Goal: Transaction & Acquisition: Purchase product/service

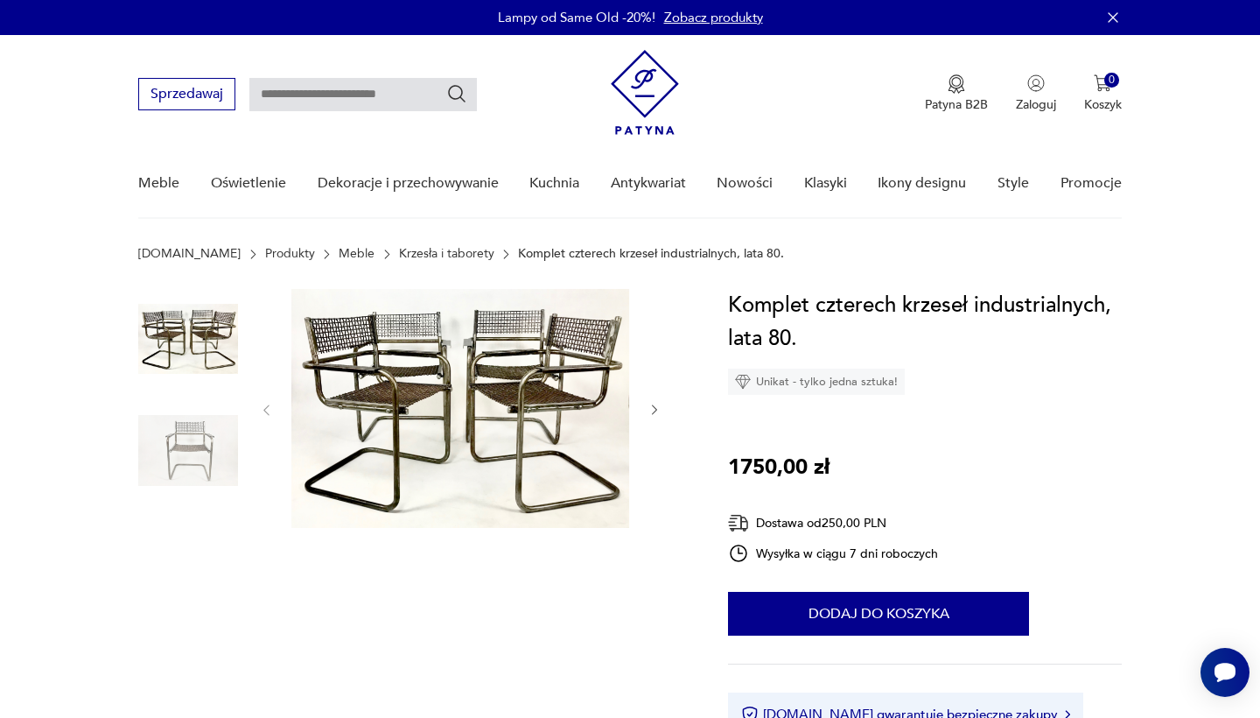
click at [214, 367] on img at bounding box center [188, 339] width 100 height 100
click at [541, 388] on img at bounding box center [460, 408] width 338 height 239
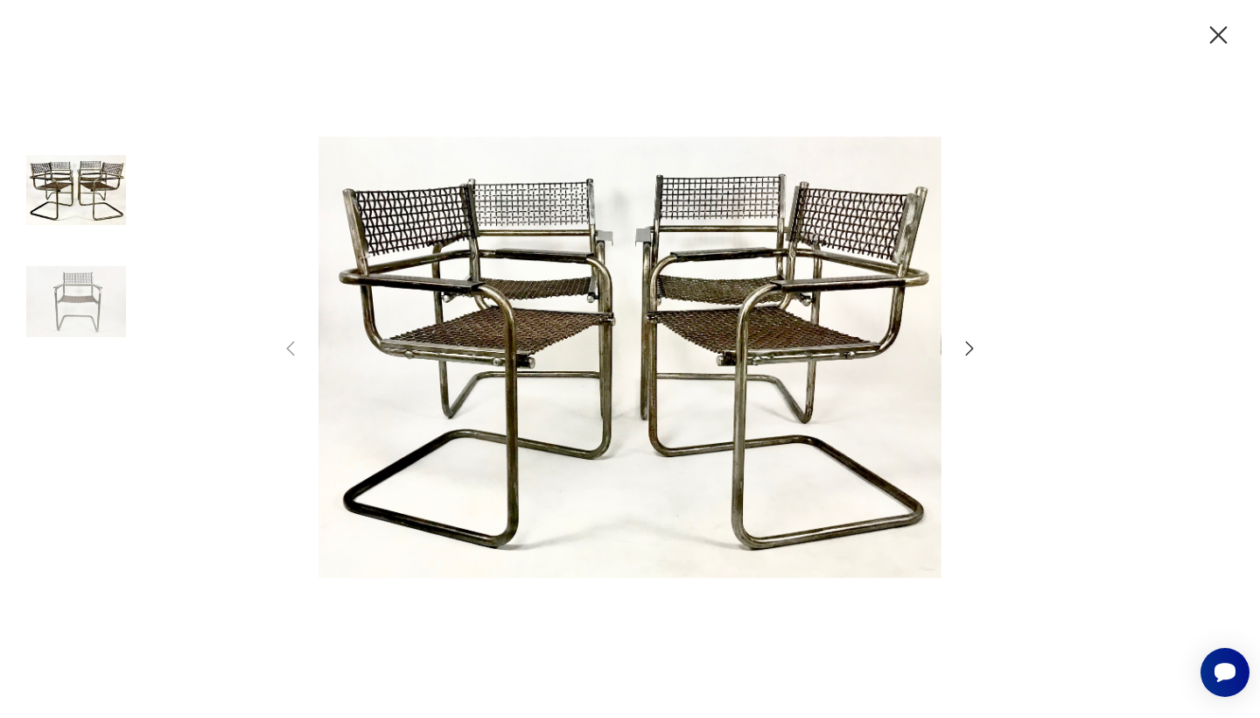
click at [957, 351] on div at bounding box center [630, 359] width 700 height 578
click at [965, 351] on icon "button" at bounding box center [969, 348] width 21 height 21
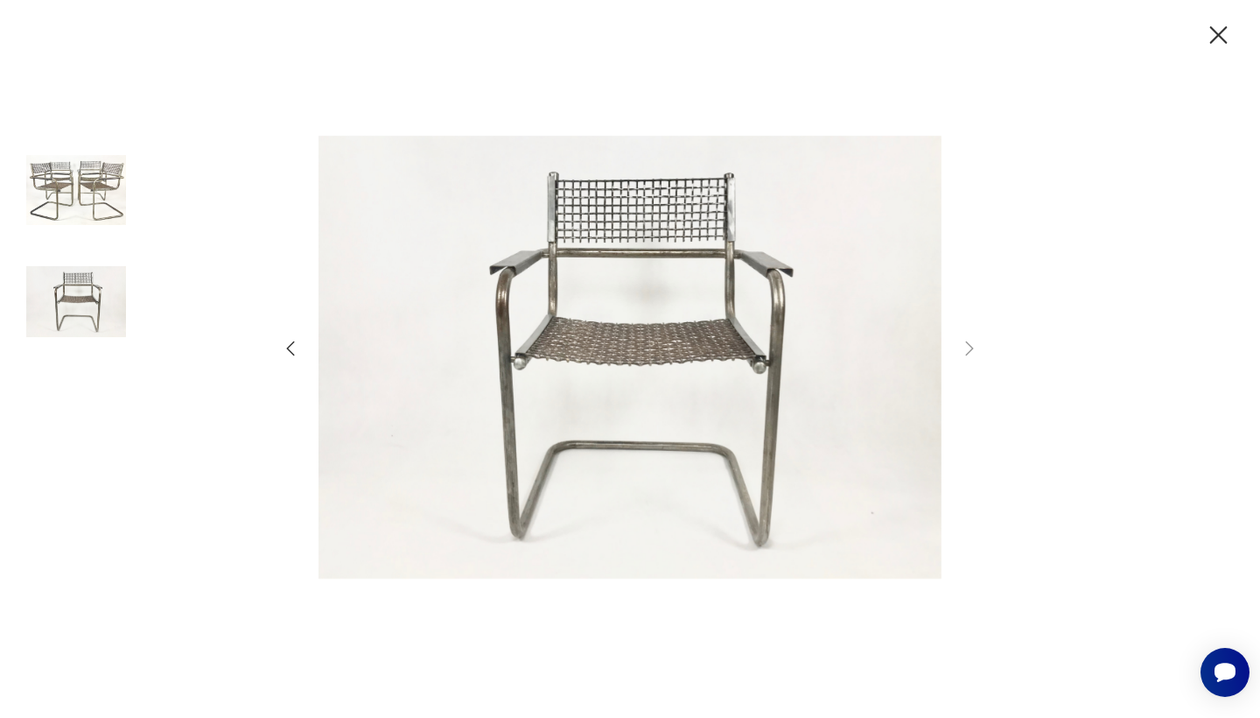
click at [965, 351] on icon "button" at bounding box center [969, 348] width 21 height 21
click at [1211, 37] on icon "button" at bounding box center [1218, 35] width 31 height 31
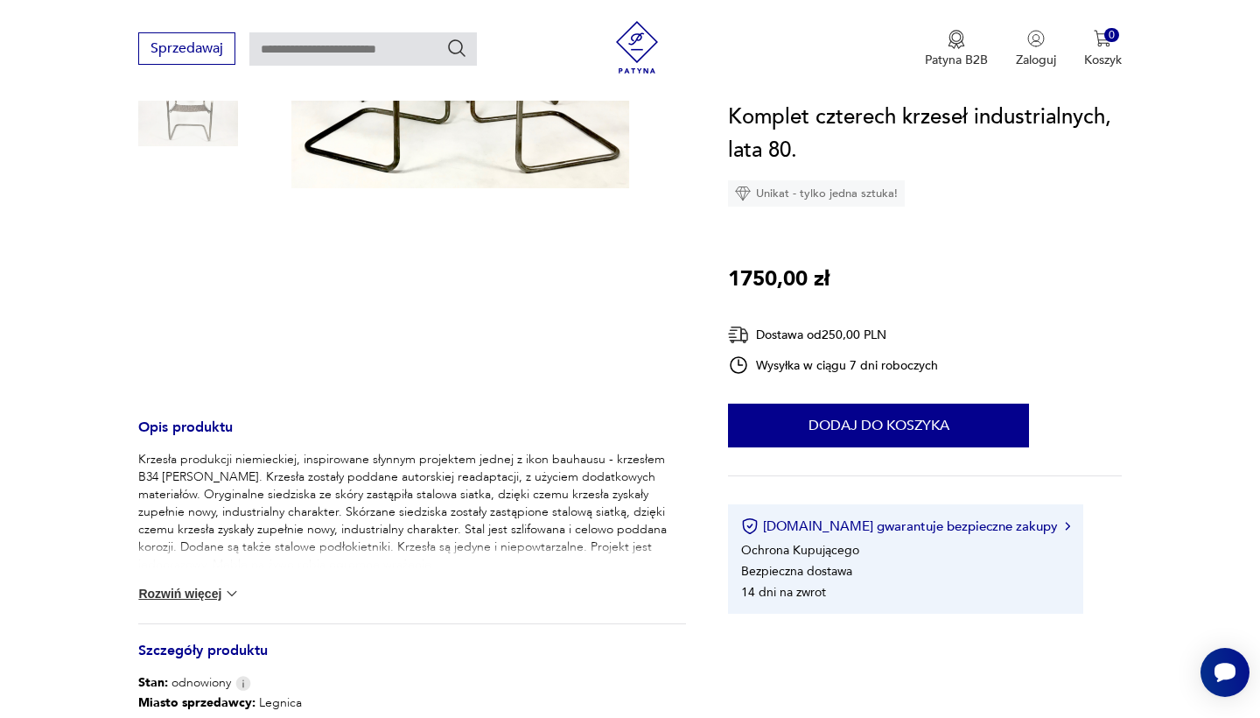
scroll to position [341, 0]
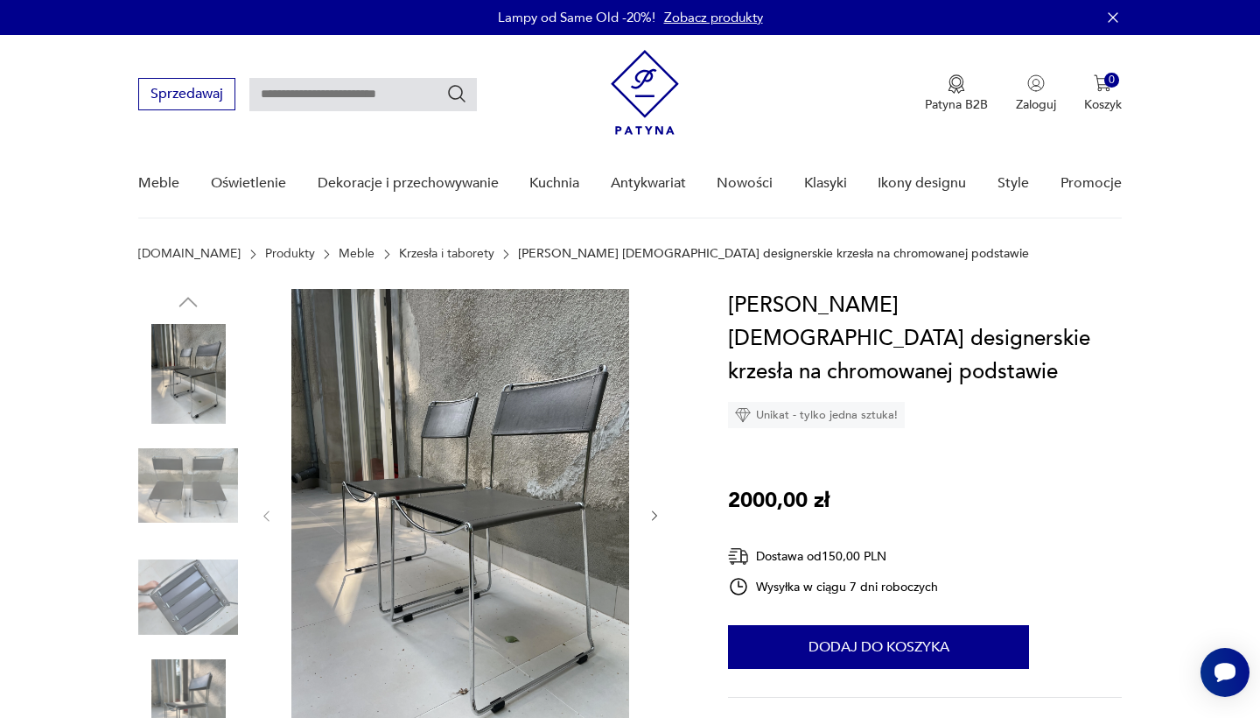
click at [236, 375] on img at bounding box center [188, 374] width 100 height 100
click at [193, 595] on img at bounding box center [188, 597] width 100 height 100
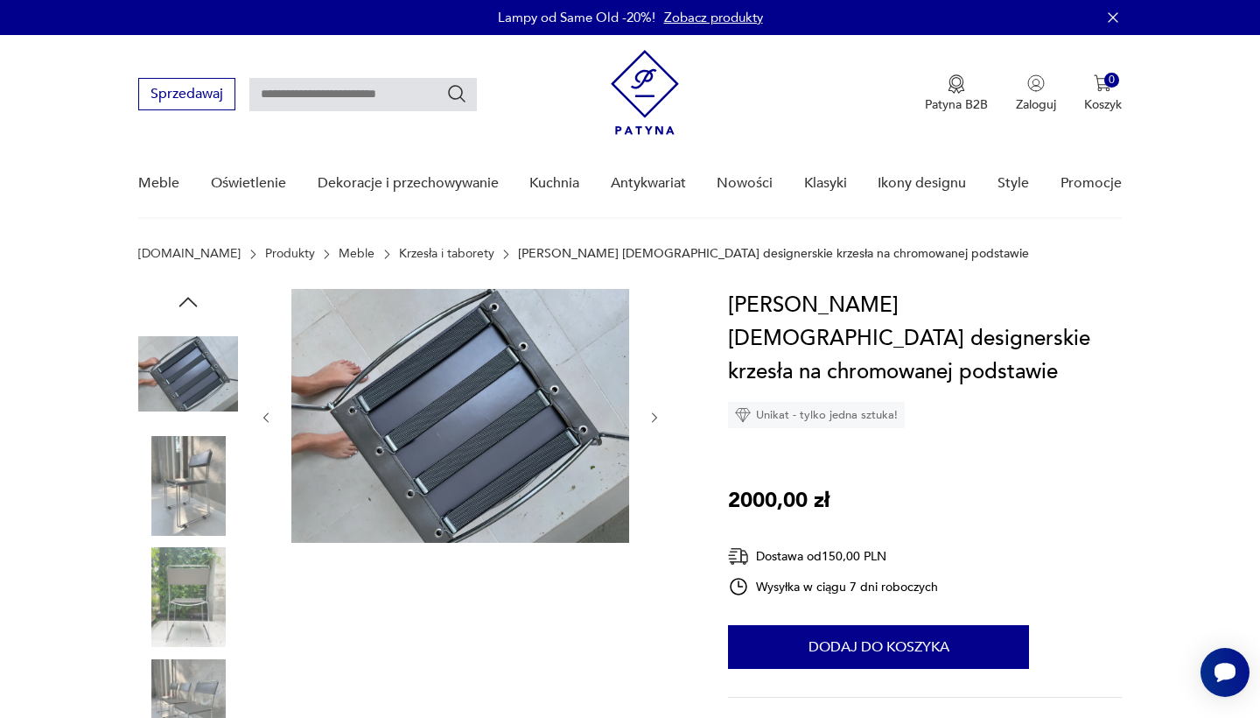
click at [193, 461] on img at bounding box center [188, 486] width 100 height 100
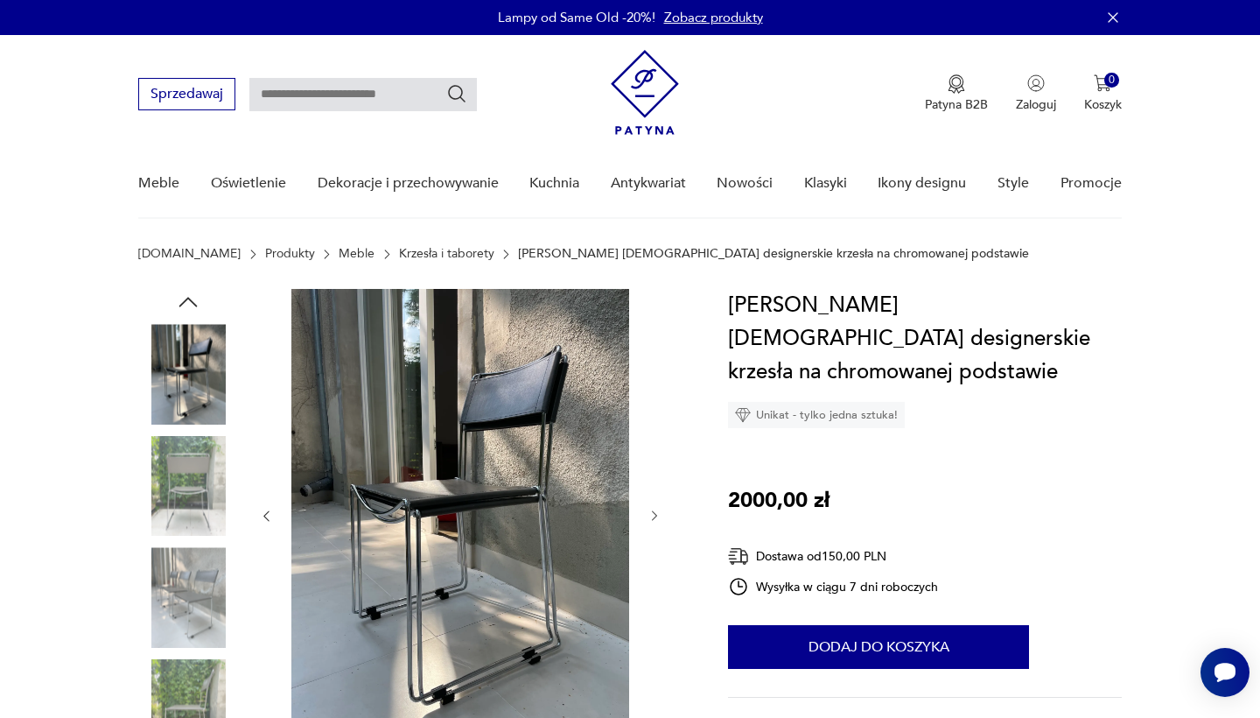
scroll to position [263, 0]
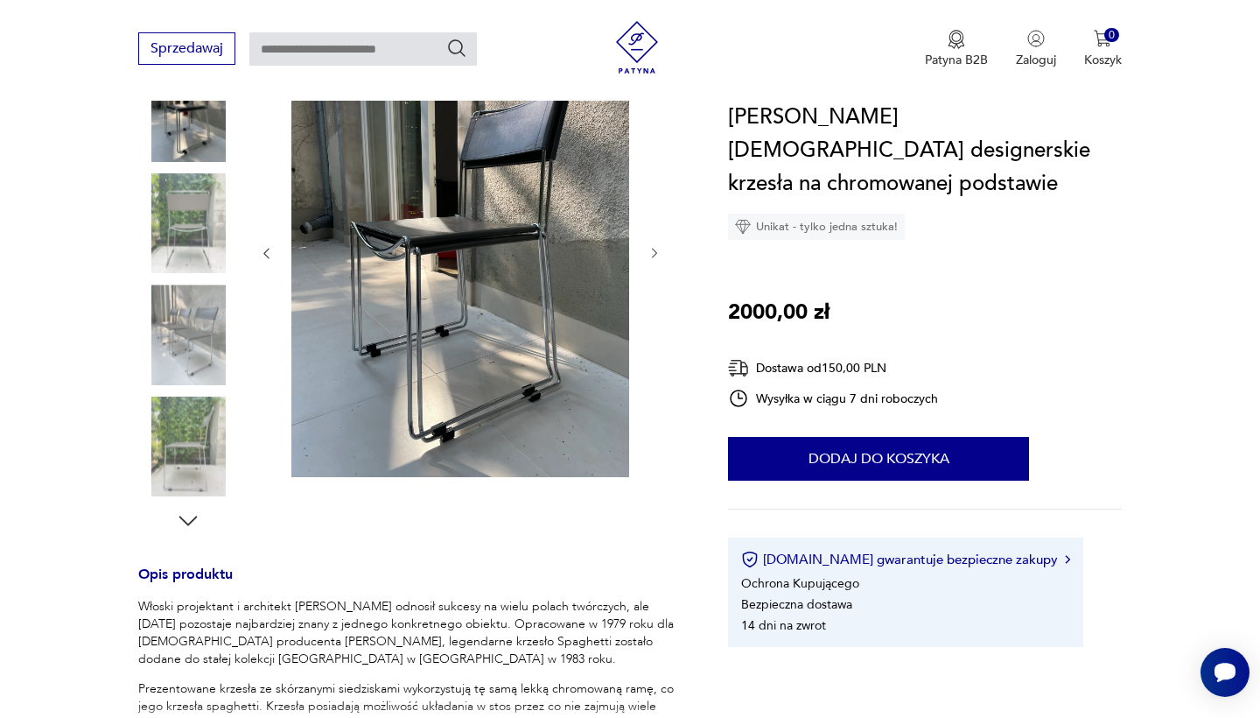
click at [193, 480] on img at bounding box center [188, 446] width 100 height 100
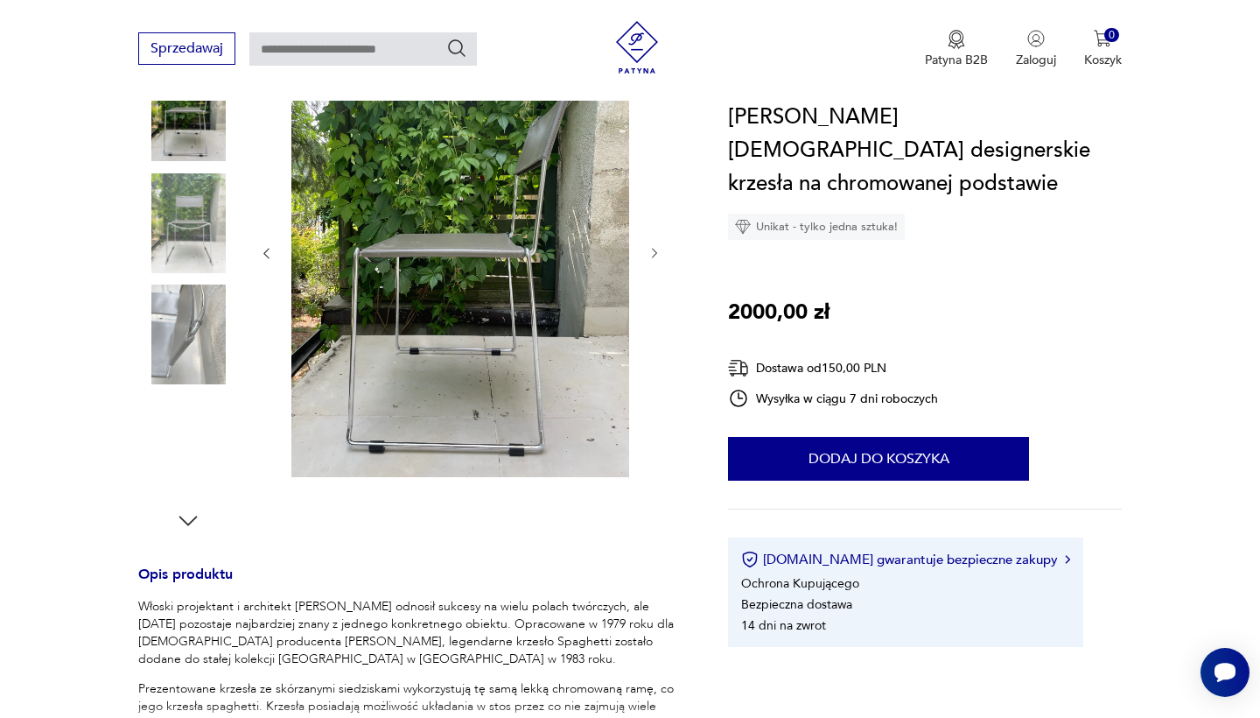
click at [167, 348] on img at bounding box center [188, 334] width 100 height 100
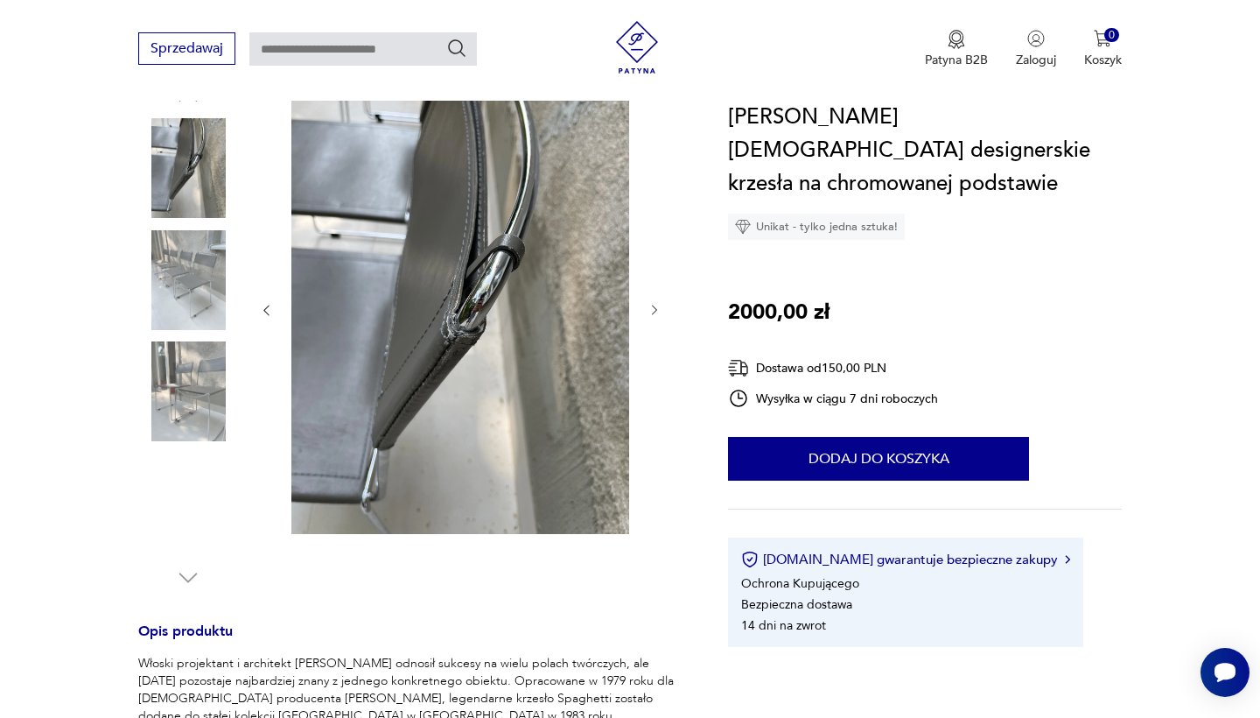
scroll to position [204, 0]
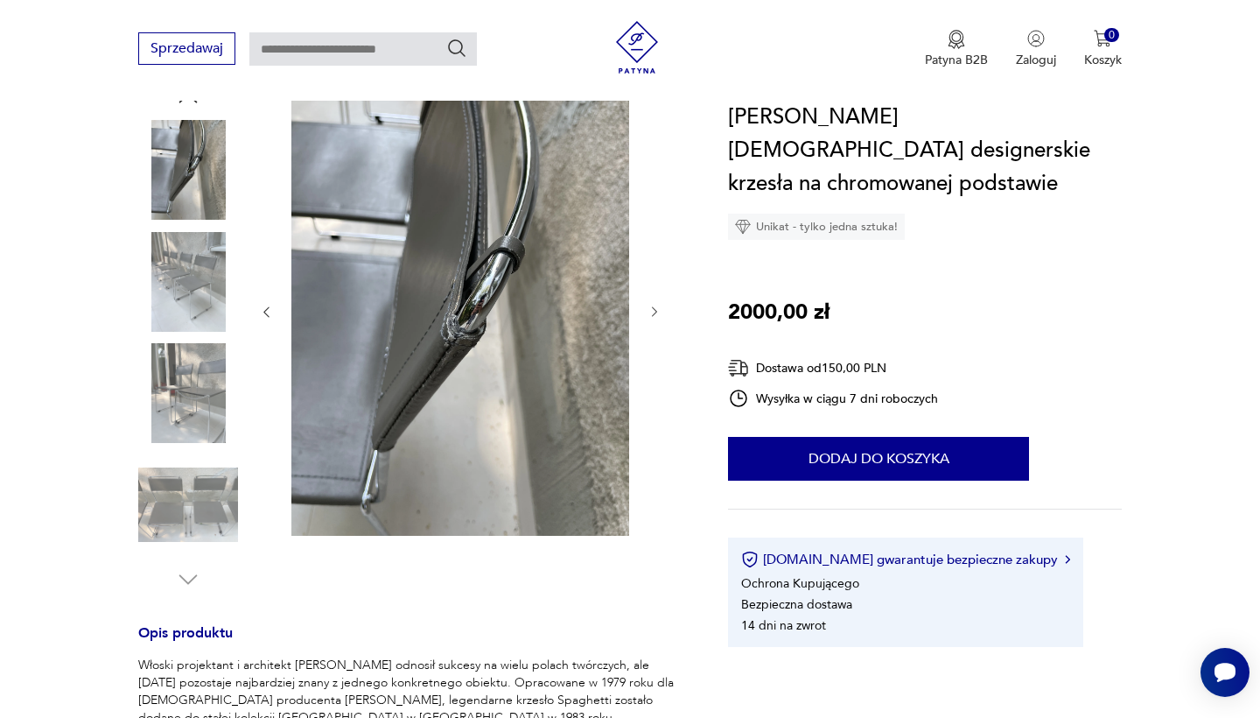
click at [177, 305] on img at bounding box center [188, 282] width 100 height 100
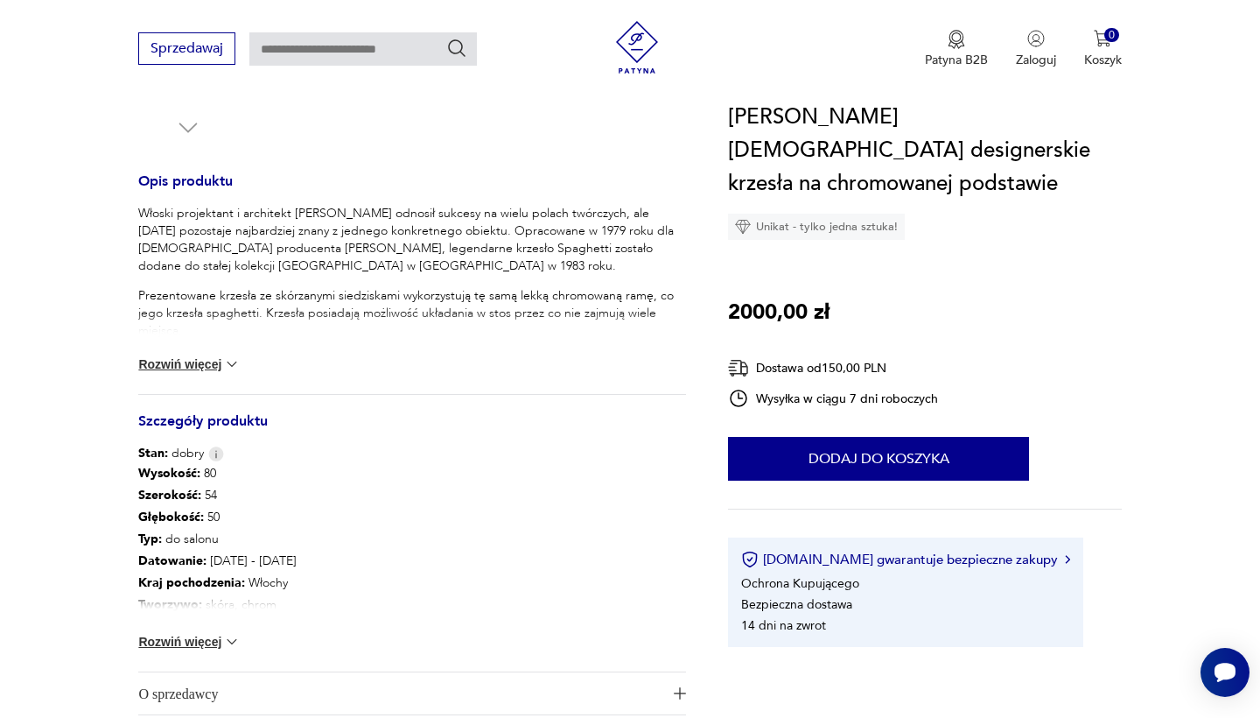
scroll to position [656, 0]
click at [185, 361] on button "Rozwiń więcej" at bounding box center [189, 363] width 102 height 18
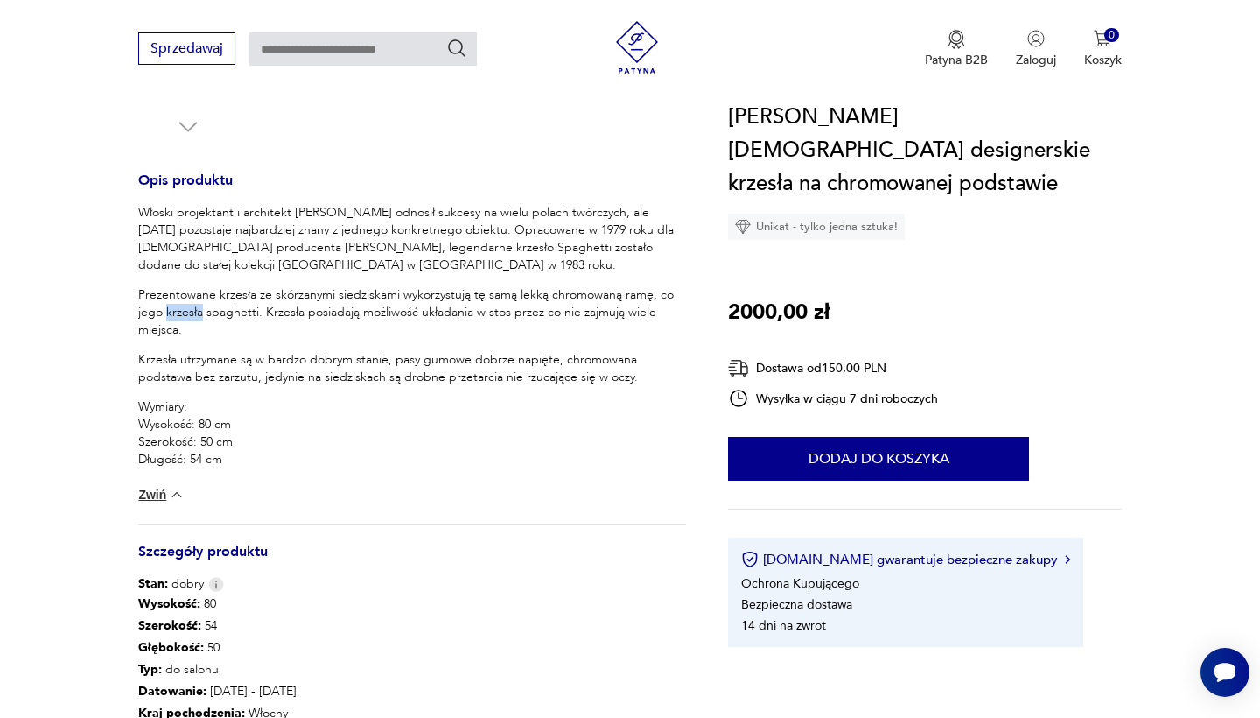
click at [364, 424] on p "Wymiary: Wysokość: 80 cm Szerokość: 50 cm Długość: 54 cm" at bounding box center [412, 433] width 548 height 70
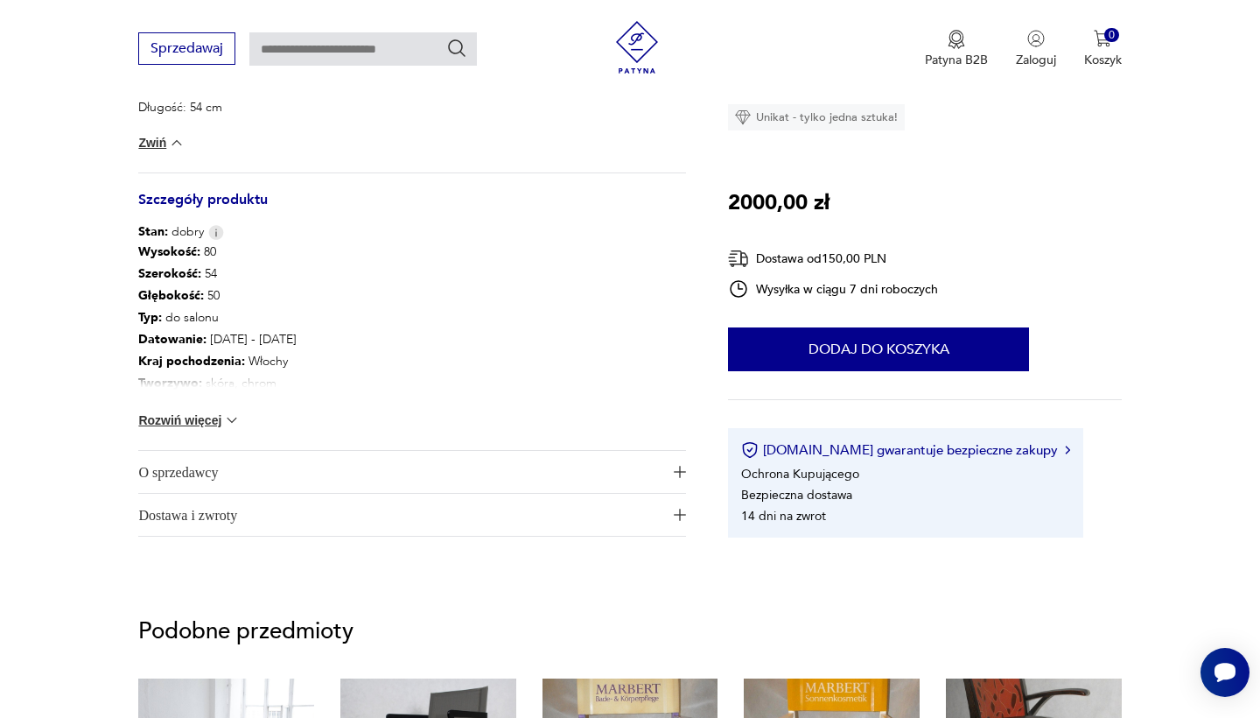
scroll to position [1016, 0]
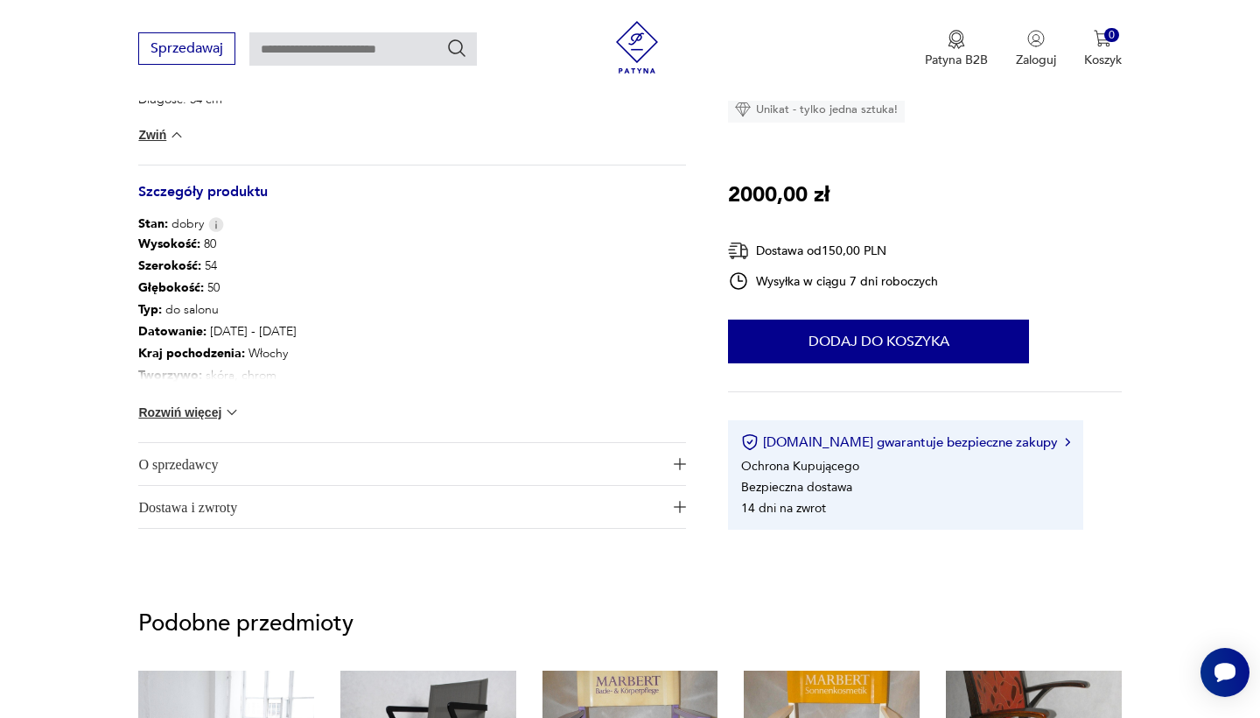
click at [237, 412] on img at bounding box center [232, 412] width 18 height 18
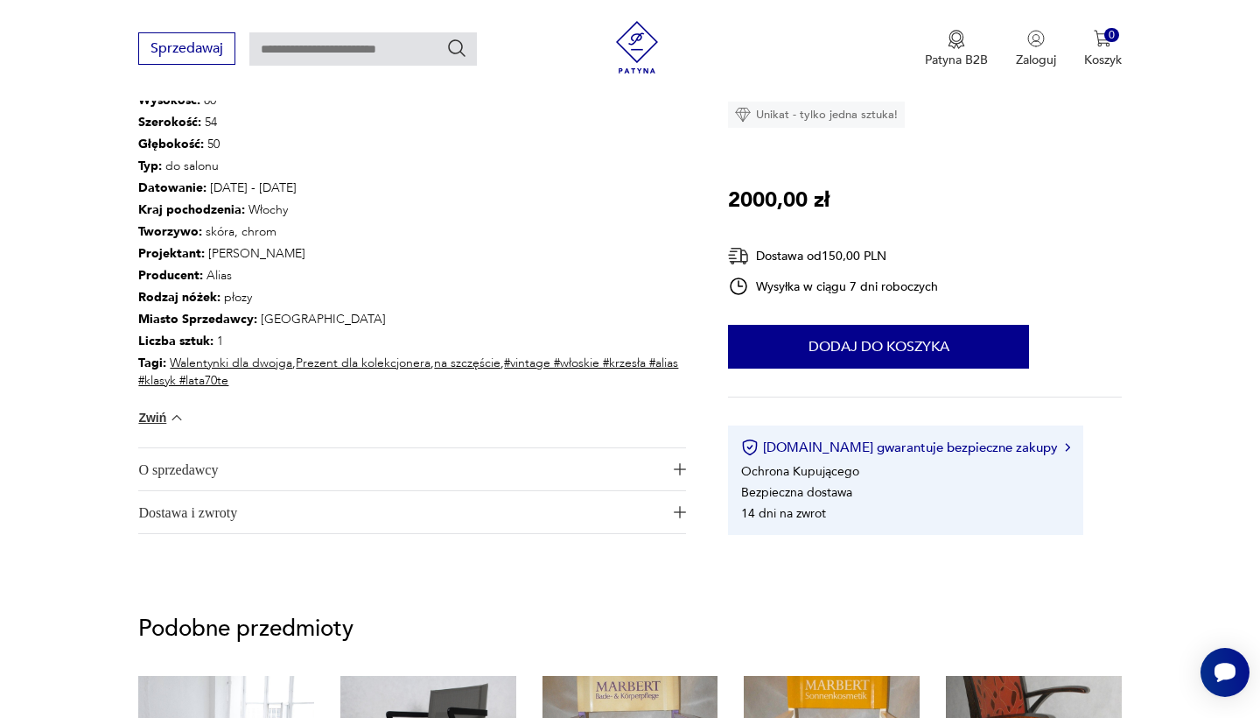
scroll to position [1189, 0]
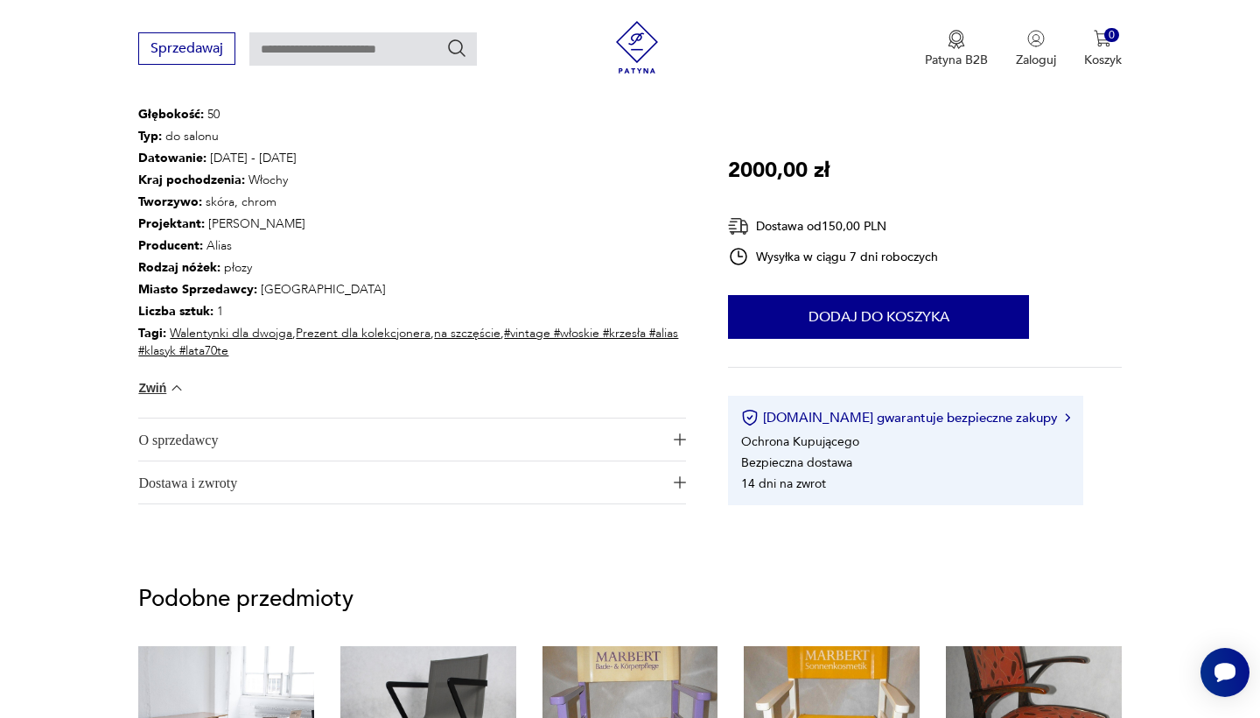
click at [352, 486] on span "Dostawa i zwroty" at bounding box center [399, 482] width 523 height 42
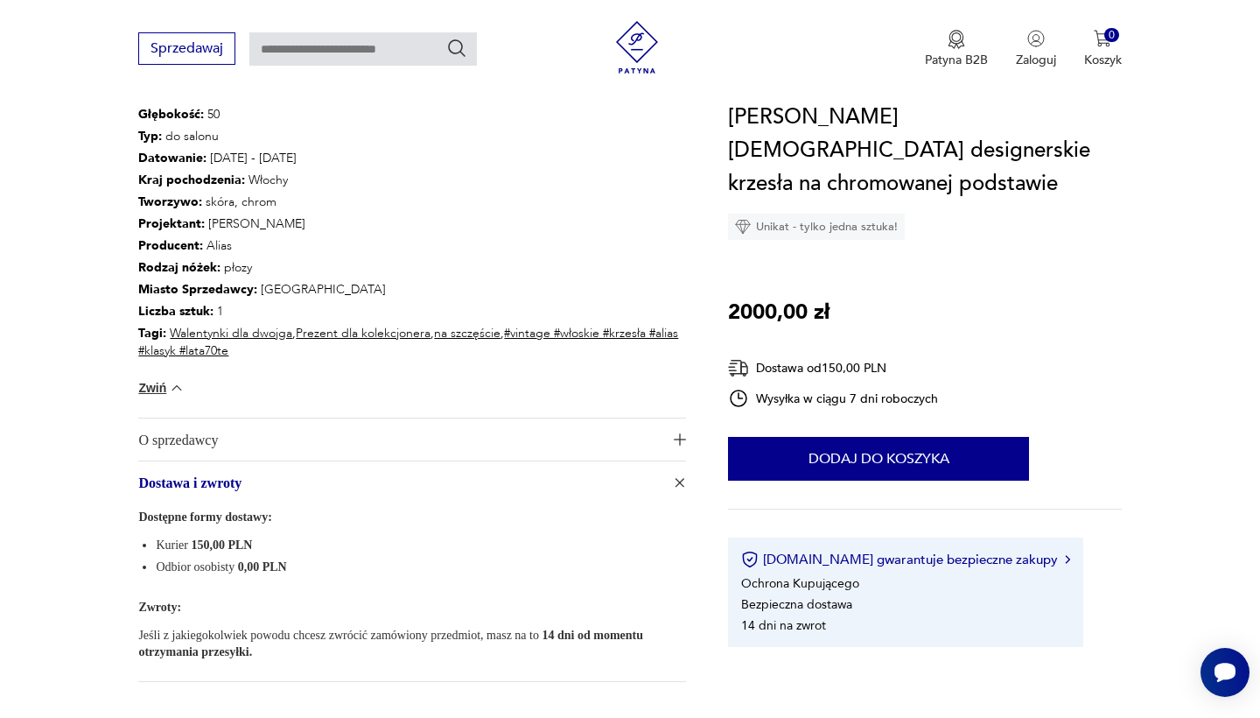
click at [352, 486] on span "Dostawa i zwroty" at bounding box center [399, 482] width 523 height 42
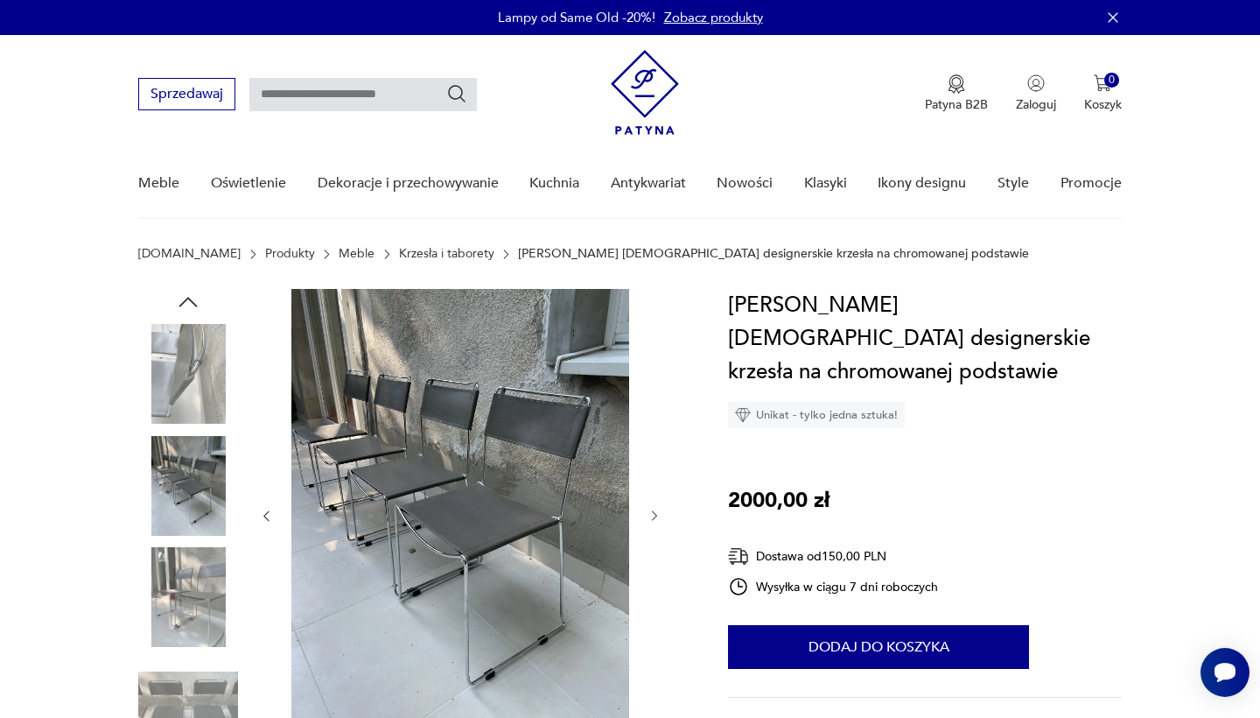
scroll to position [0, 0]
click at [171, 377] on img at bounding box center [188, 374] width 100 height 100
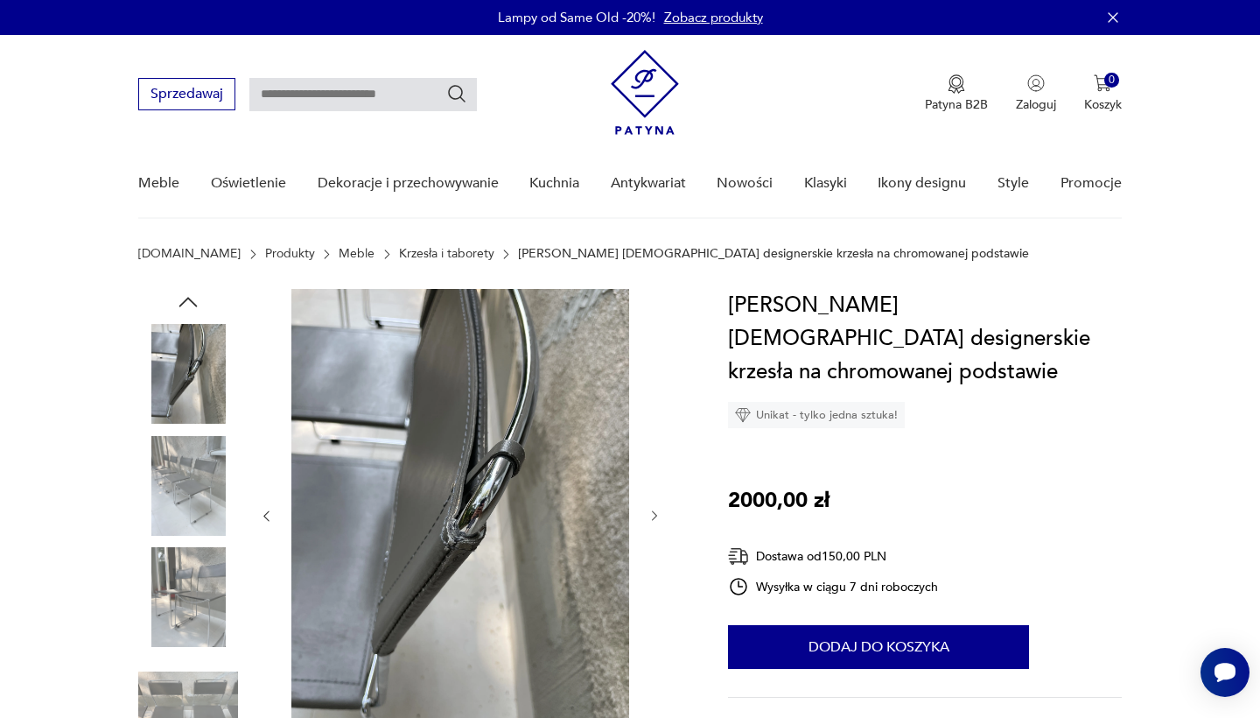
click at [401, 407] on img at bounding box center [460, 514] width 338 height 451
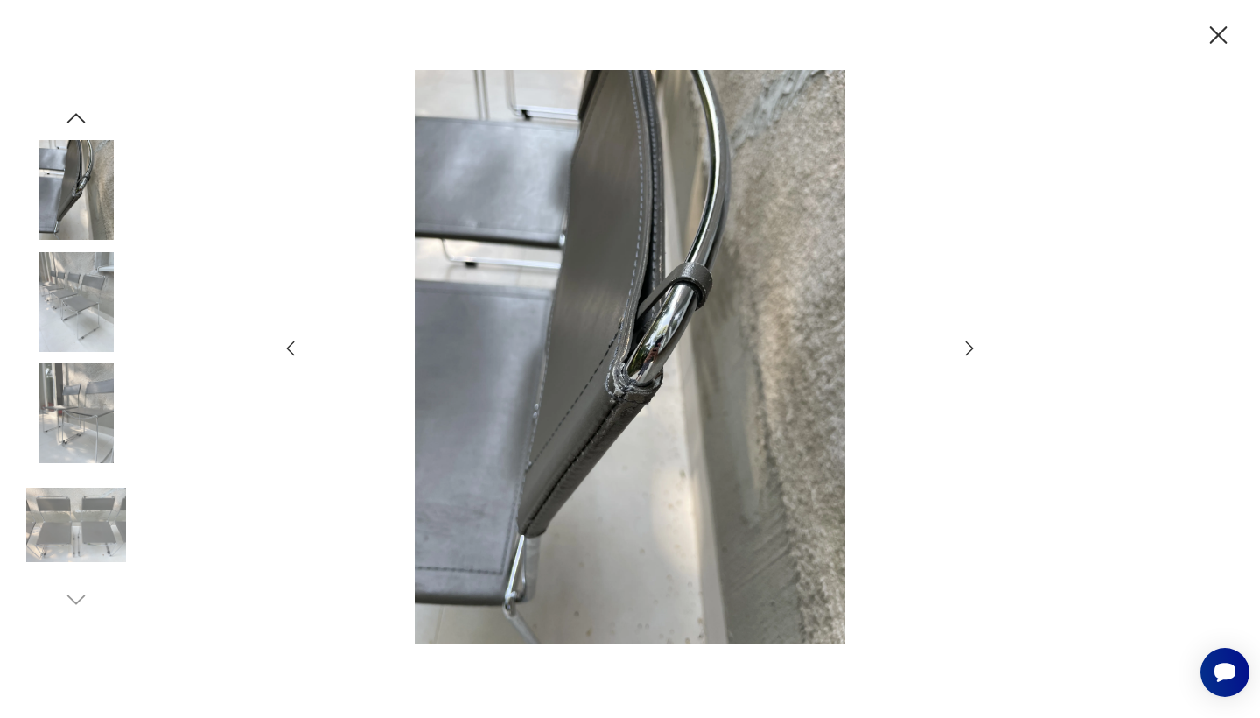
click at [963, 342] on icon "button" at bounding box center [969, 348] width 21 height 21
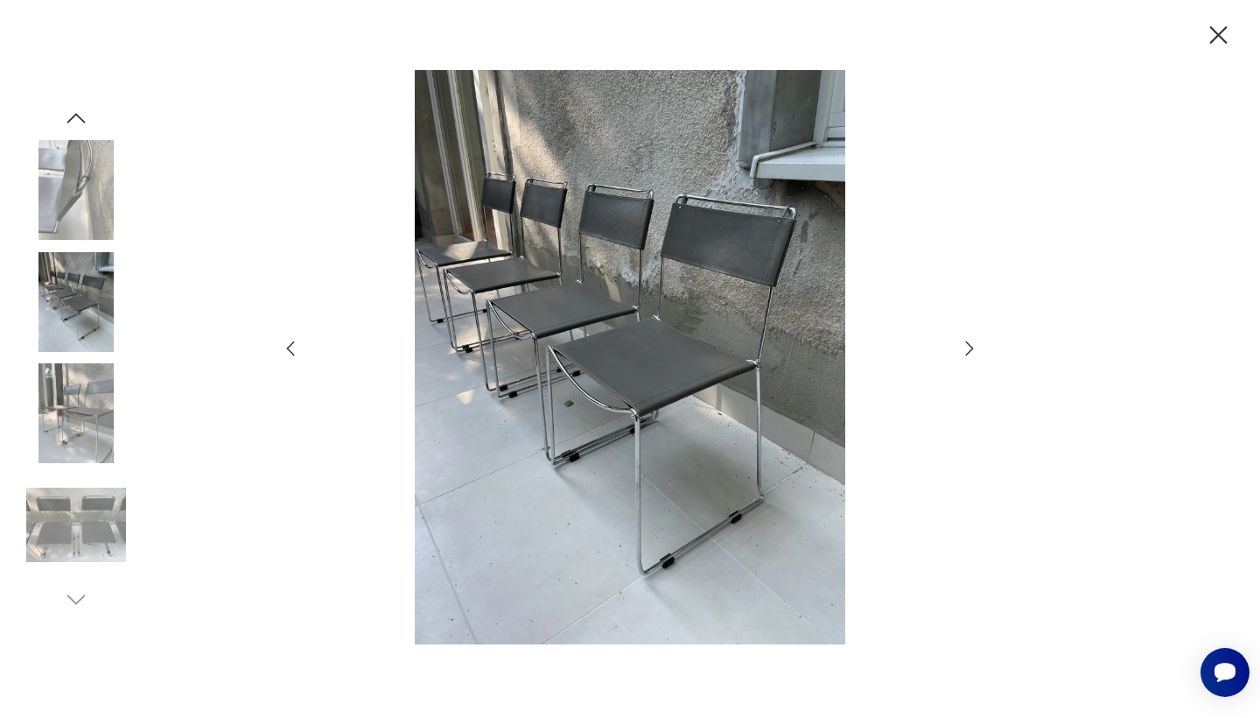
click at [963, 342] on icon "button" at bounding box center [969, 348] width 21 height 21
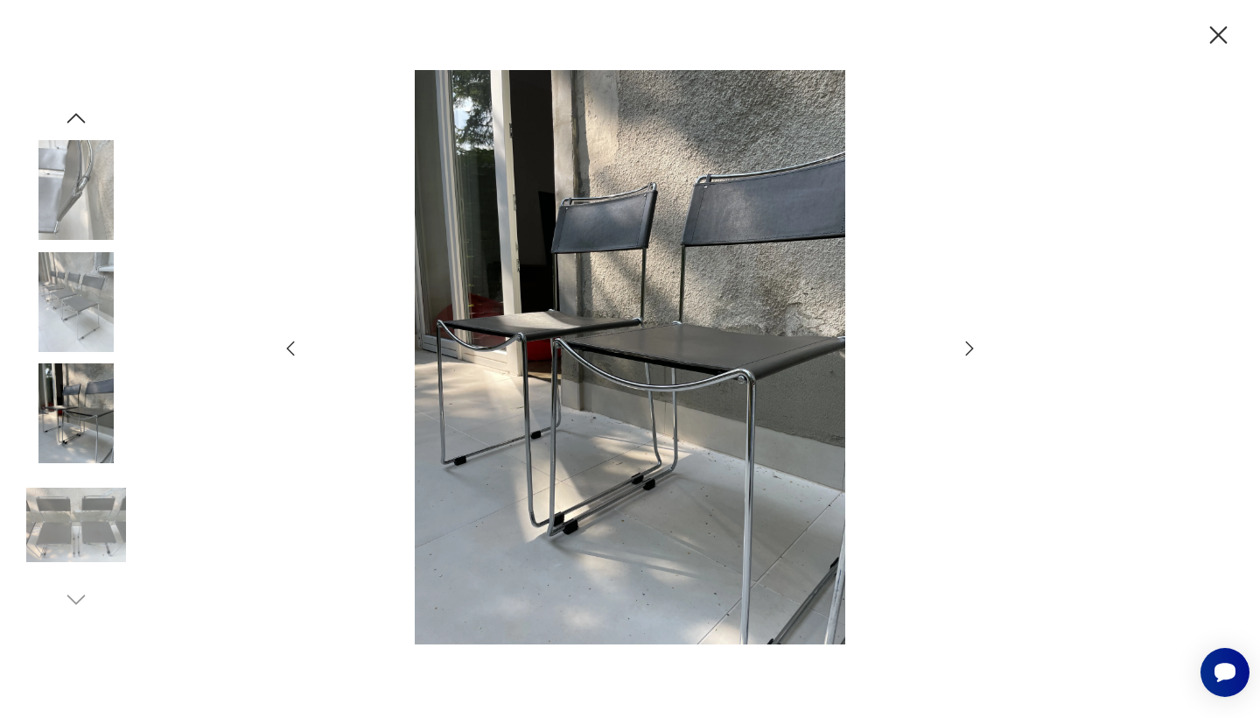
click at [963, 342] on icon "button" at bounding box center [969, 348] width 21 height 21
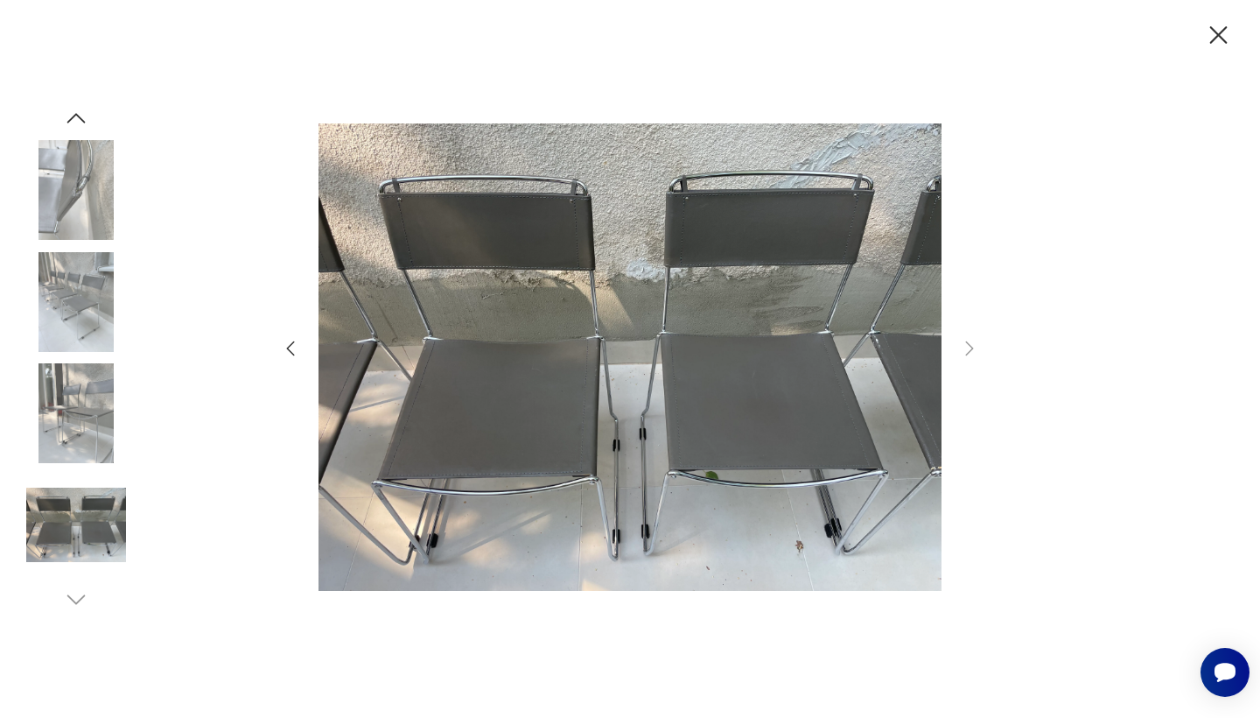
click at [963, 342] on icon "button" at bounding box center [969, 348] width 21 height 21
click at [968, 346] on icon "button" at bounding box center [969, 348] width 21 height 21
click at [968, 347] on icon "button" at bounding box center [969, 348] width 21 height 21
click at [49, 455] on img at bounding box center [76, 413] width 100 height 100
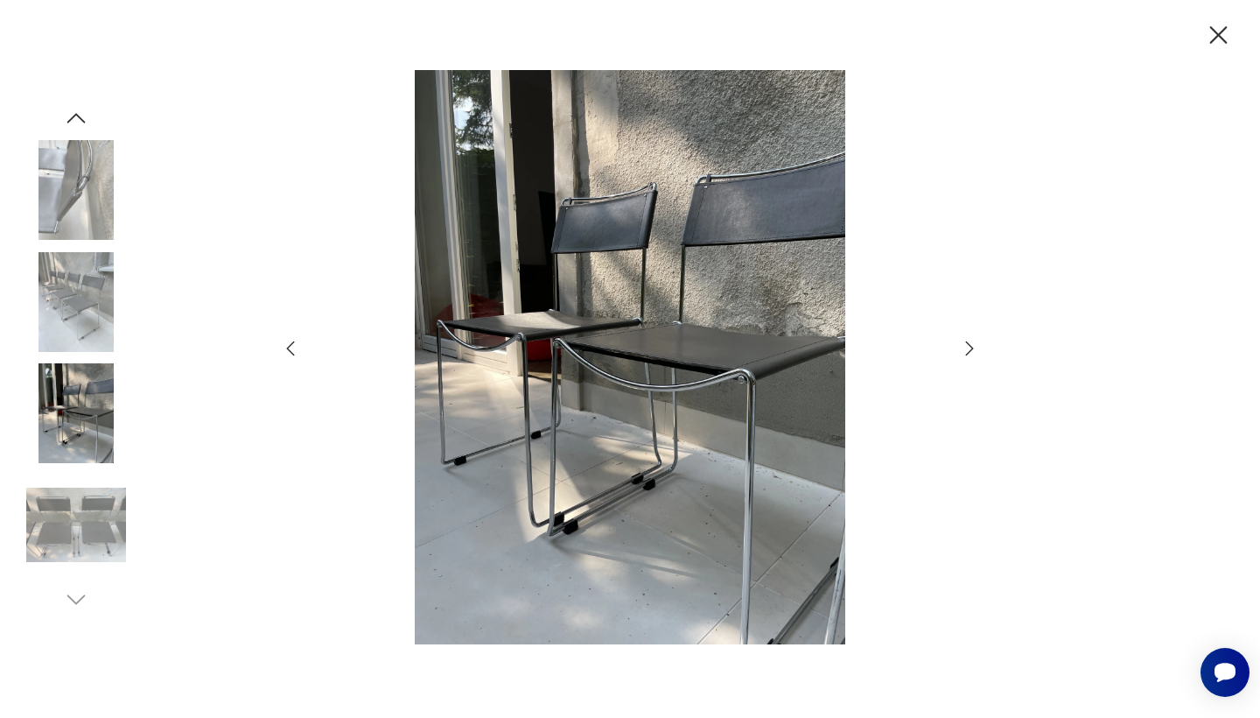
click at [1204, 42] on icon "button" at bounding box center [1218, 35] width 31 height 31
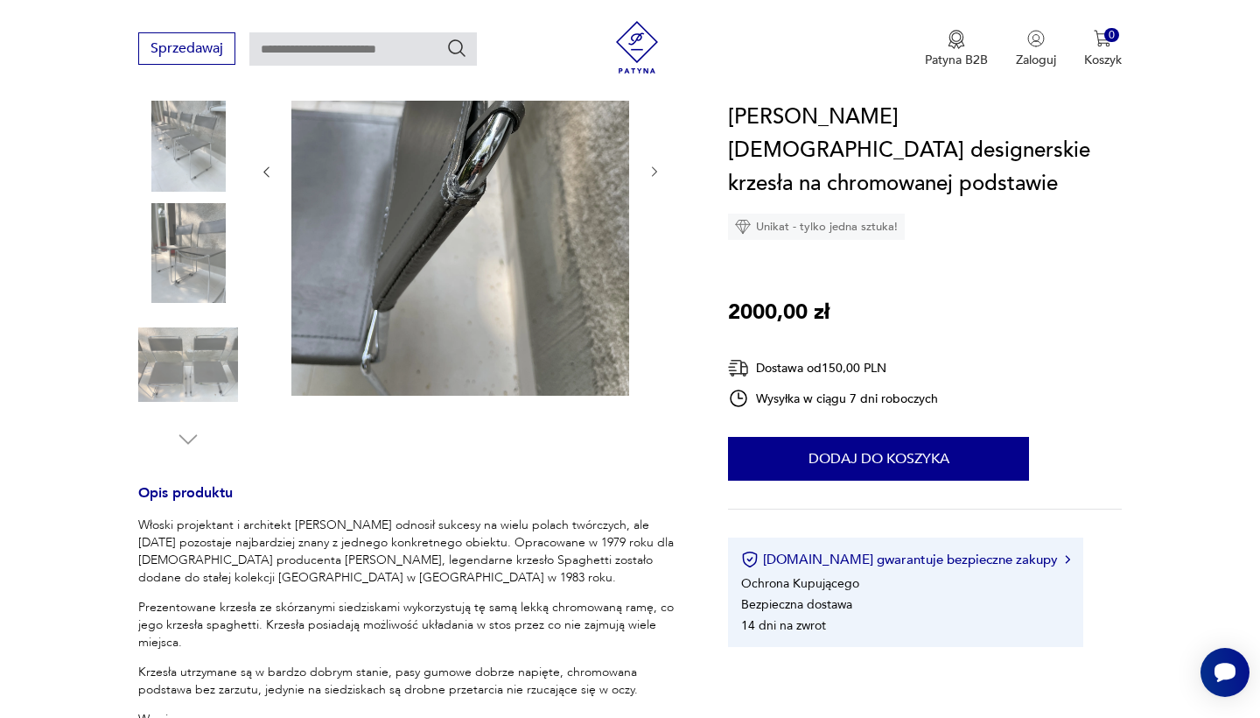
scroll to position [345, 0]
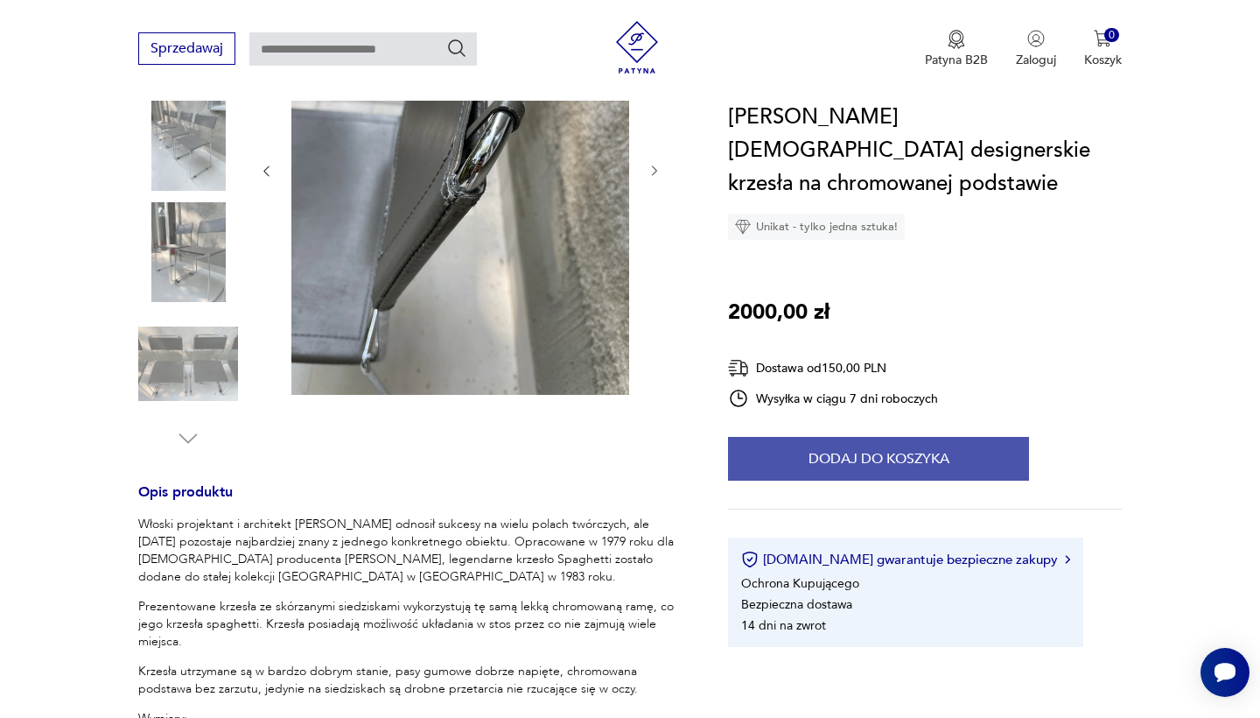
click at [878, 461] on button "Dodaj do koszyka" at bounding box center [878, 459] width 301 height 44
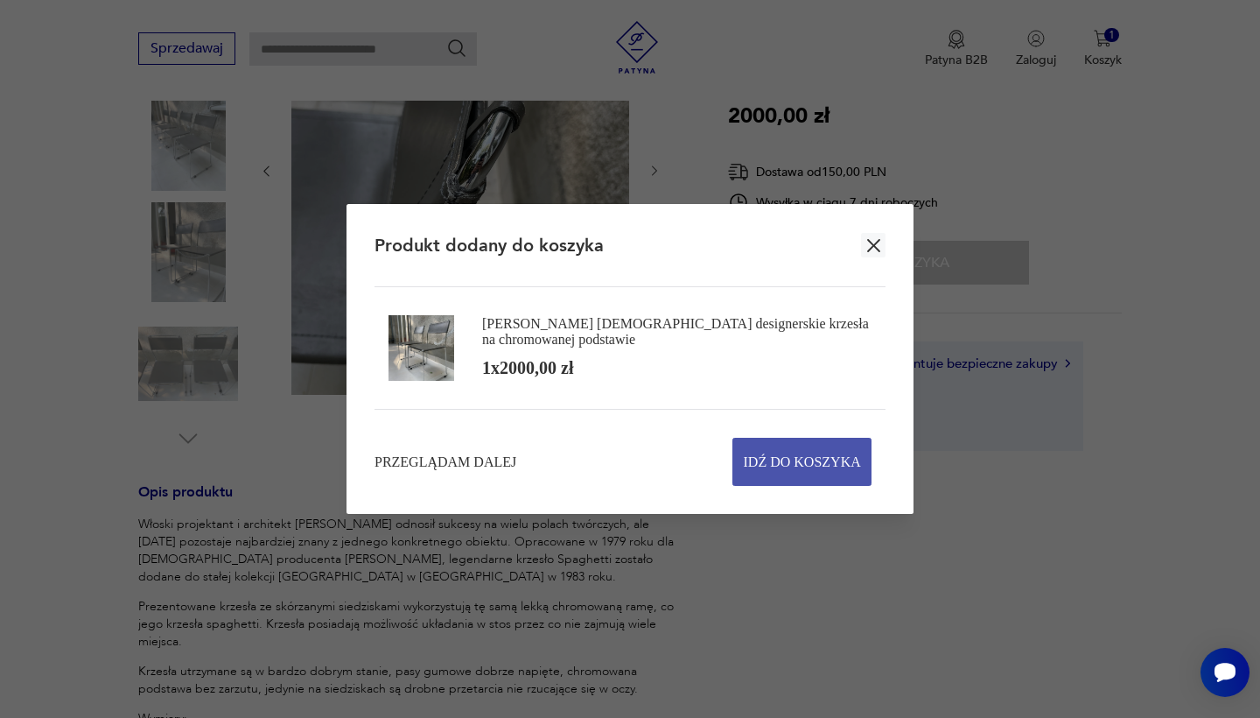
click at [808, 466] on span "Idź do koszyka" at bounding box center [802, 461] width 117 height 46
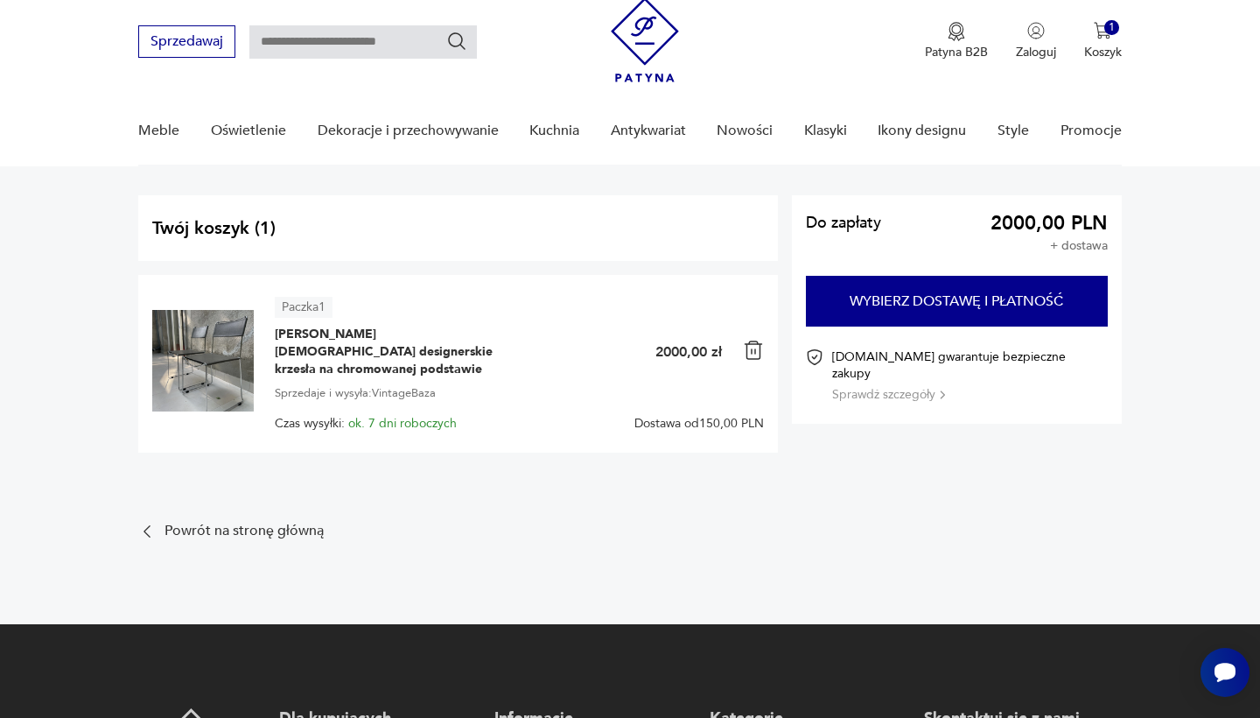
scroll to position [52, 0]
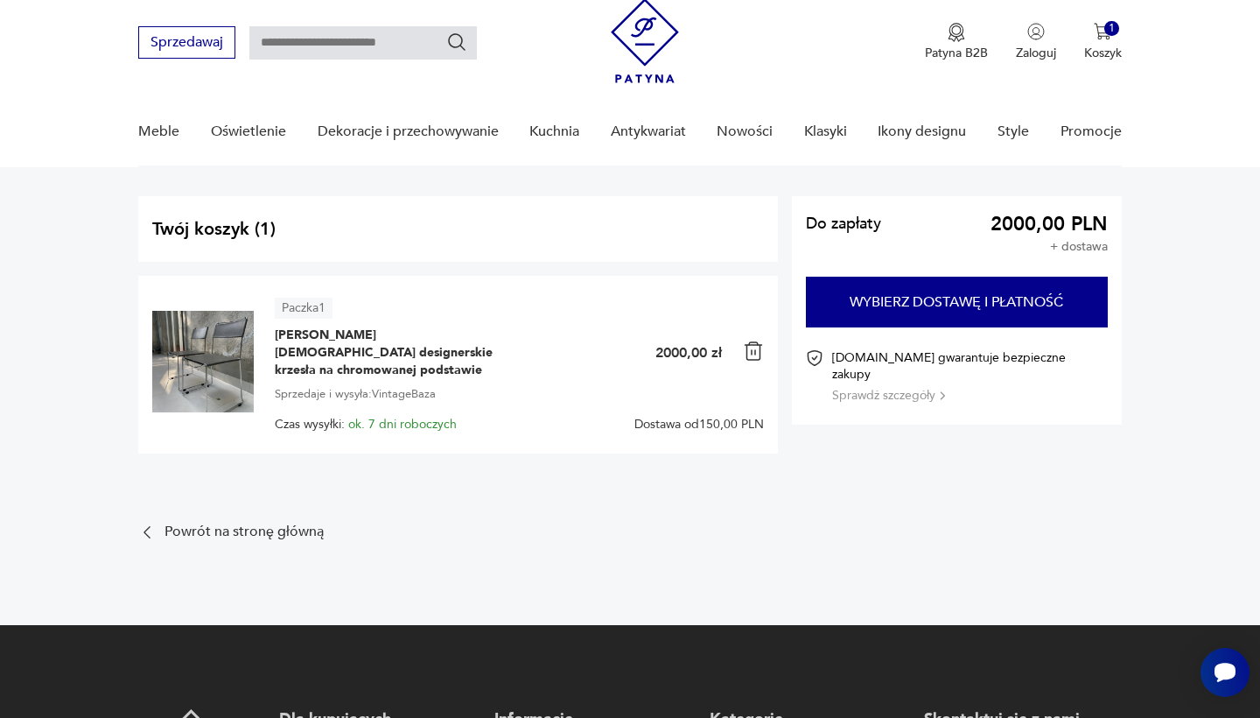
click at [757, 353] on img at bounding box center [753, 350] width 21 height 21
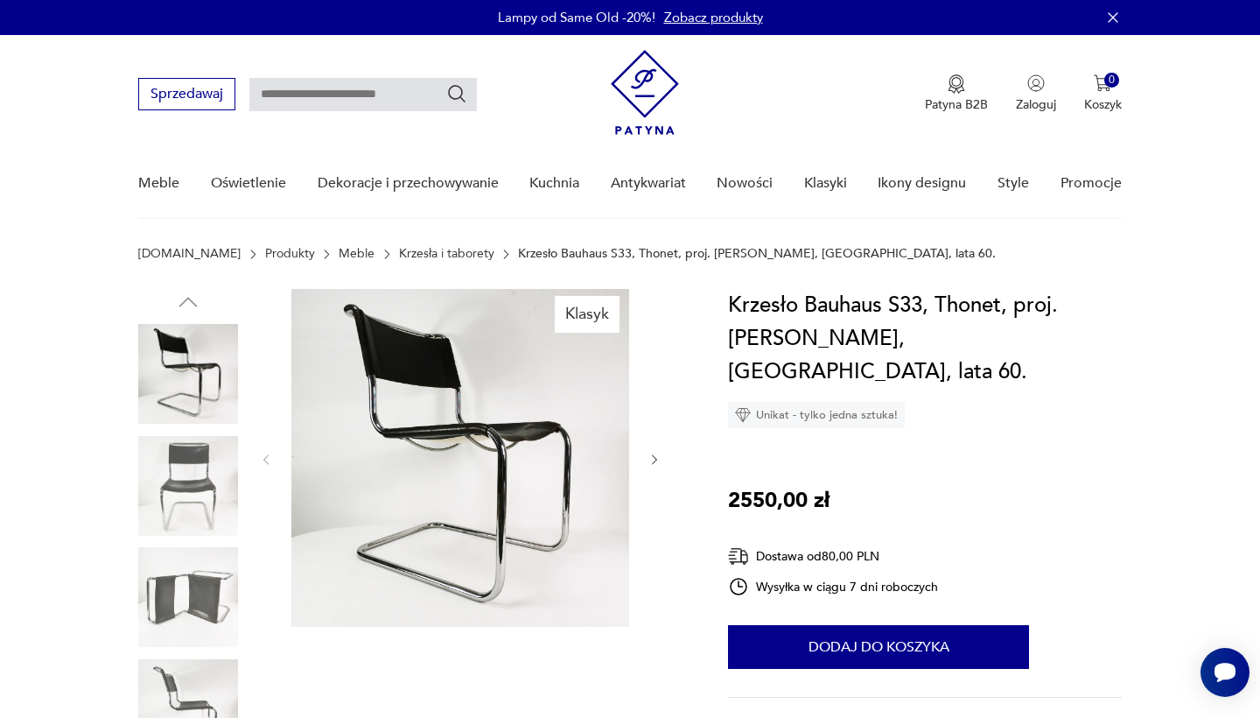
scroll to position [228, 0]
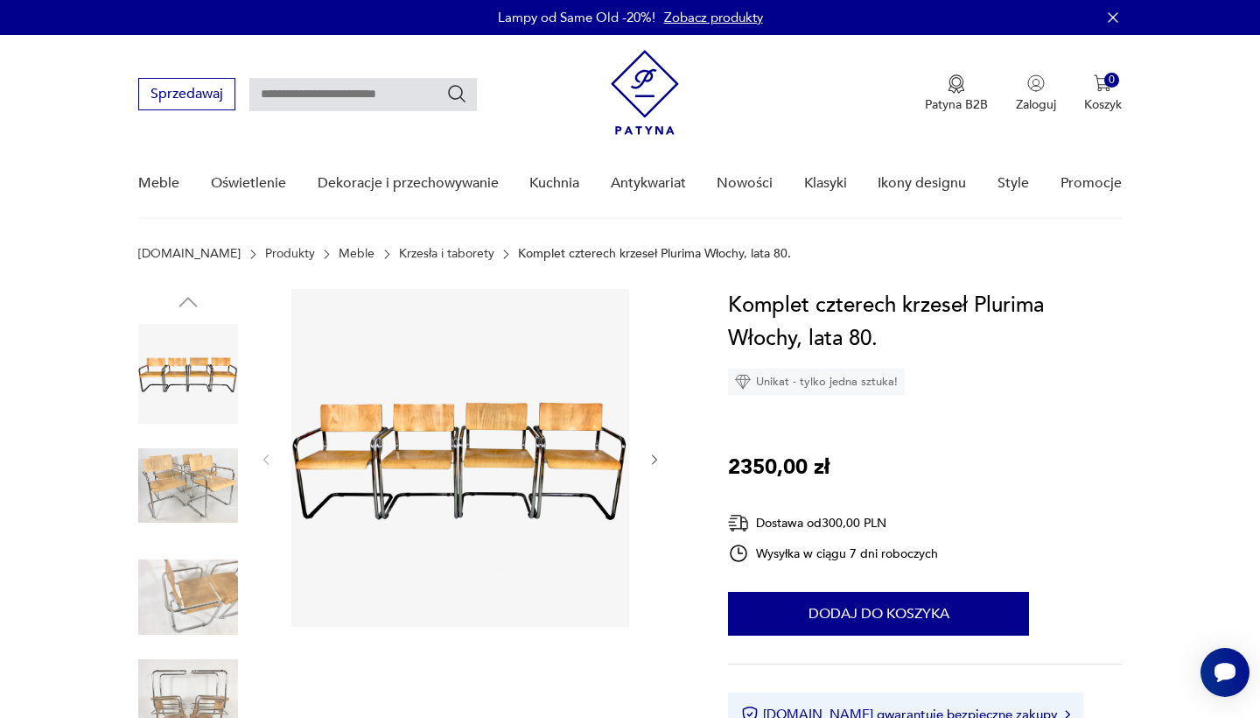
click at [142, 684] on img at bounding box center [188, 709] width 100 height 100
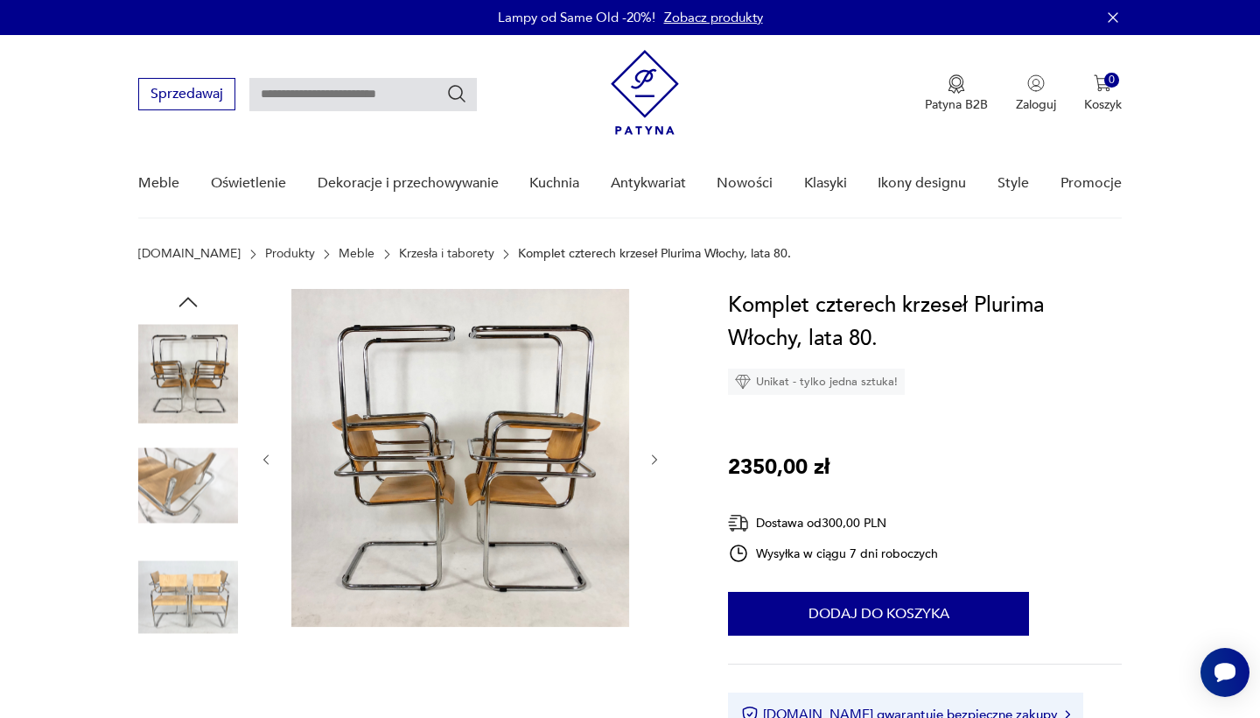
click at [193, 472] on img at bounding box center [188, 486] width 100 height 100
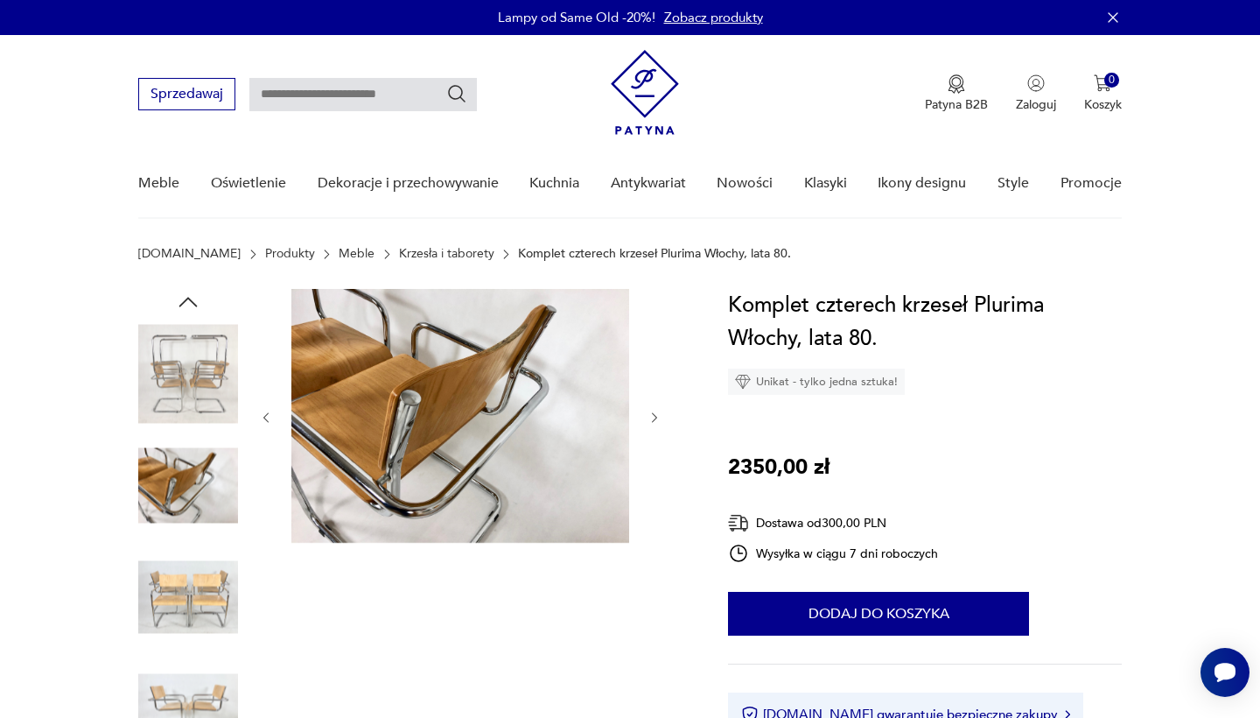
scroll to position [260, 0]
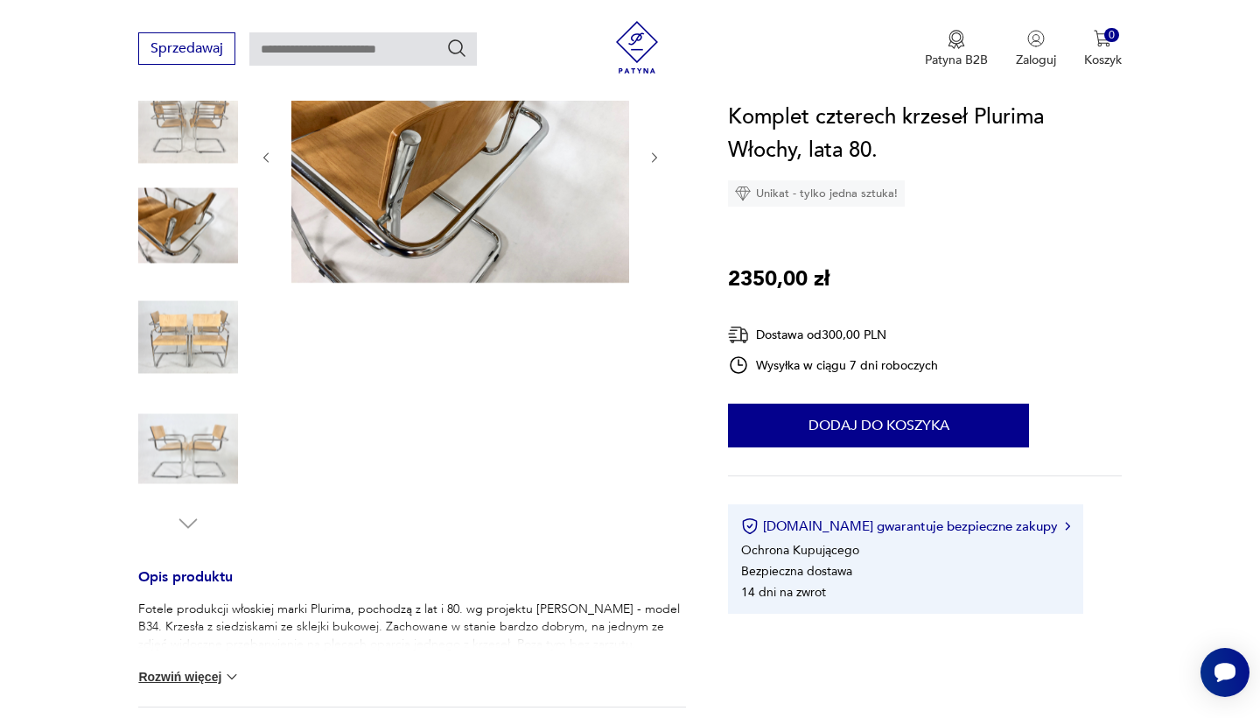
click at [189, 463] on img at bounding box center [188, 449] width 100 height 100
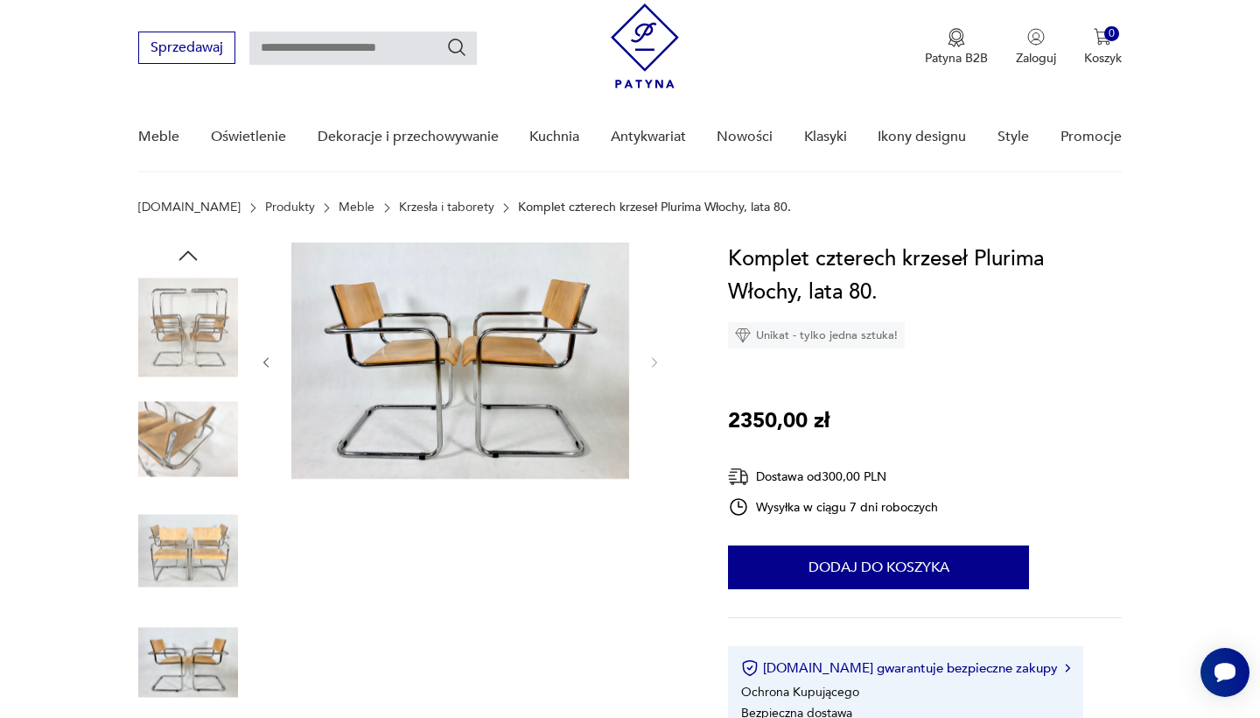
scroll to position [46, 0]
click at [184, 387] on div at bounding box center [188, 497] width 100 height 438
click at [179, 350] on img at bounding box center [188, 328] width 100 height 100
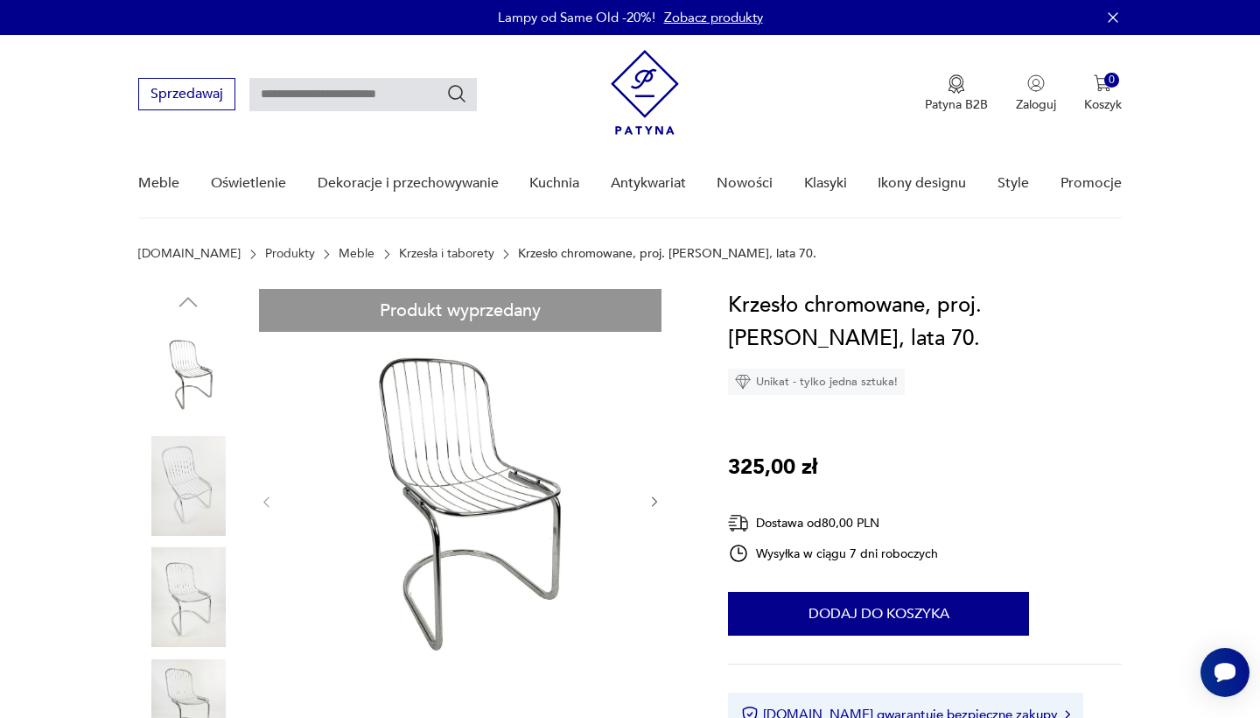
click at [399, 250] on link "Krzesła i taborety" at bounding box center [446, 254] width 95 height 14
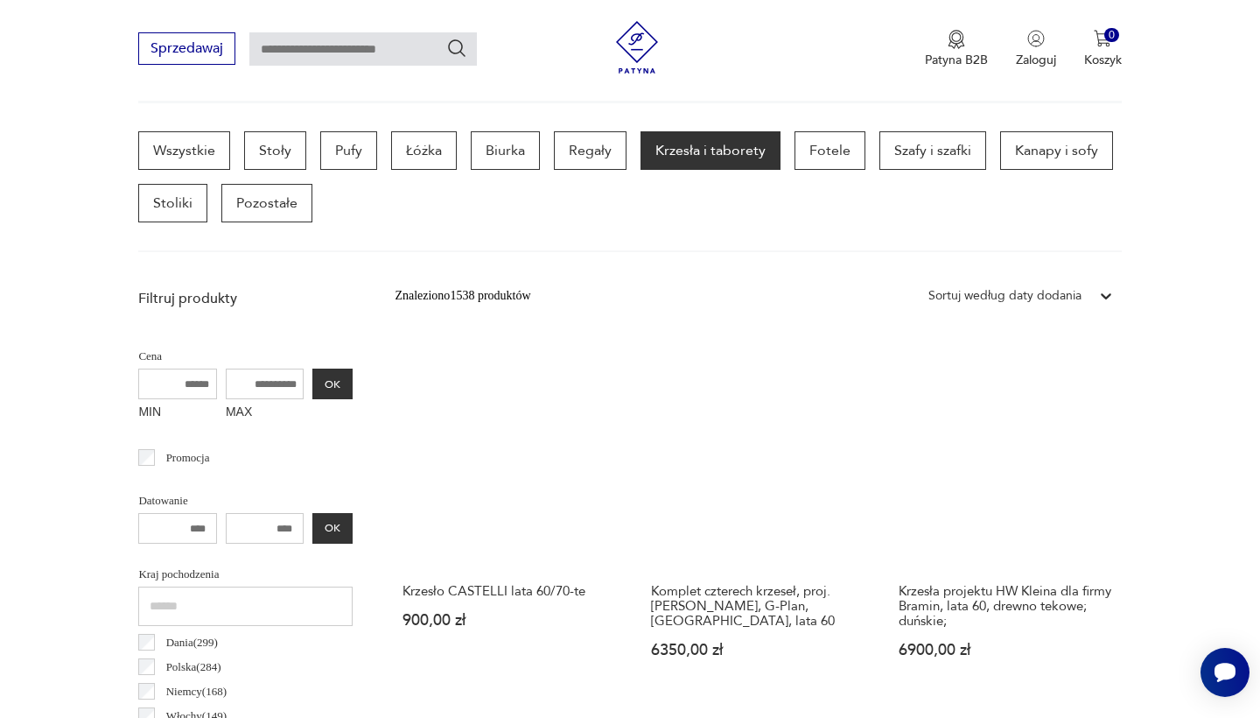
scroll to position [448, 0]
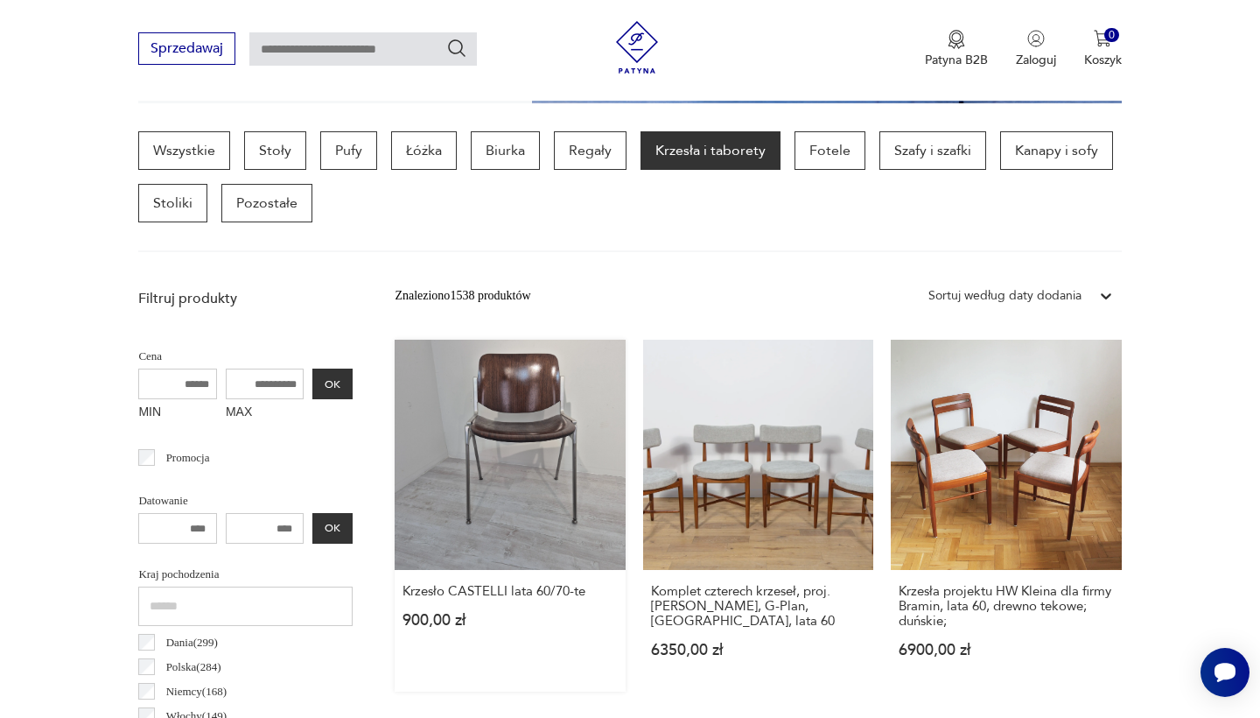
click at [443, 403] on link "Krzesło CASTELLI lata 60/70-te 900,00 zł" at bounding box center [510, 516] width 230 height 352
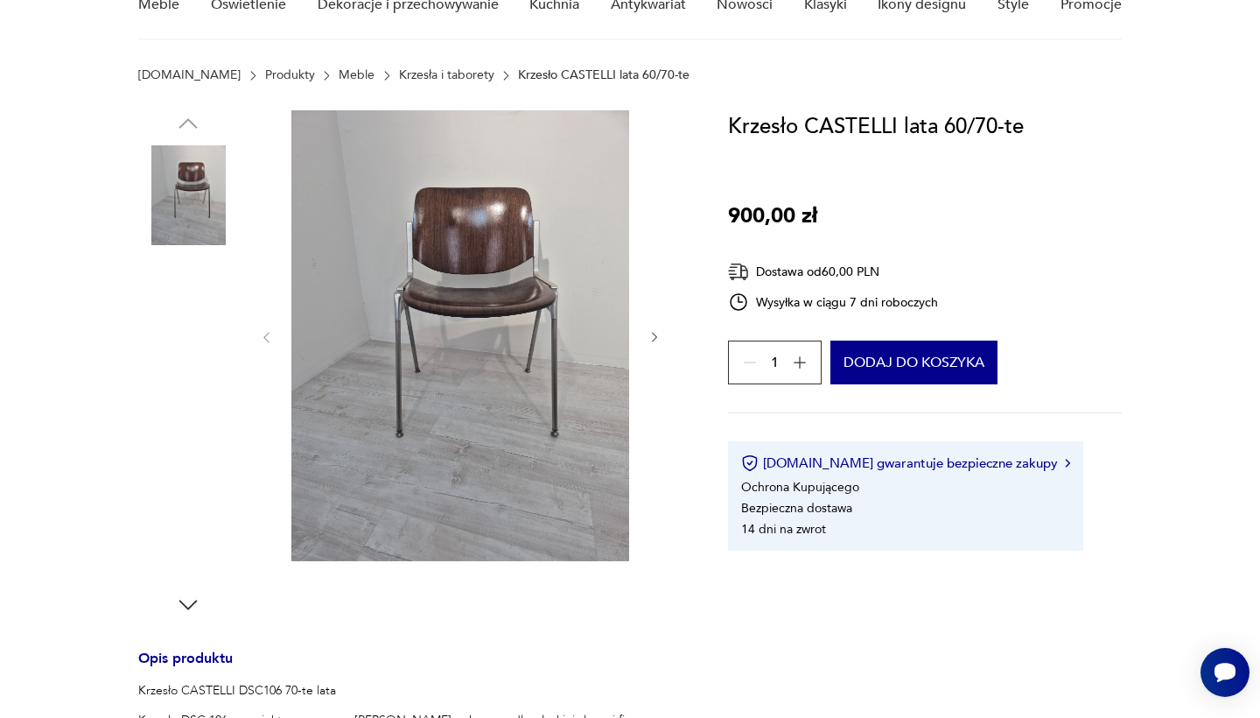
scroll to position [132, 0]
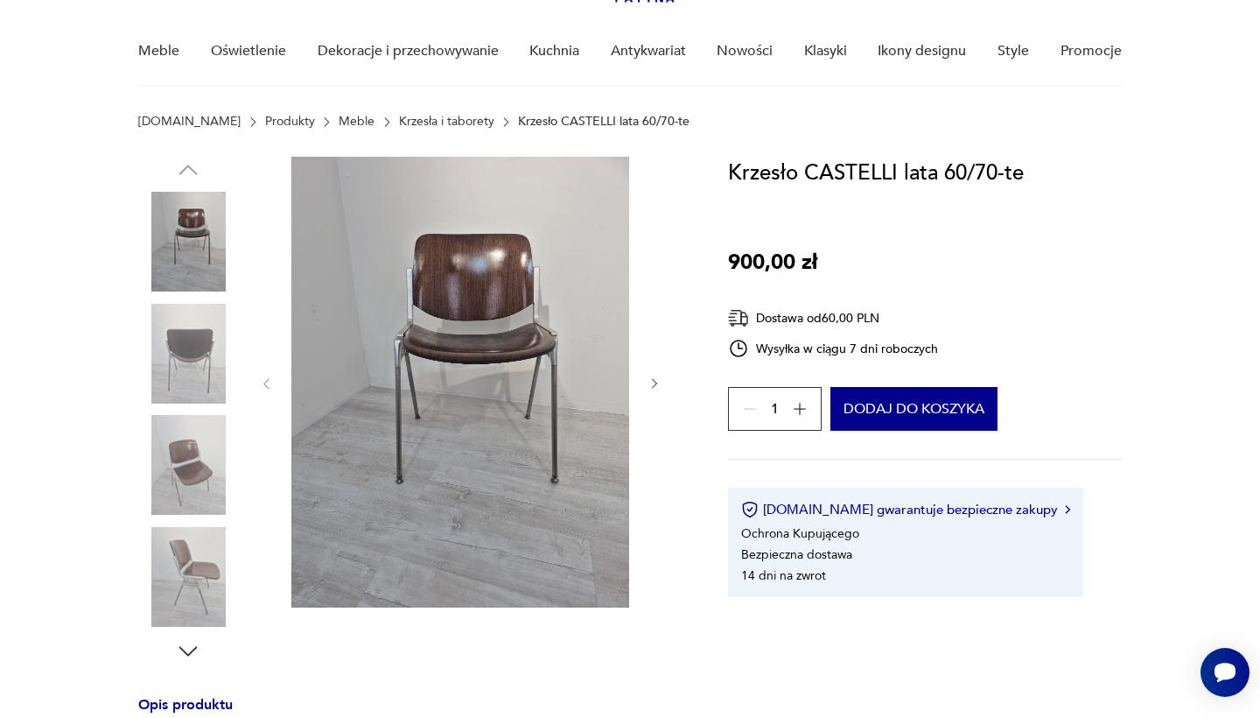
click at [804, 406] on icon "button" at bounding box center [800, 409] width 18 height 18
click at [804, 406] on div "3" at bounding box center [775, 409] width 94 height 44
click at [207, 366] on img at bounding box center [188, 354] width 100 height 100
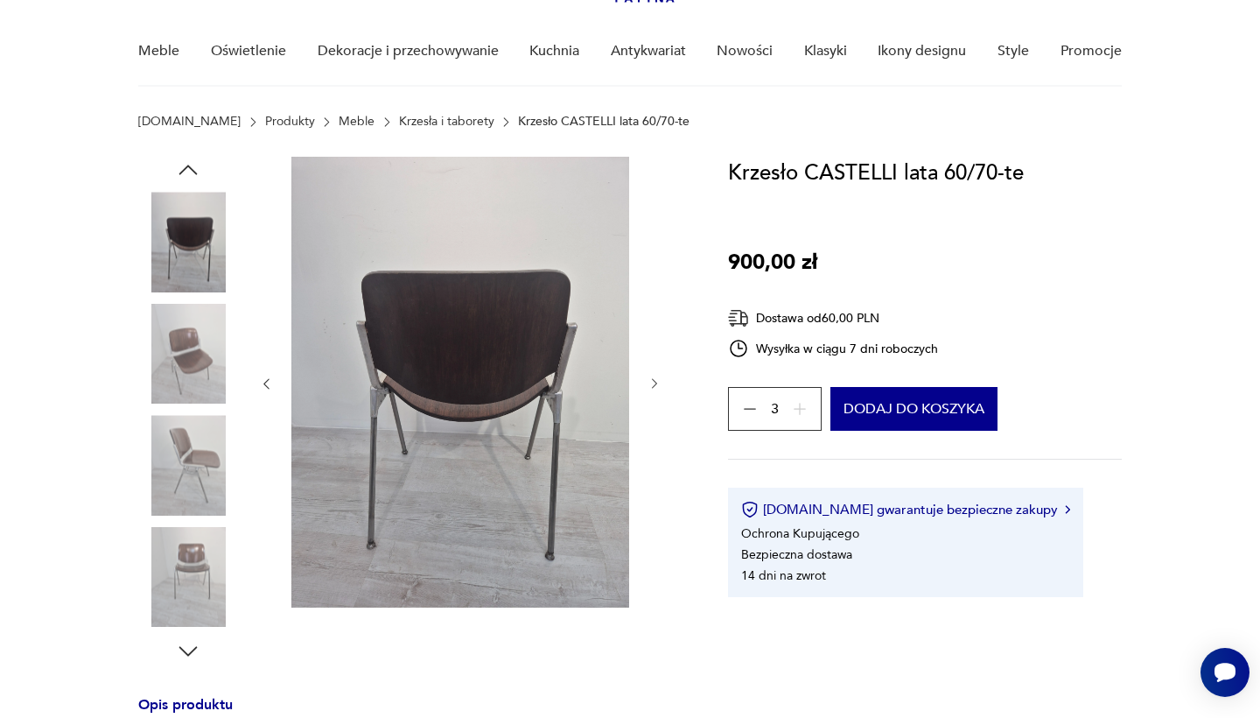
click at [193, 480] on img at bounding box center [188, 465] width 100 height 100
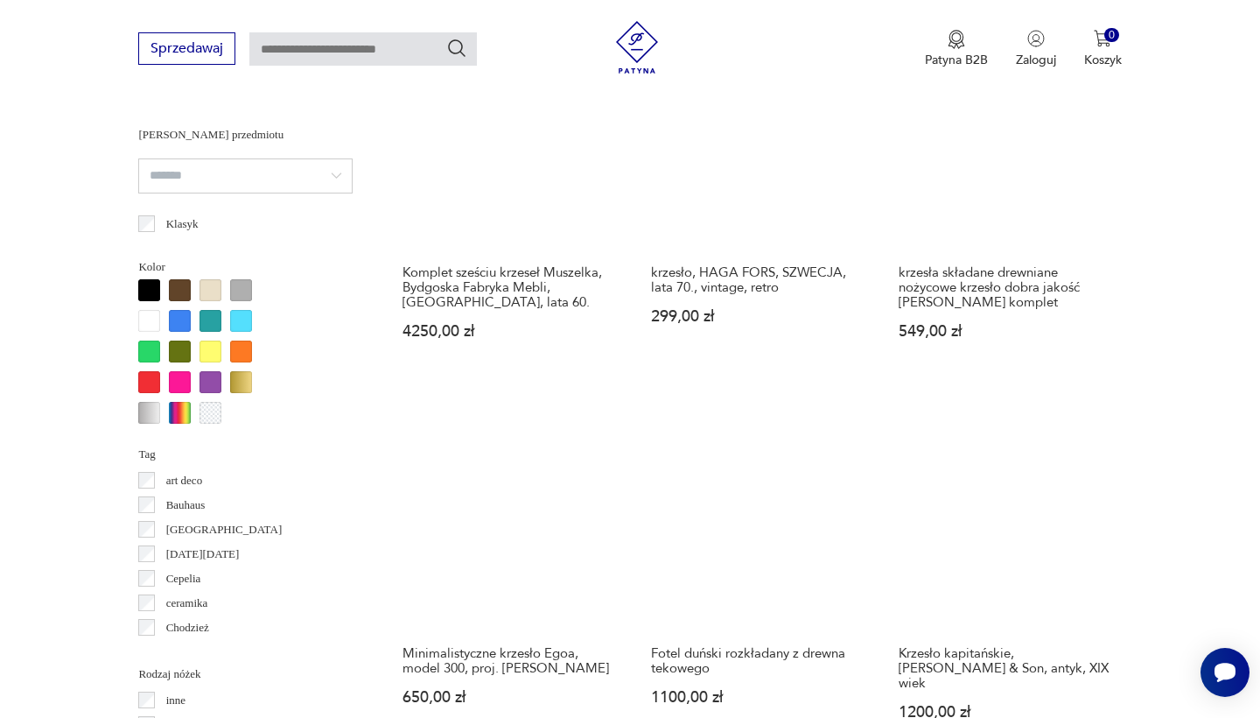
scroll to position [1736, 0]
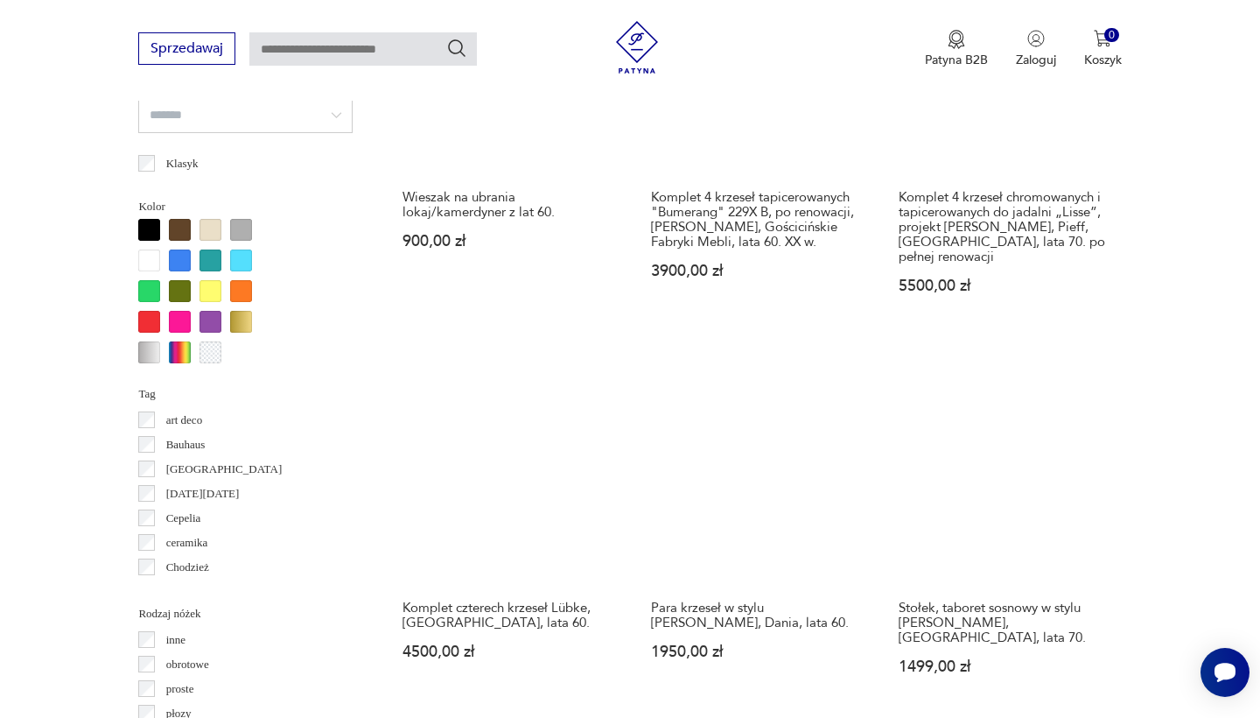
scroll to position [1820, 0]
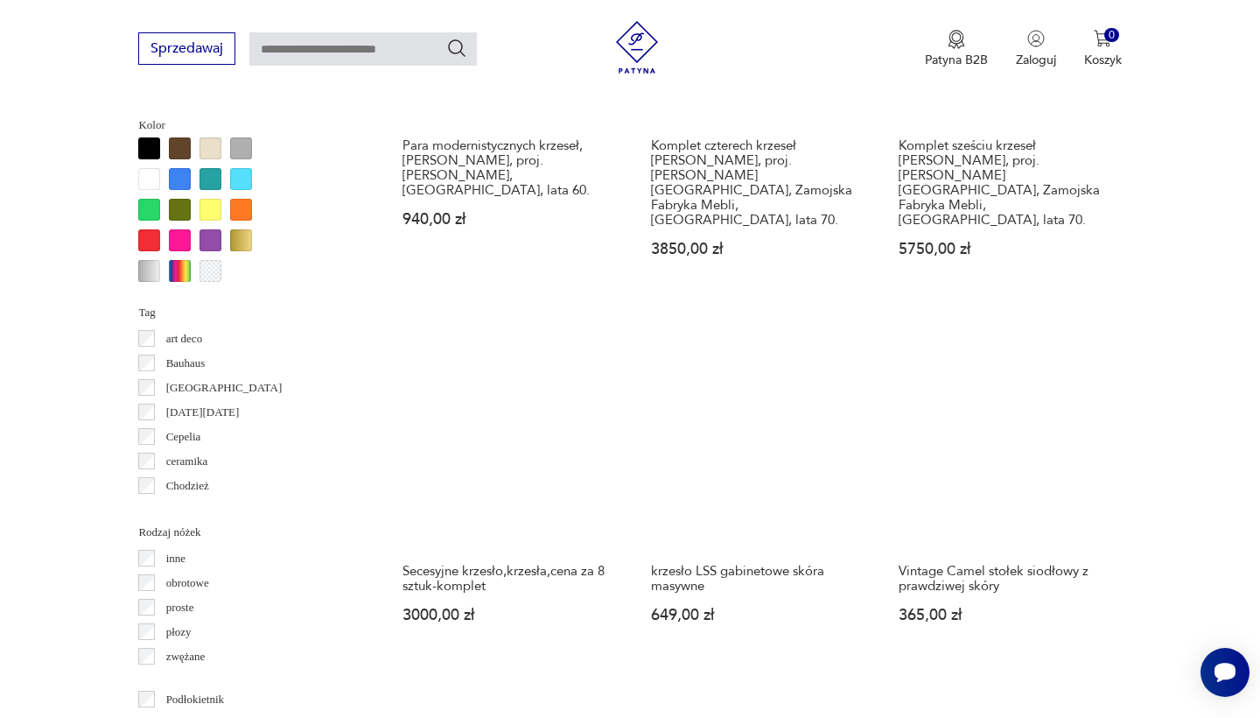
scroll to position [1743, 0]
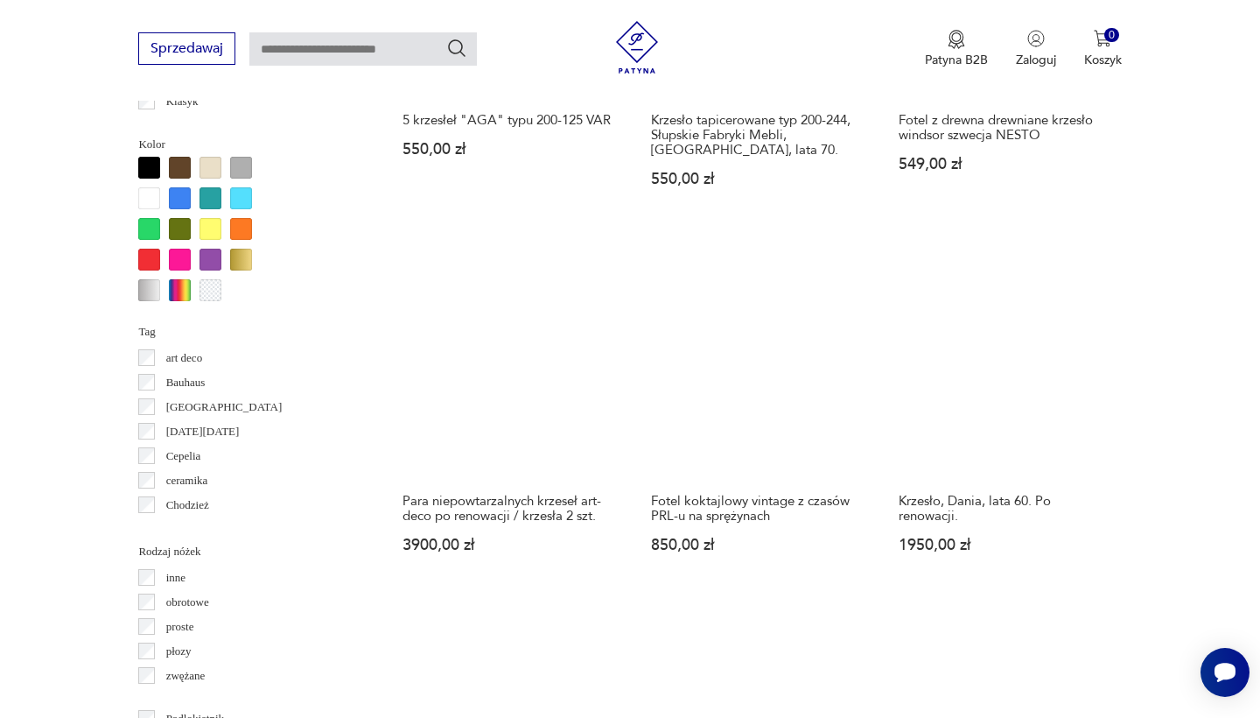
scroll to position [1666, 0]
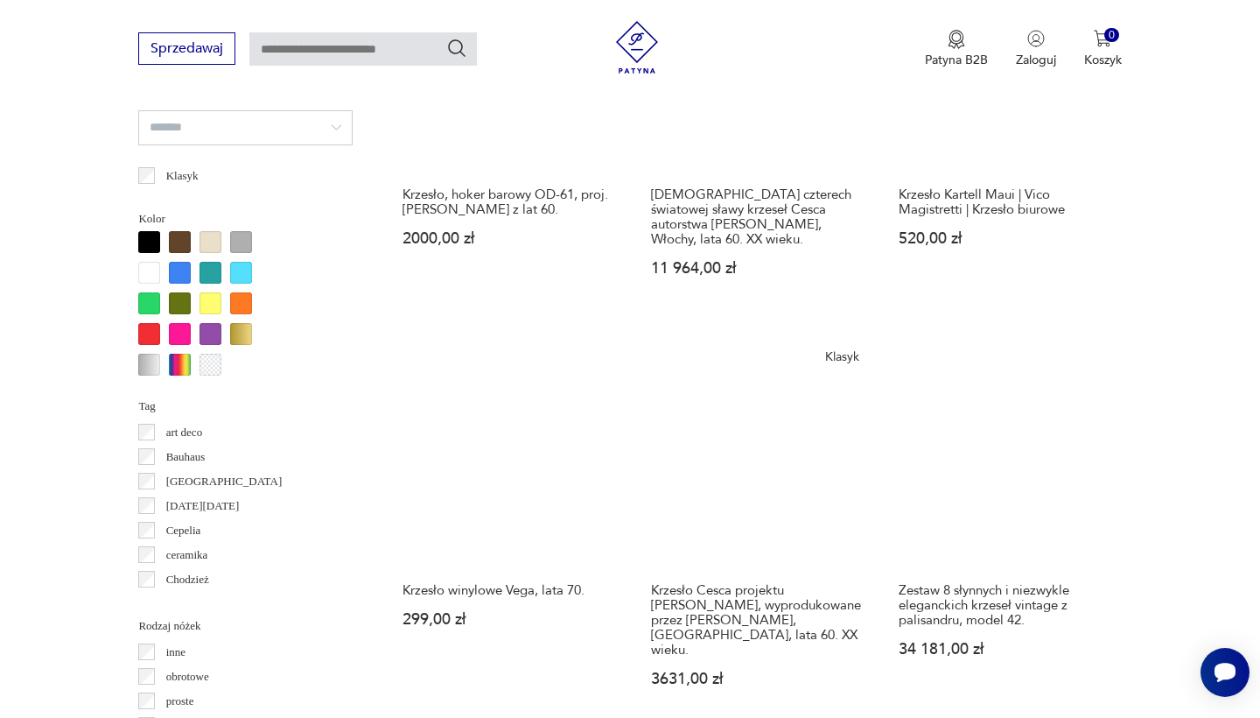
scroll to position [1639, 0]
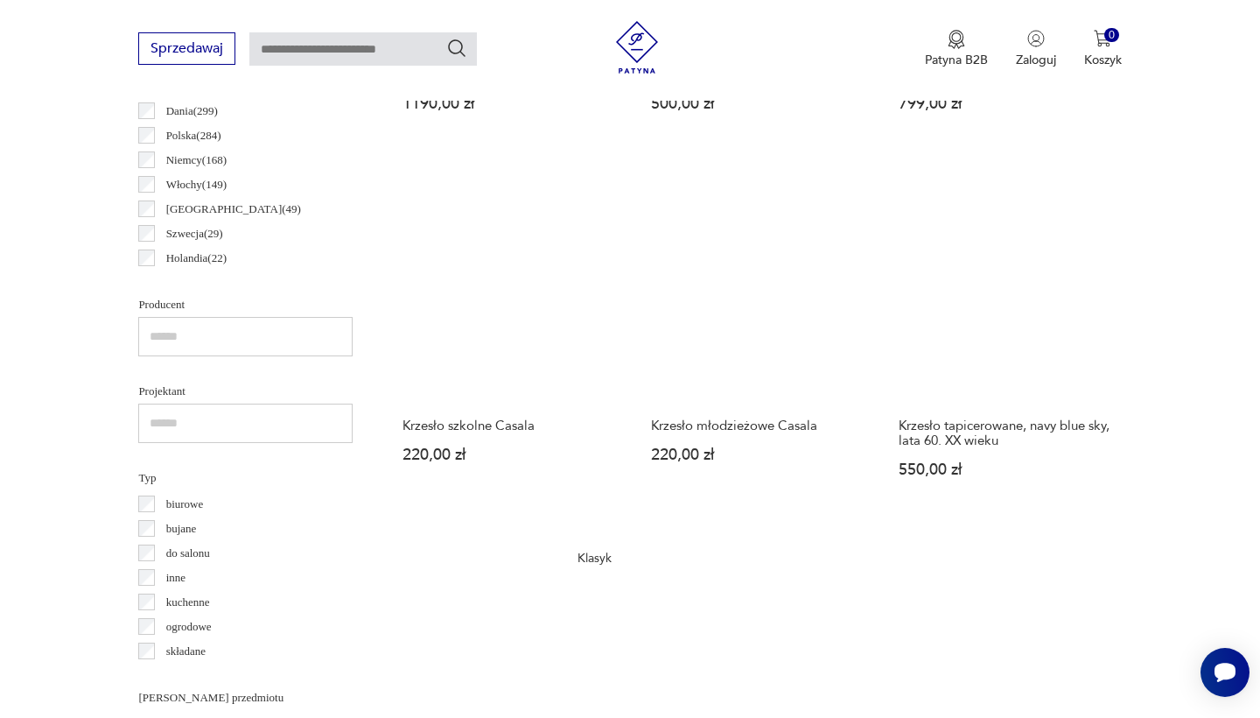
scroll to position [958, 0]
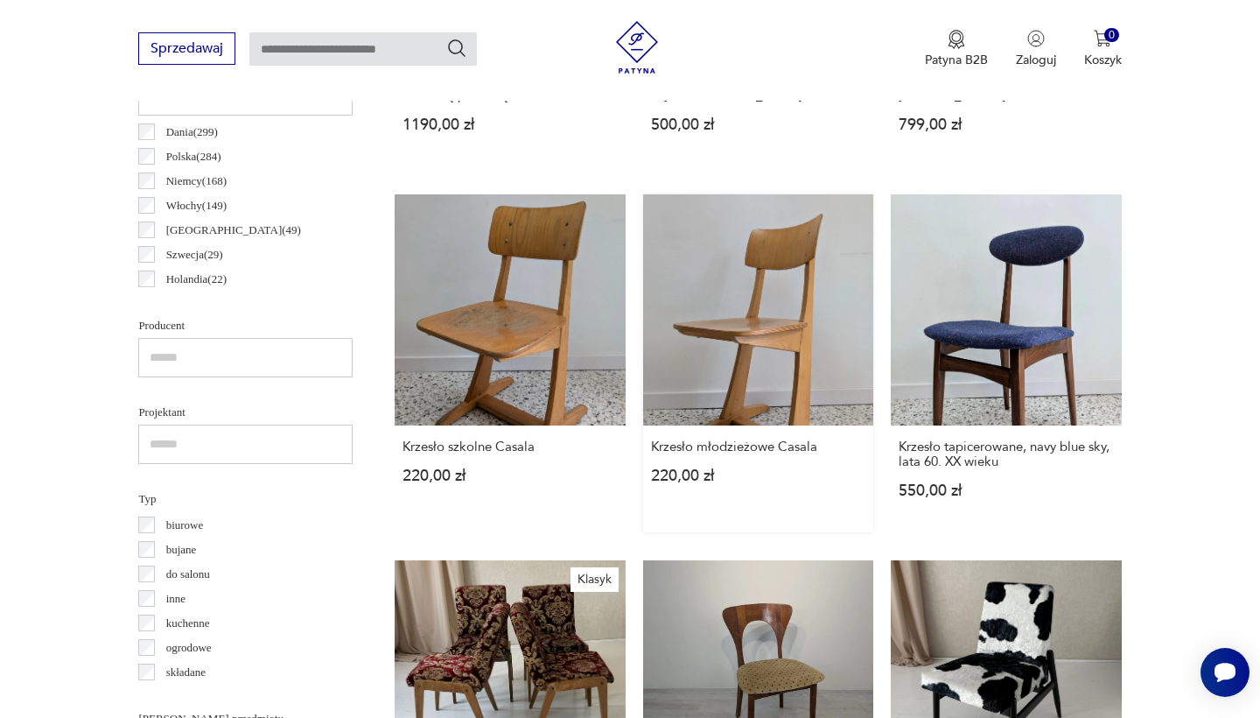
click at [643, 230] on link "Krzesło młodzieżowe Casala 220,00 zł" at bounding box center [758, 362] width 230 height 337
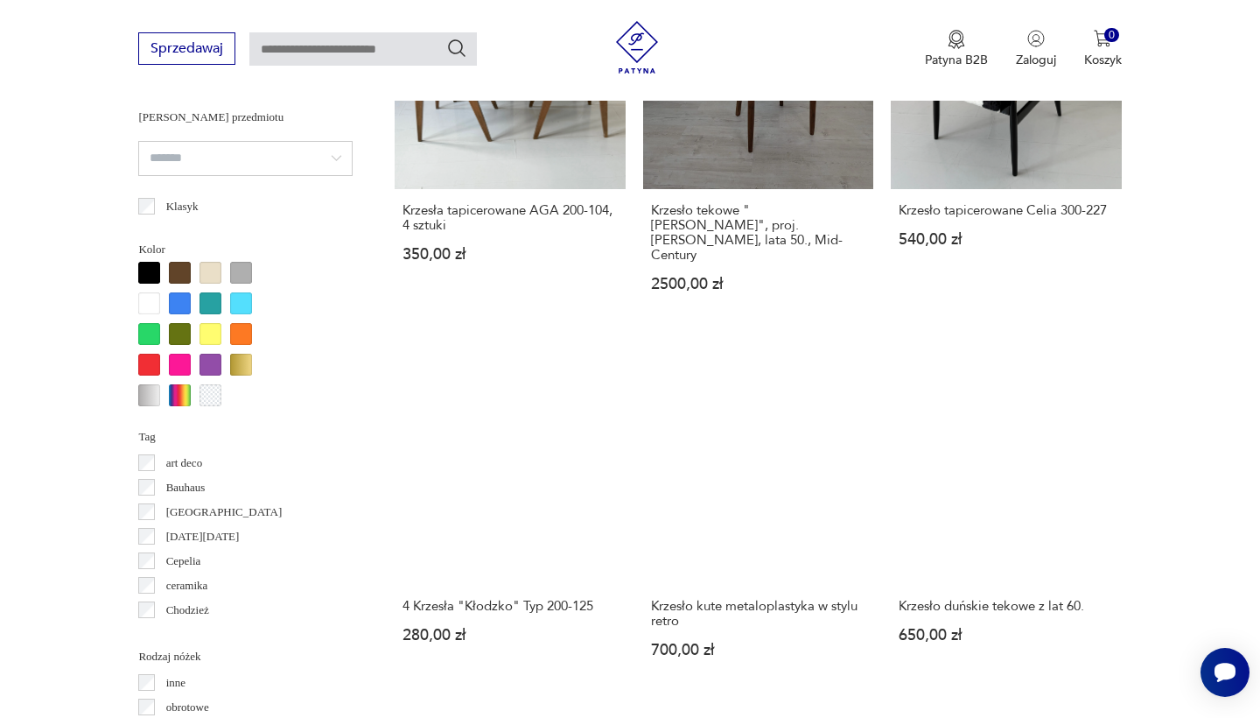
scroll to position [1592, 0]
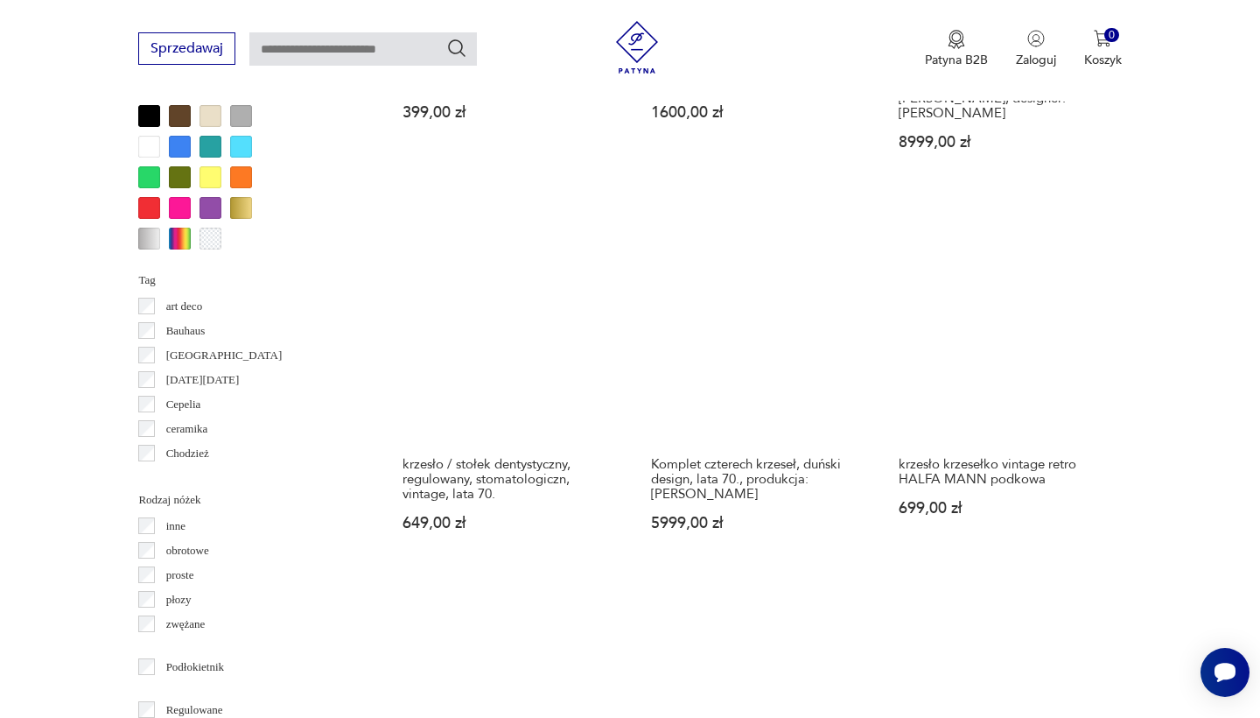
scroll to position [1717, 0]
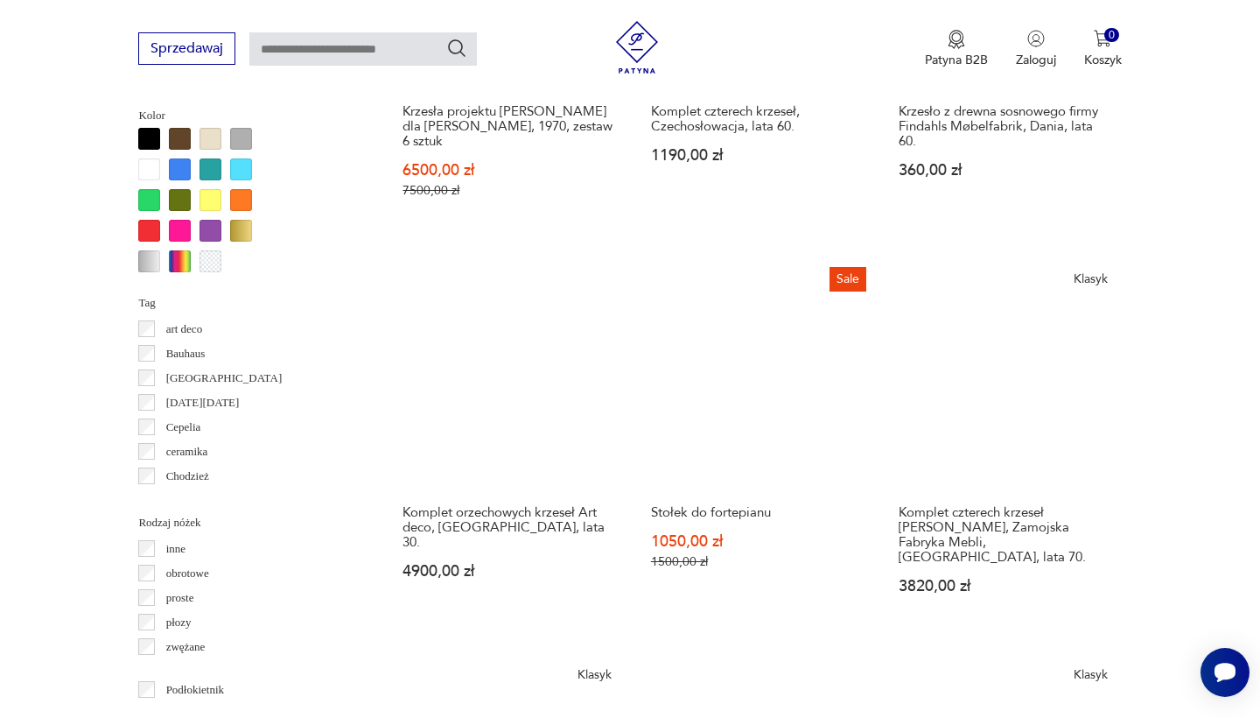
scroll to position [1695, 0]
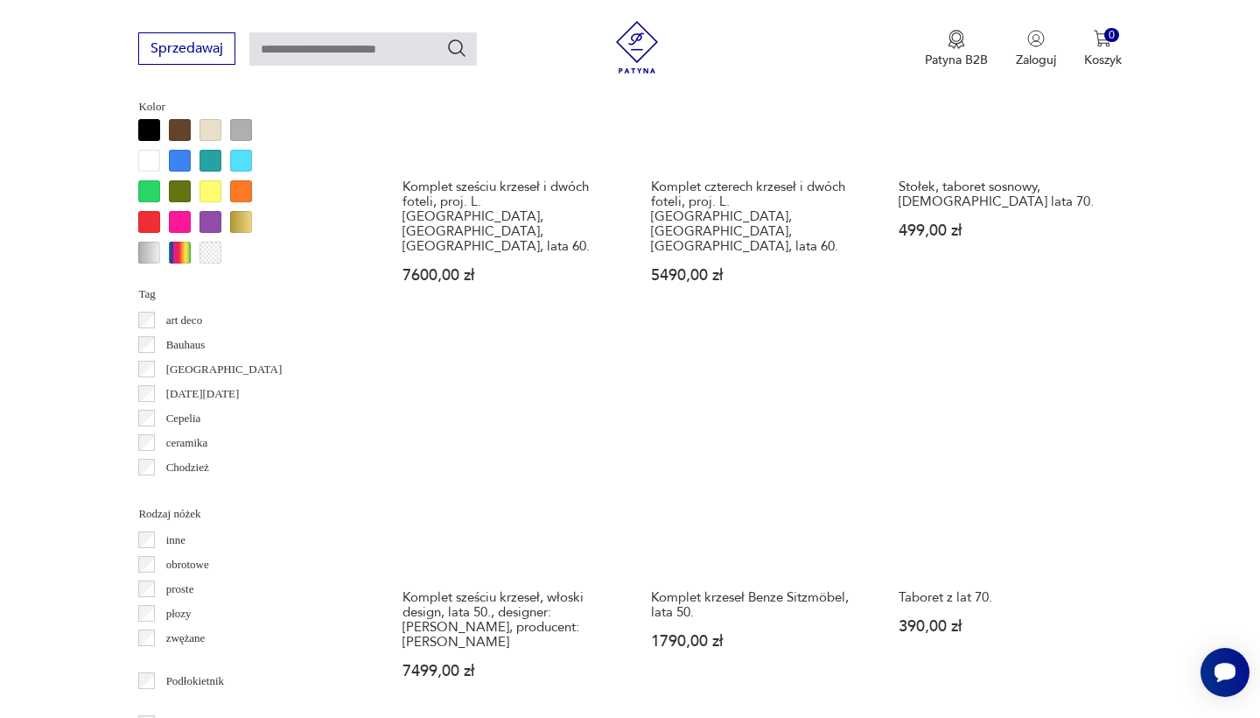
scroll to position [1703, 0]
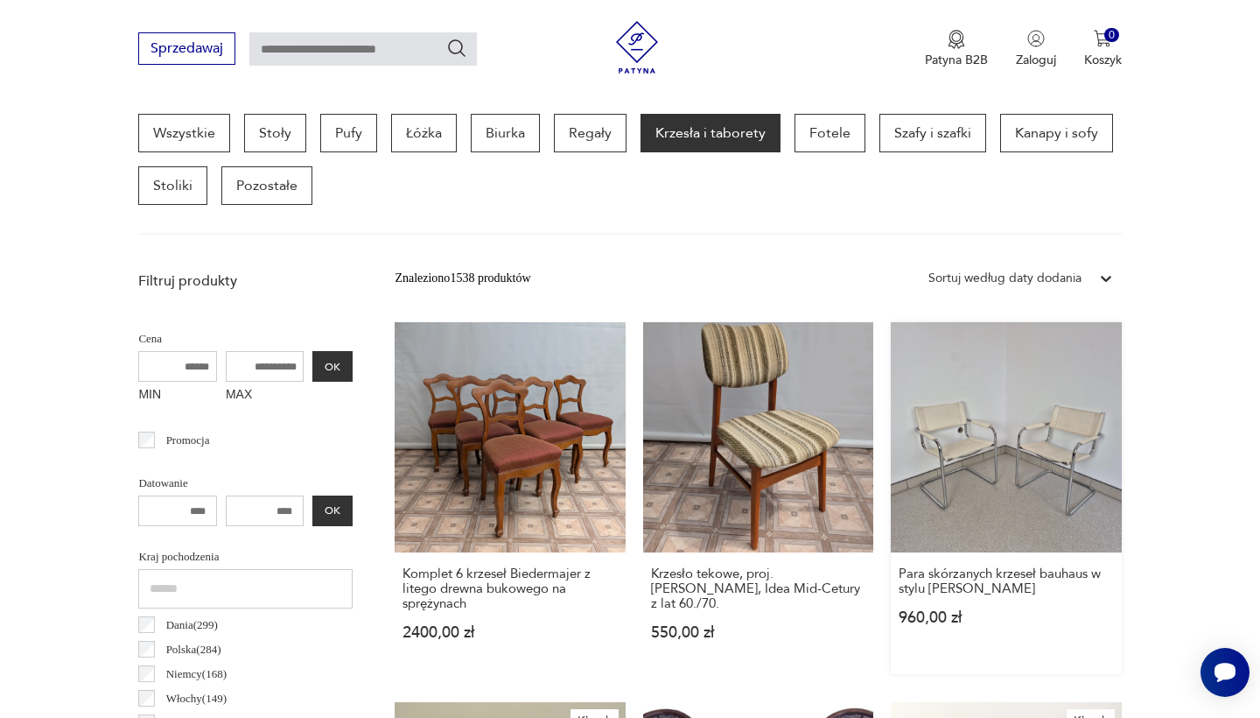
click at [891, 467] on link "Para skórzanych krzeseł bauhaus w stylu Marcel Breuer 960,00 zł" at bounding box center [1006, 498] width 230 height 352
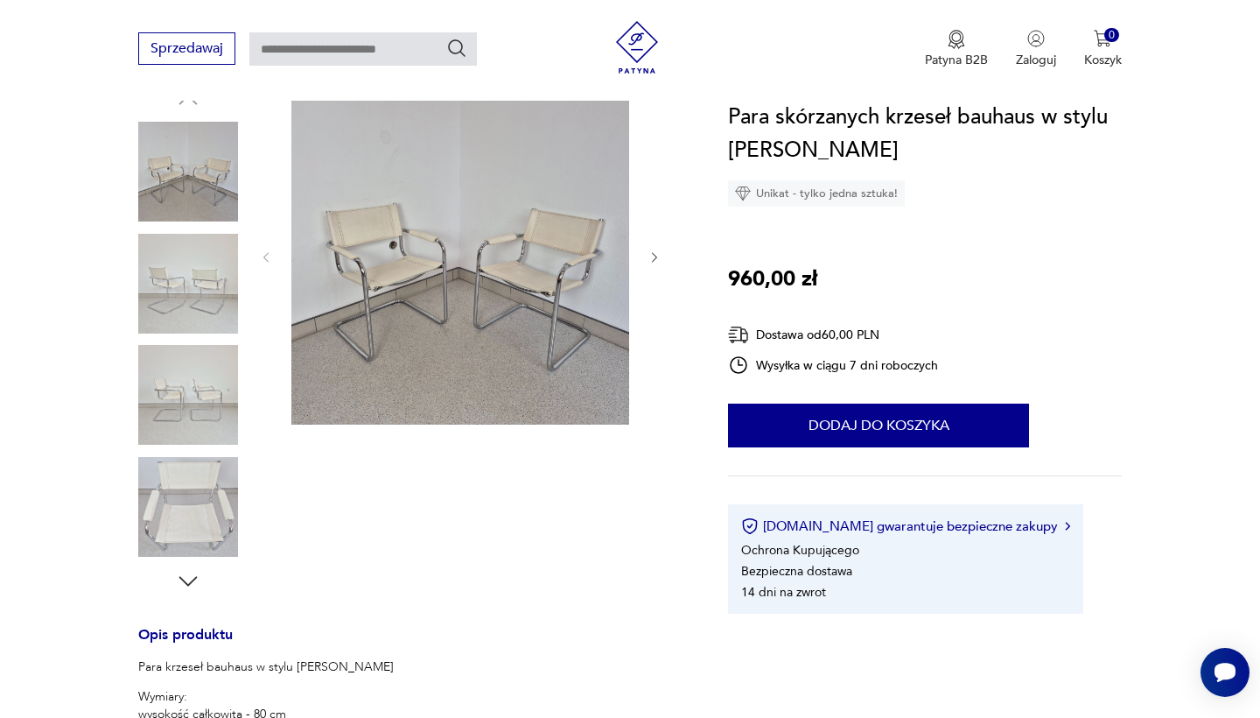
click at [264, 293] on div at bounding box center [460, 257] width 403 height 341
click at [194, 290] on img at bounding box center [188, 284] width 100 height 100
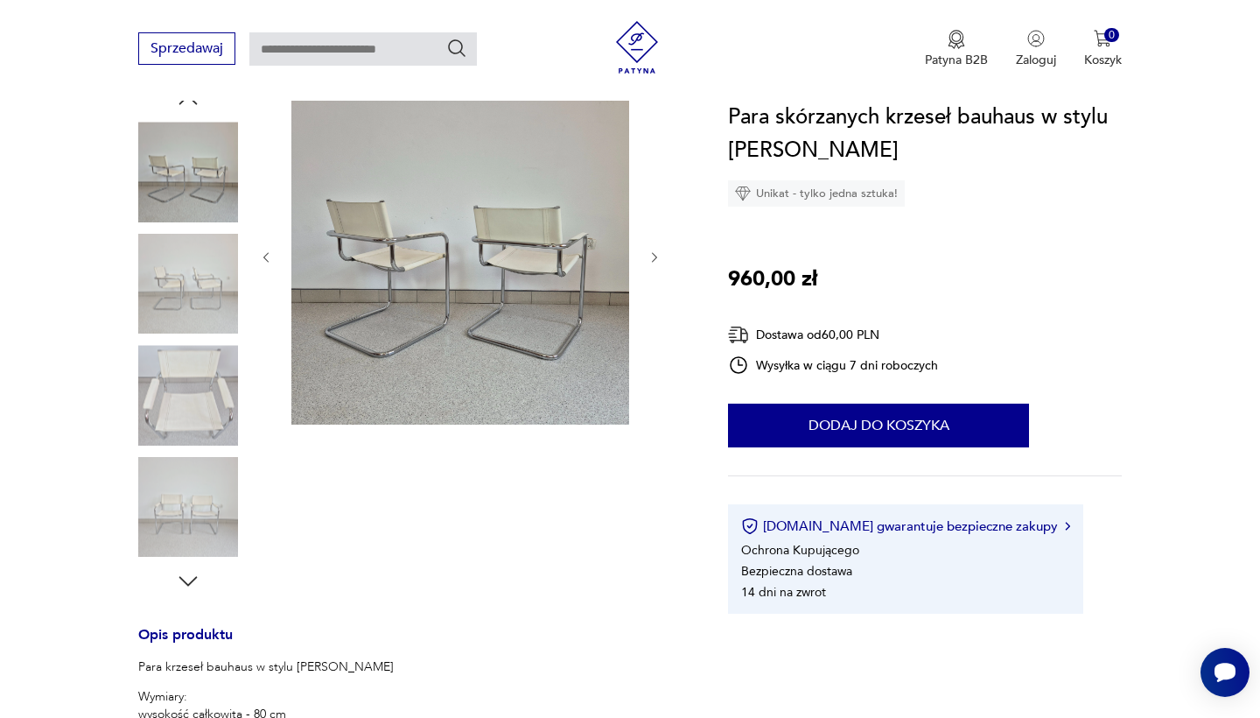
click at [189, 425] on img at bounding box center [188, 395] width 100 height 100
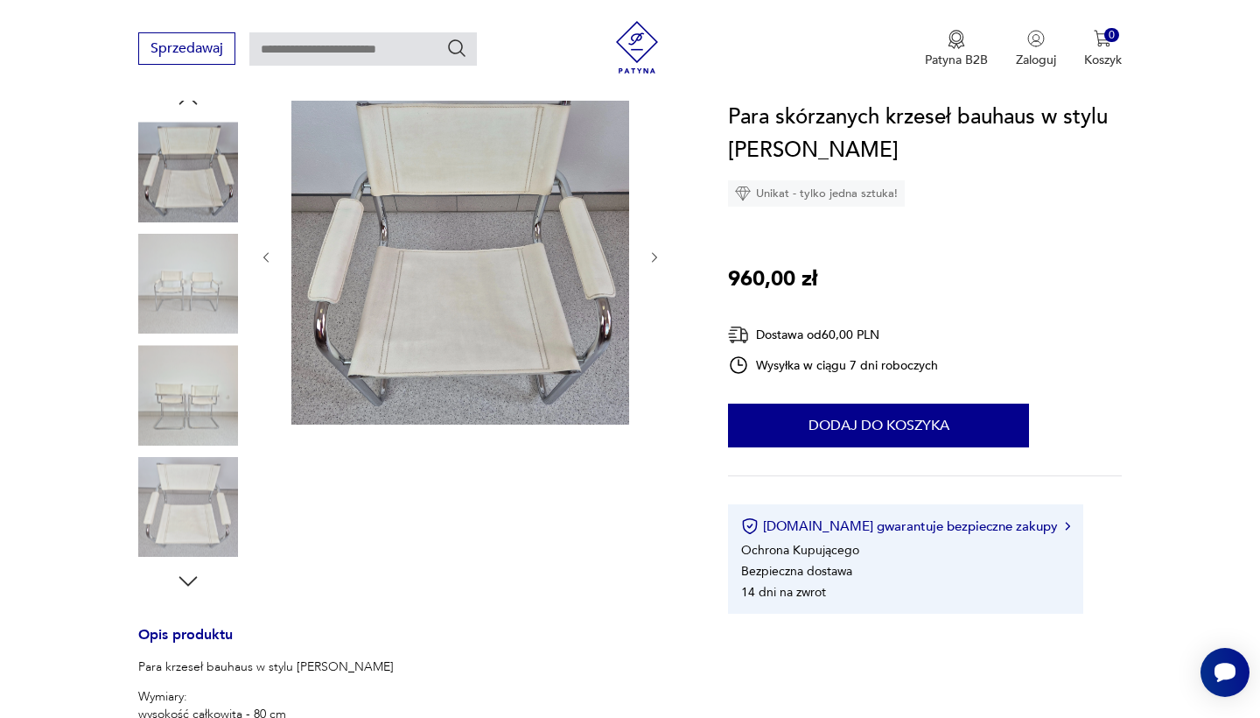
click at [212, 503] on img at bounding box center [188, 507] width 100 height 100
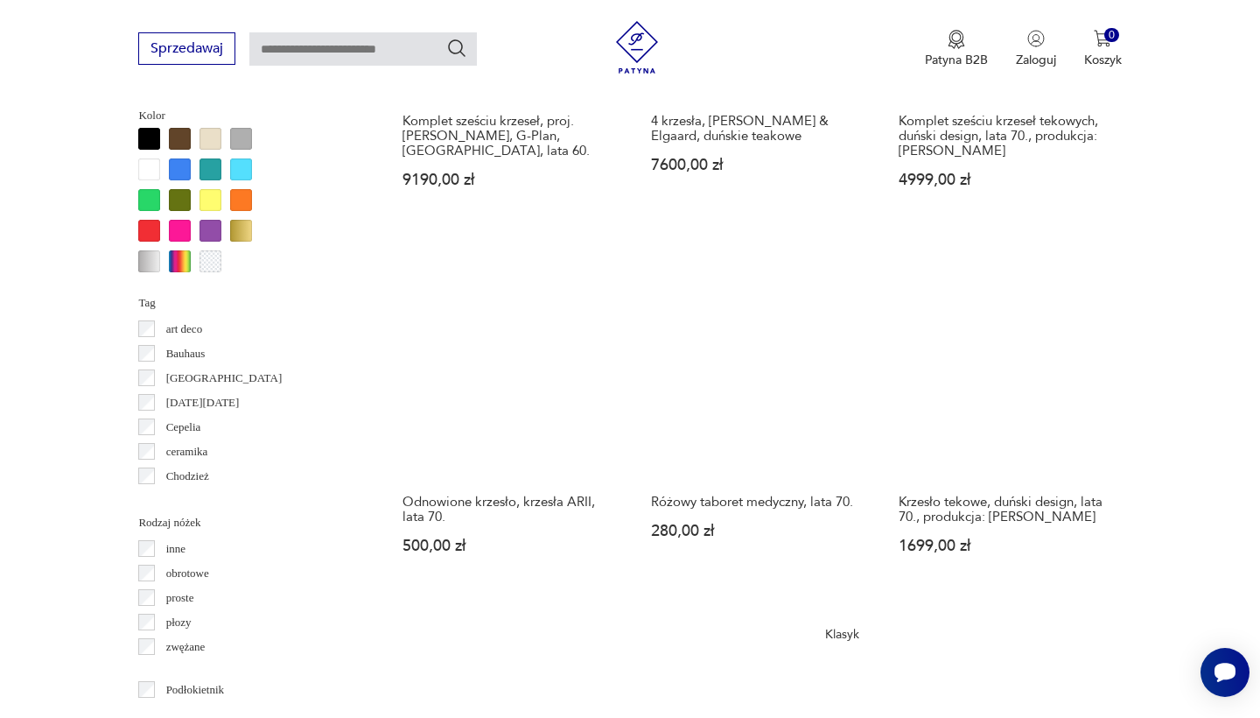
scroll to position [1695, 0]
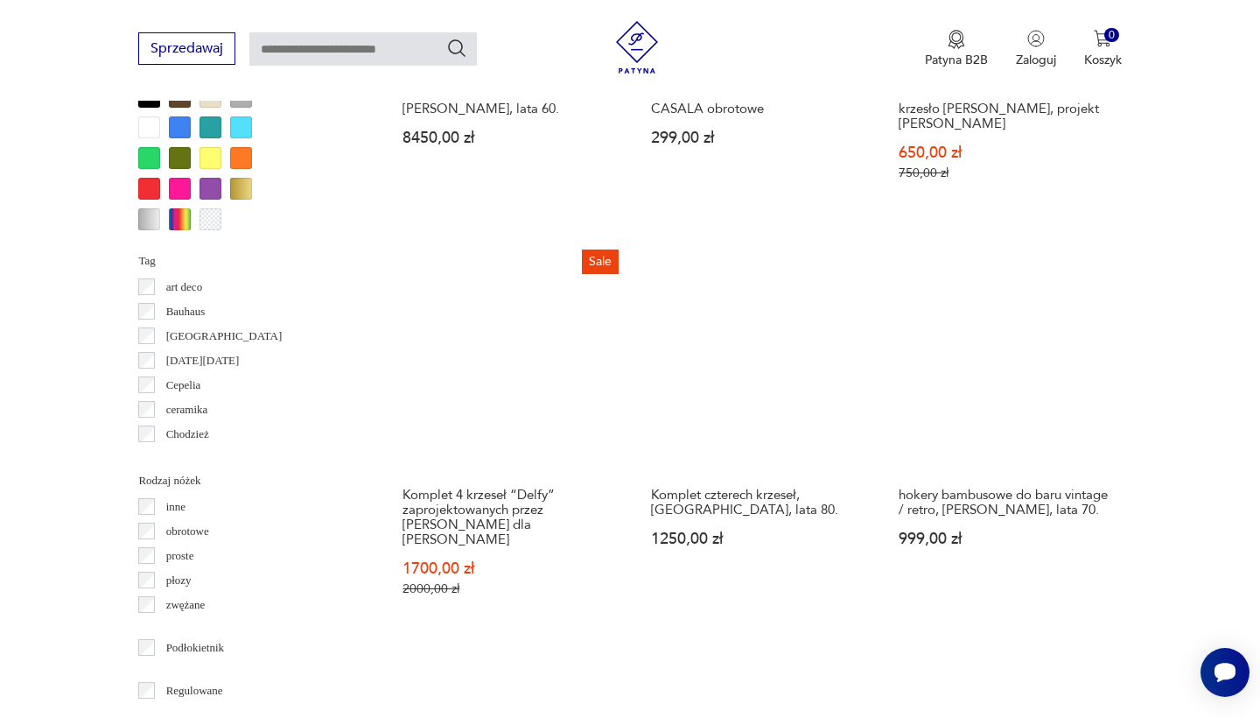
scroll to position [1748, 0]
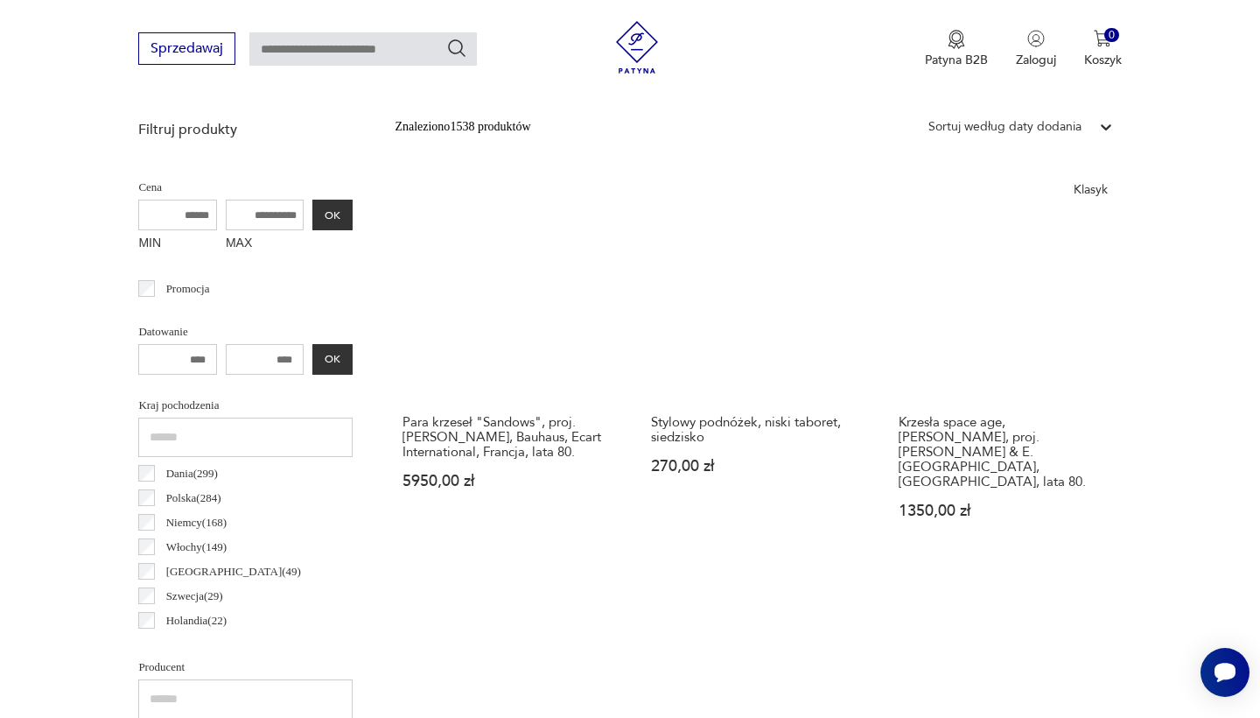
scroll to position [466, 0]
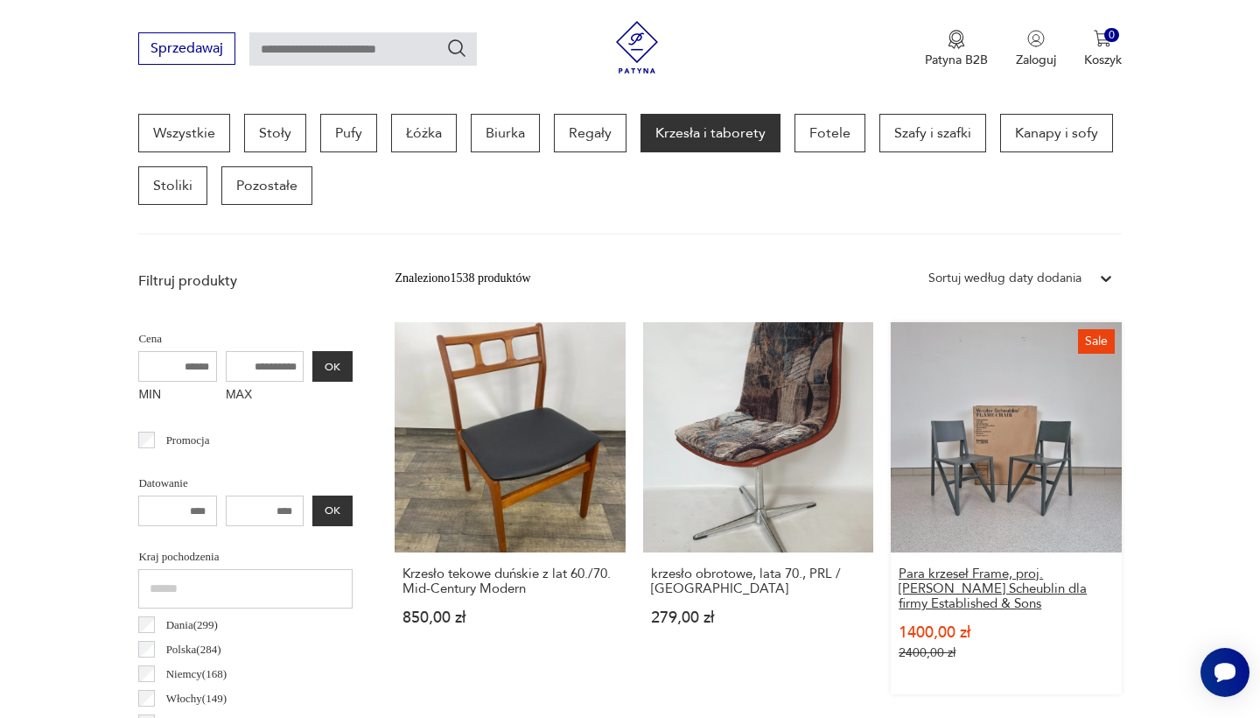
click at [899, 566] on h3 "Para krzeseł Frame, proj. Wouter Scheublin dla firmy Established & Sons" at bounding box center [1006, 588] width 214 height 45
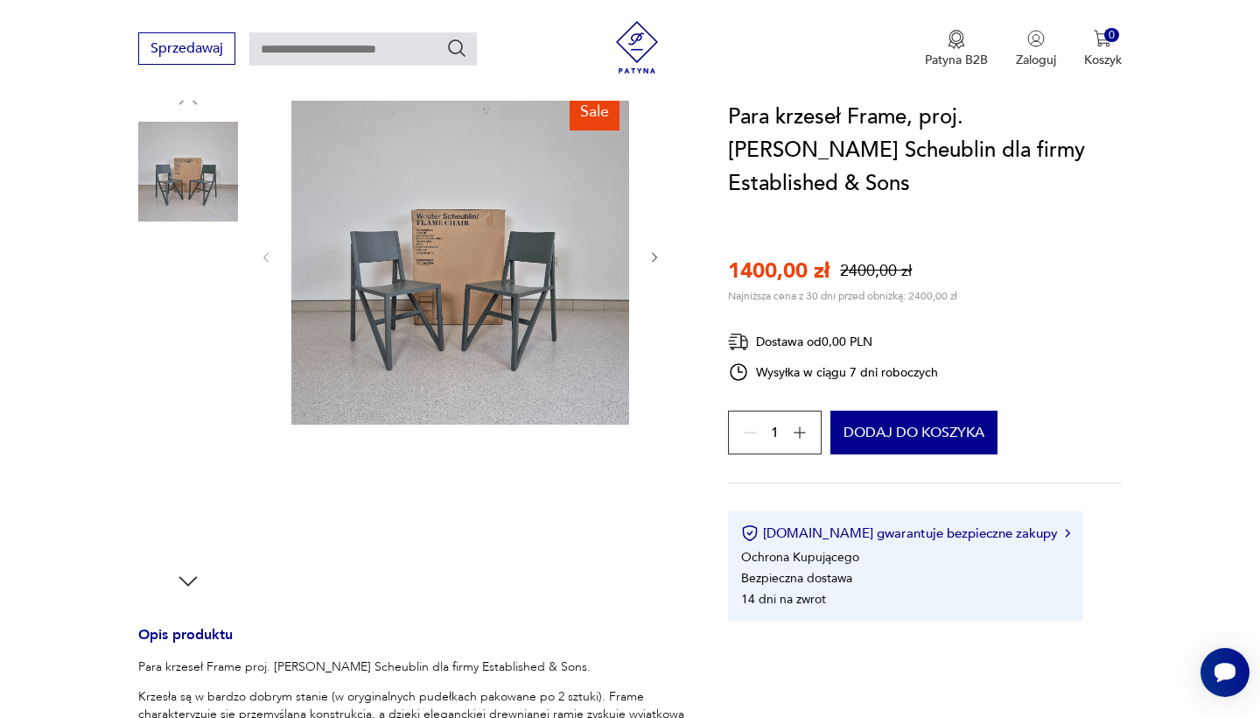
click at [217, 279] on img at bounding box center [188, 284] width 100 height 100
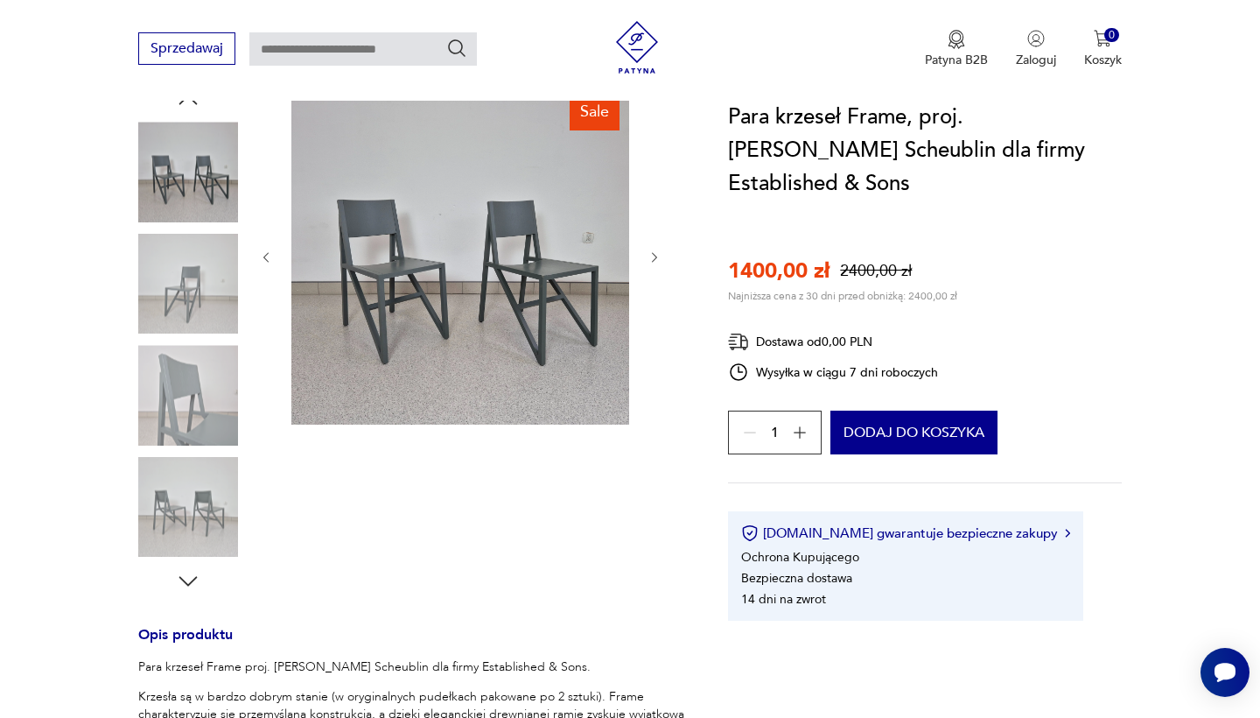
click at [229, 384] on img at bounding box center [188, 395] width 100 height 100
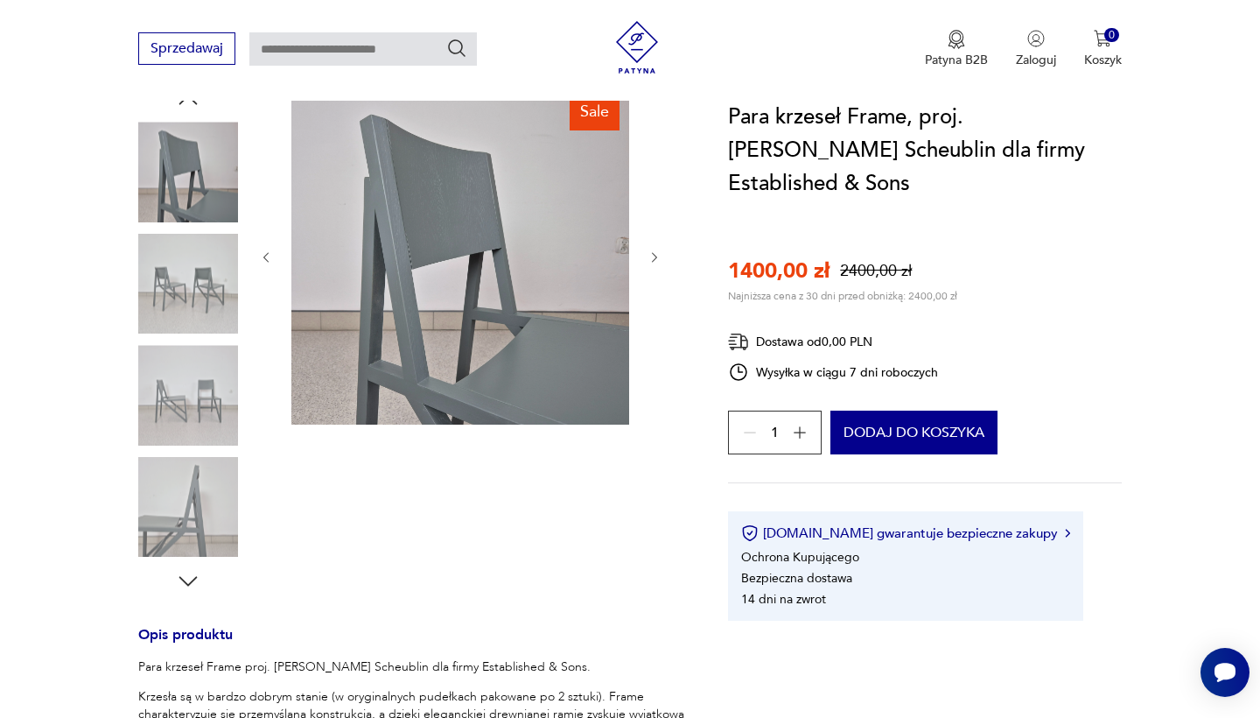
click at [228, 434] on img at bounding box center [188, 395] width 100 height 100
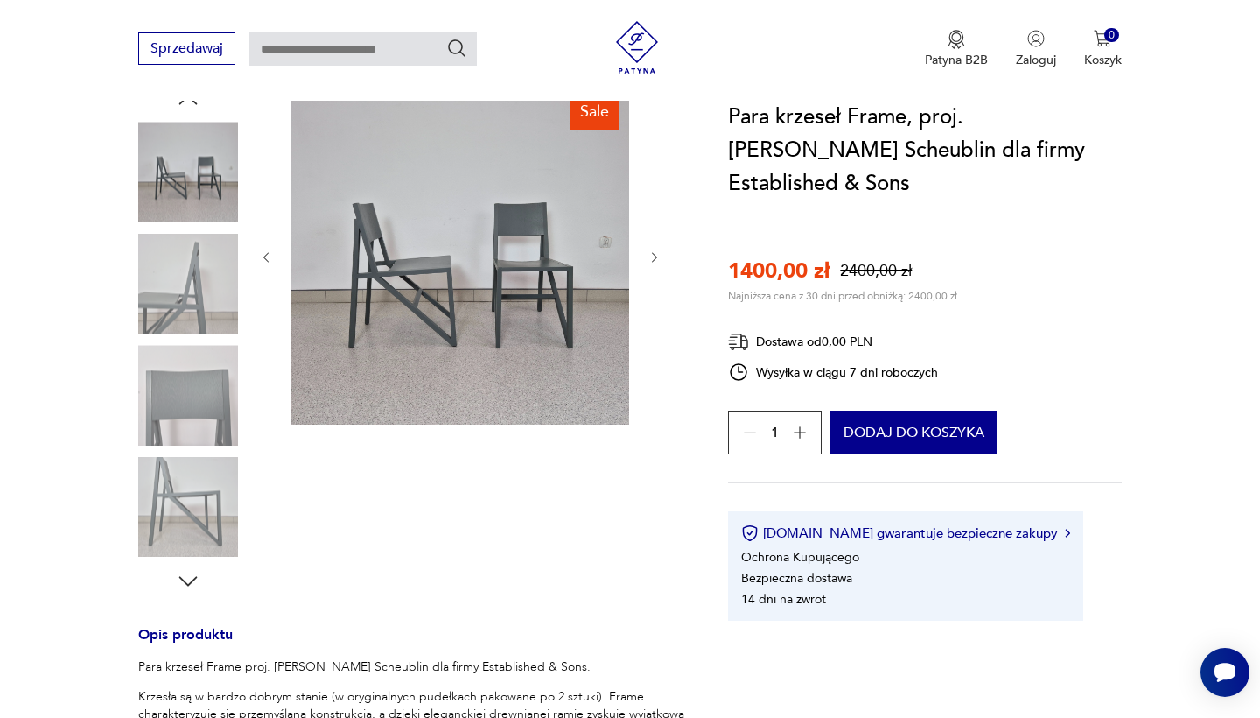
click at [213, 483] on img at bounding box center [188, 507] width 100 height 100
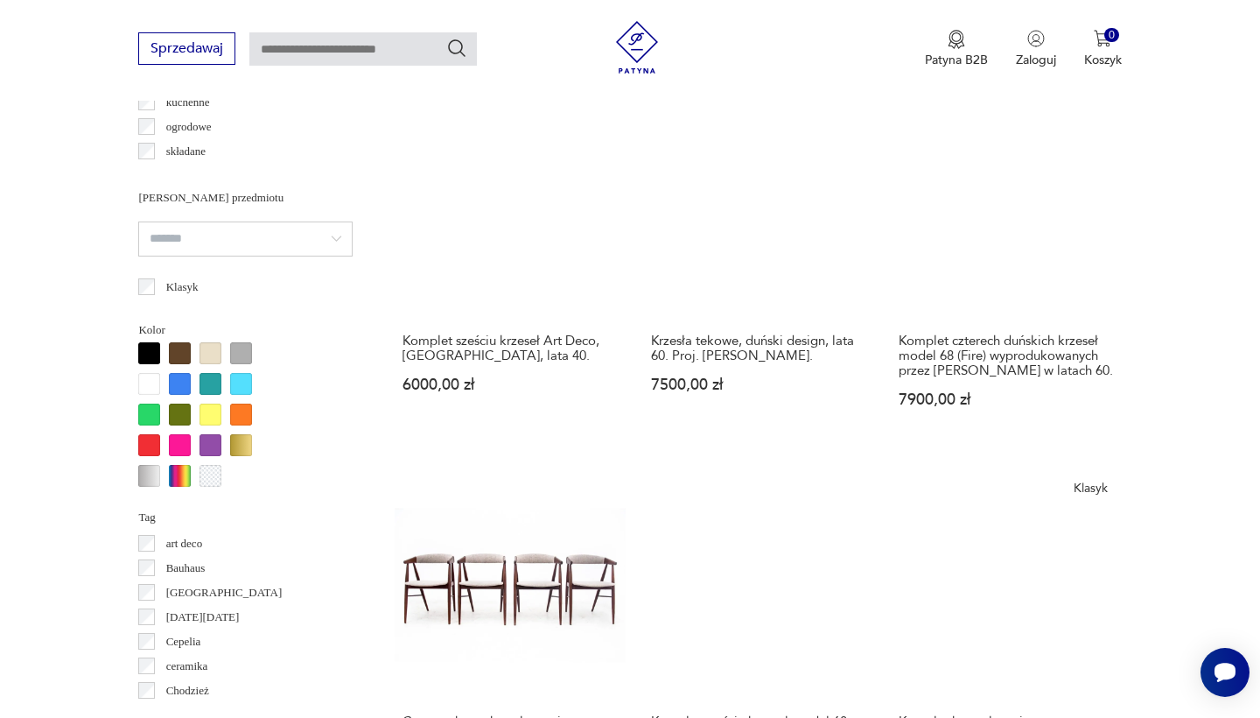
scroll to position [1714, 0]
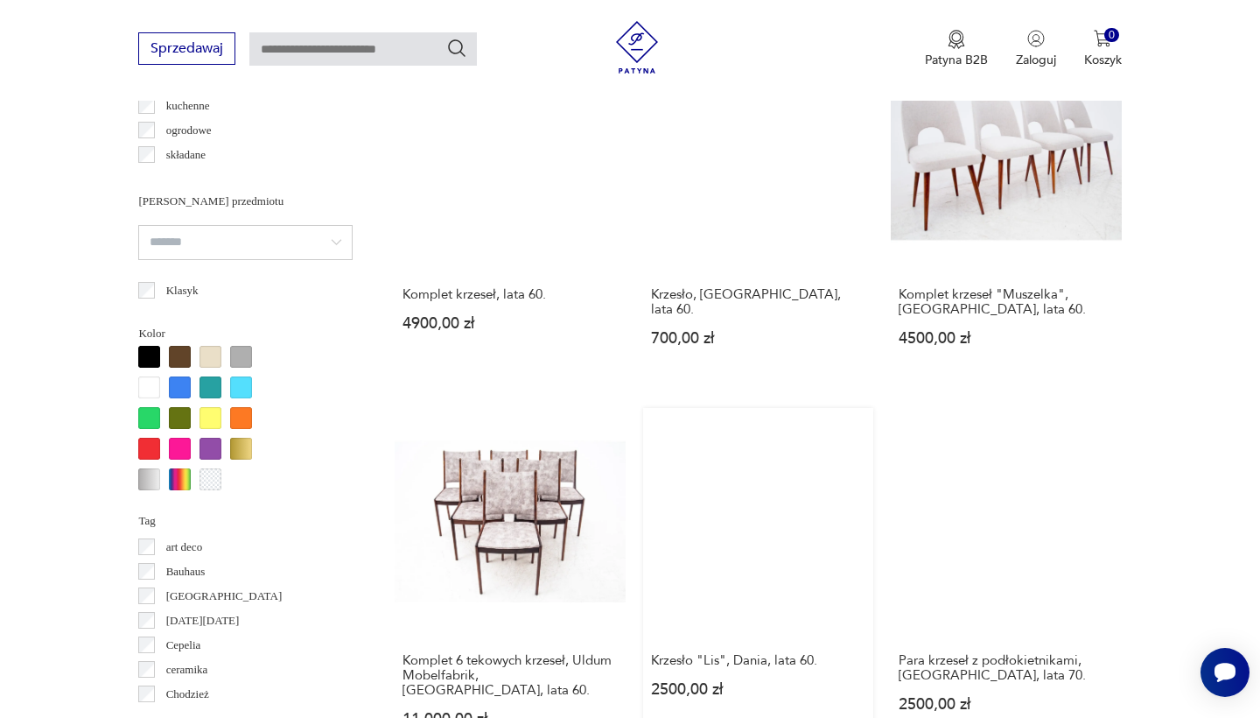
scroll to position [1477, 0]
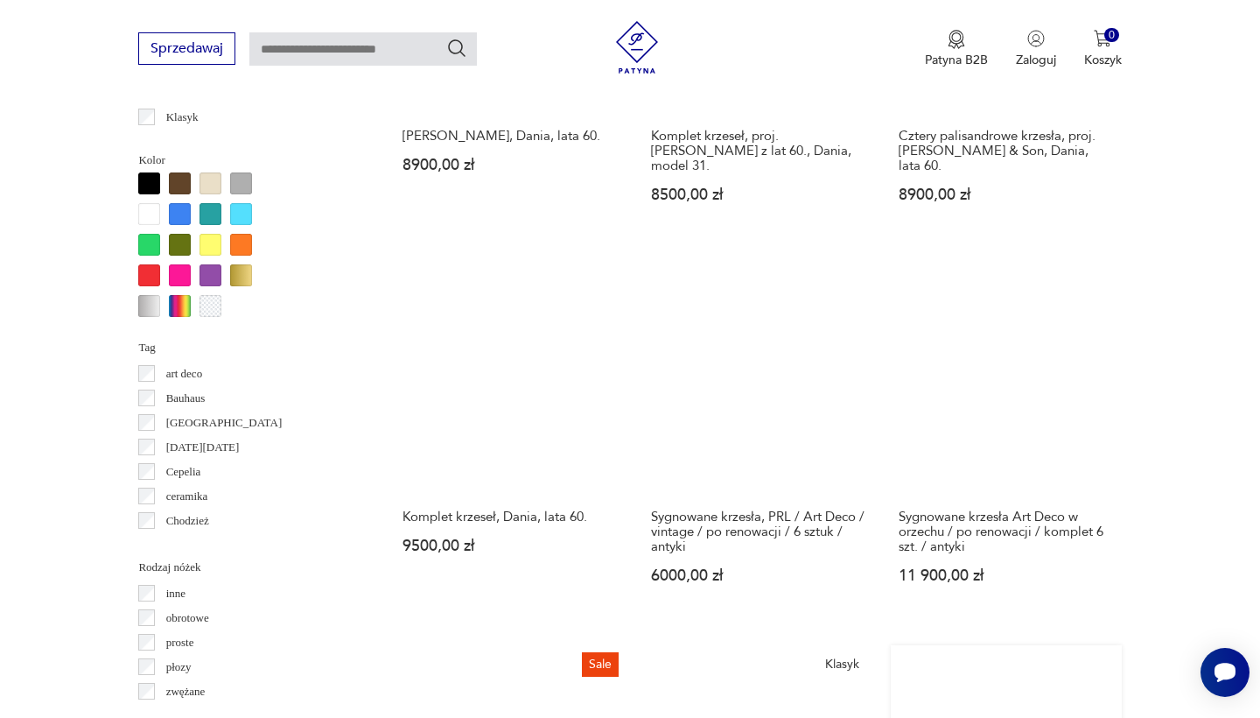
scroll to position [1740, 0]
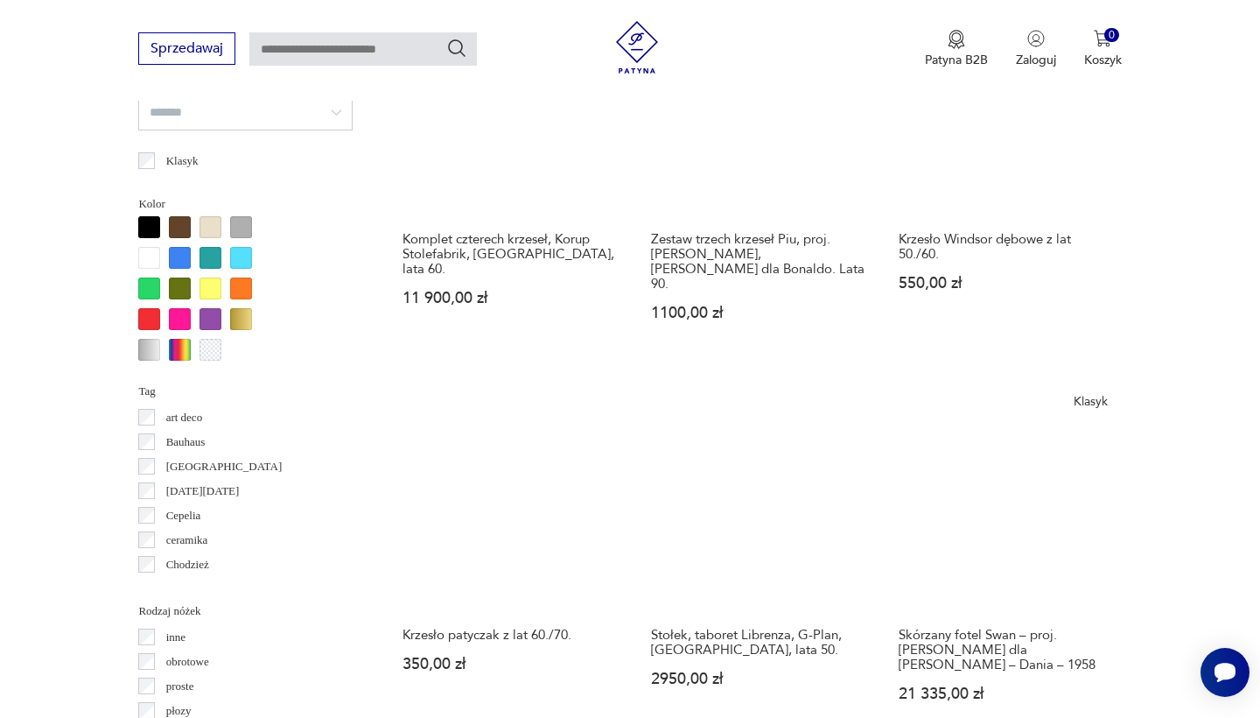
scroll to position [1662, 0]
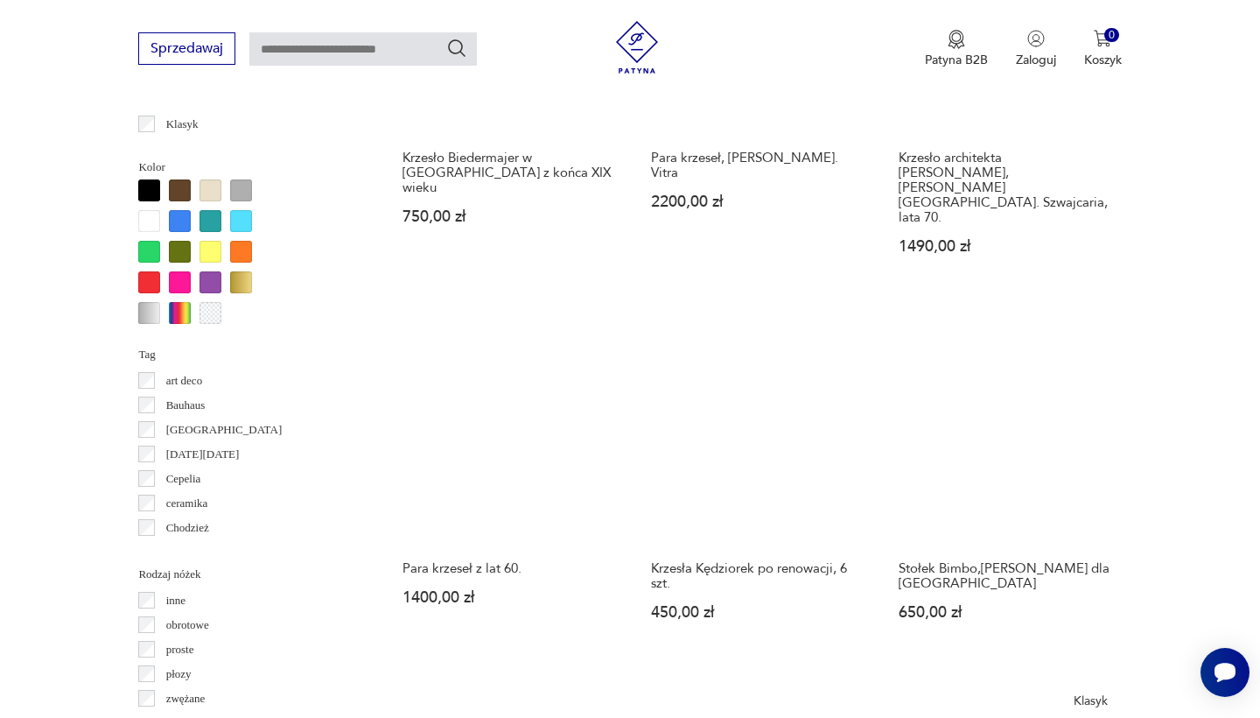
scroll to position [1635, 0]
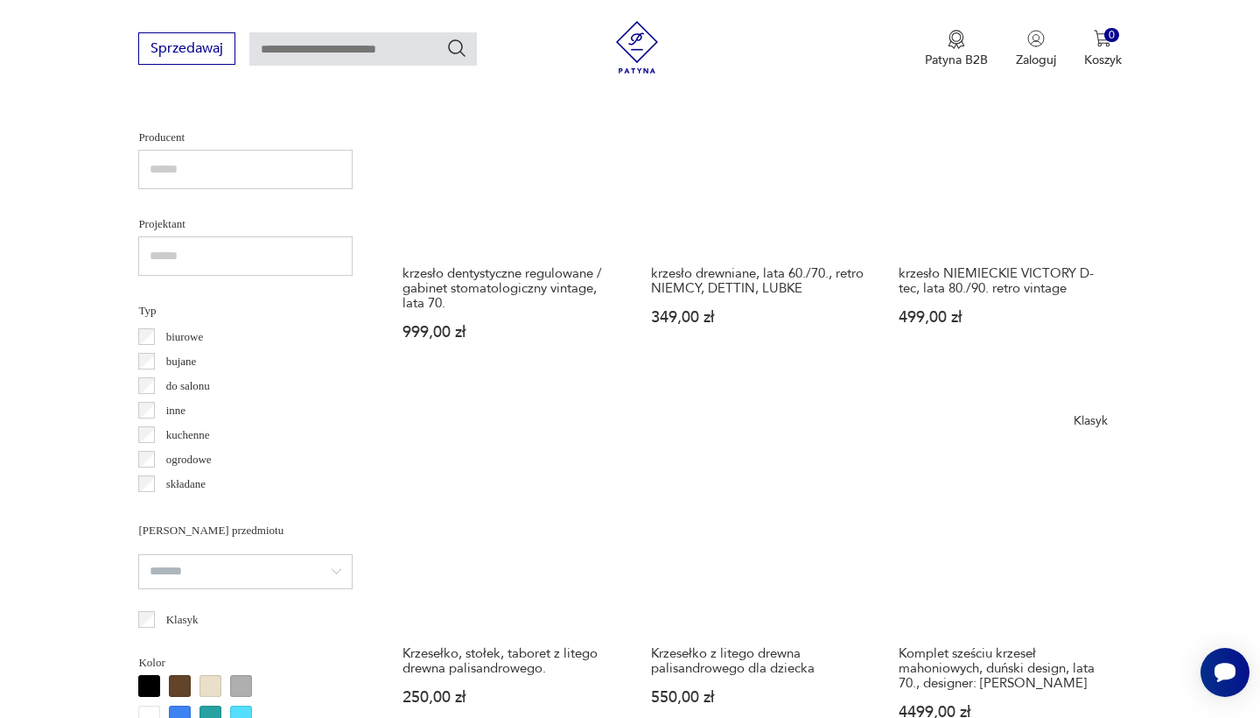
scroll to position [1152, 0]
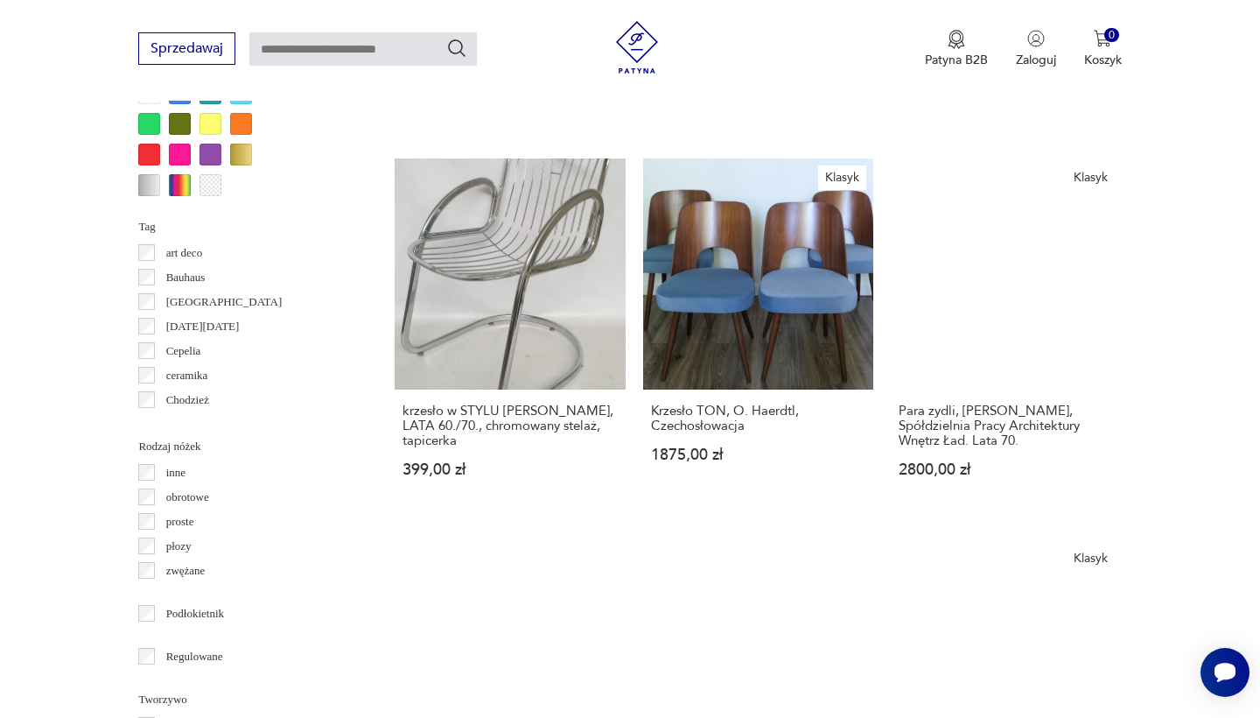
scroll to position [1784, 0]
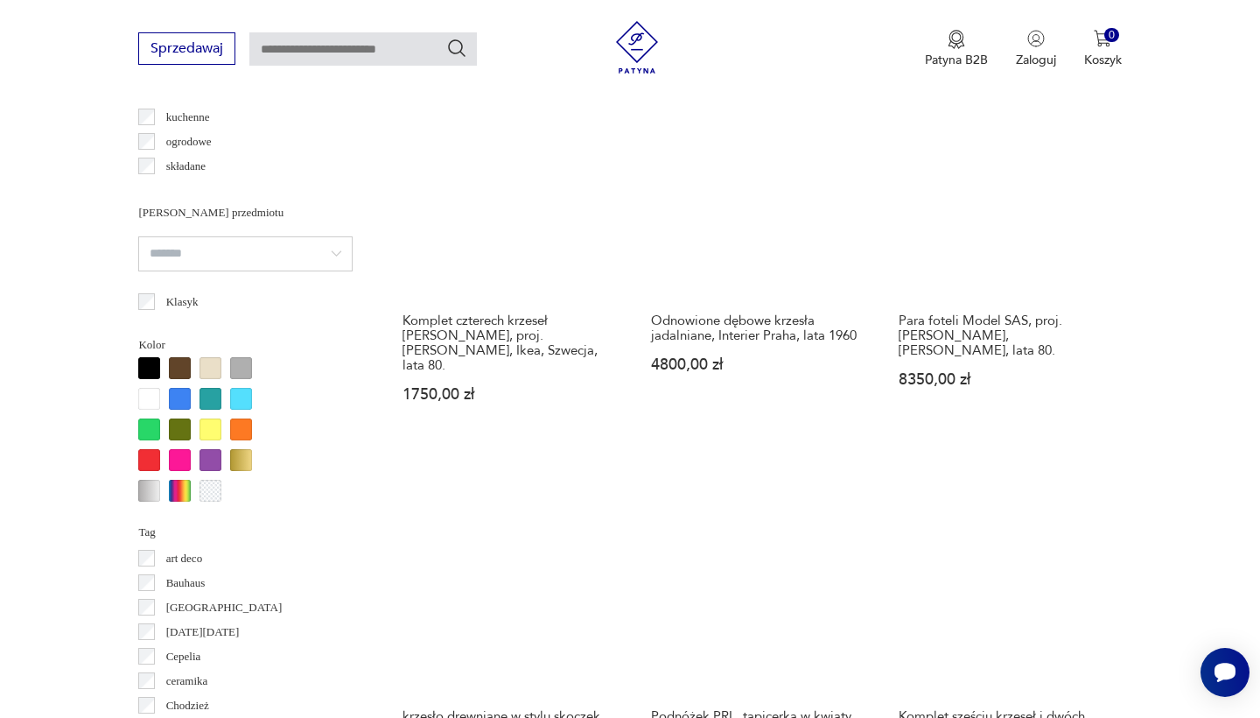
scroll to position [1464, 0]
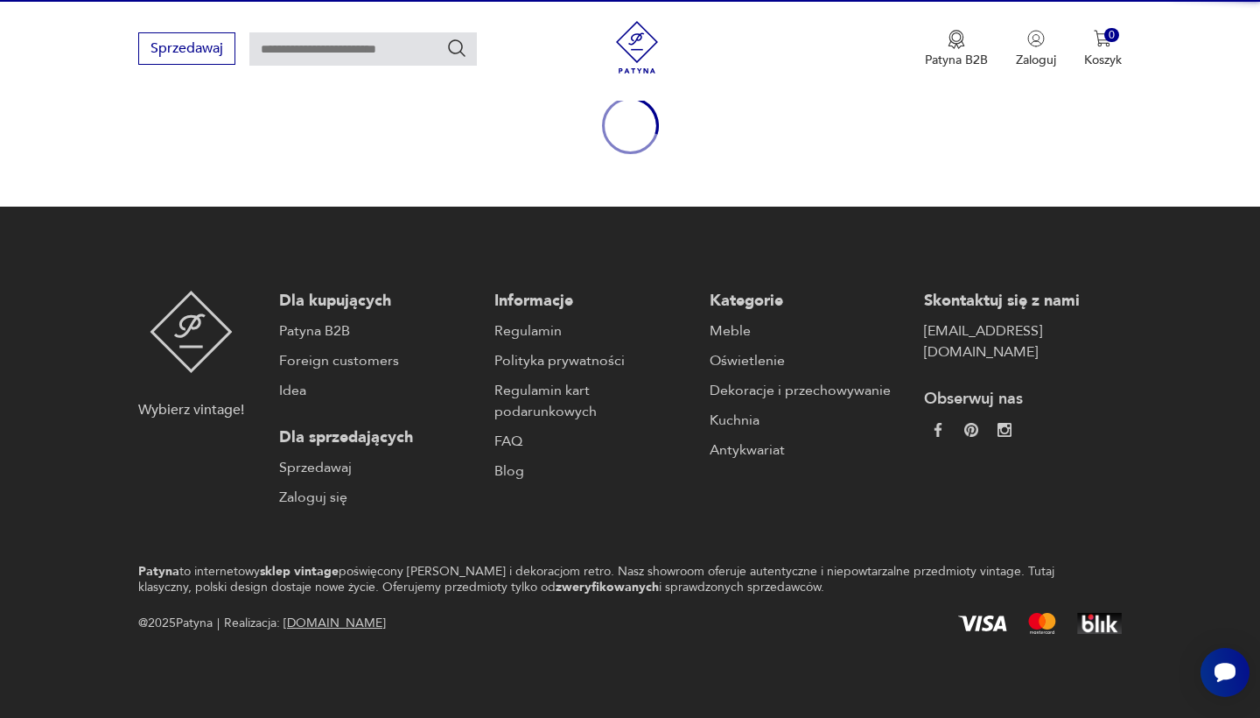
scroll to position [202, 0]
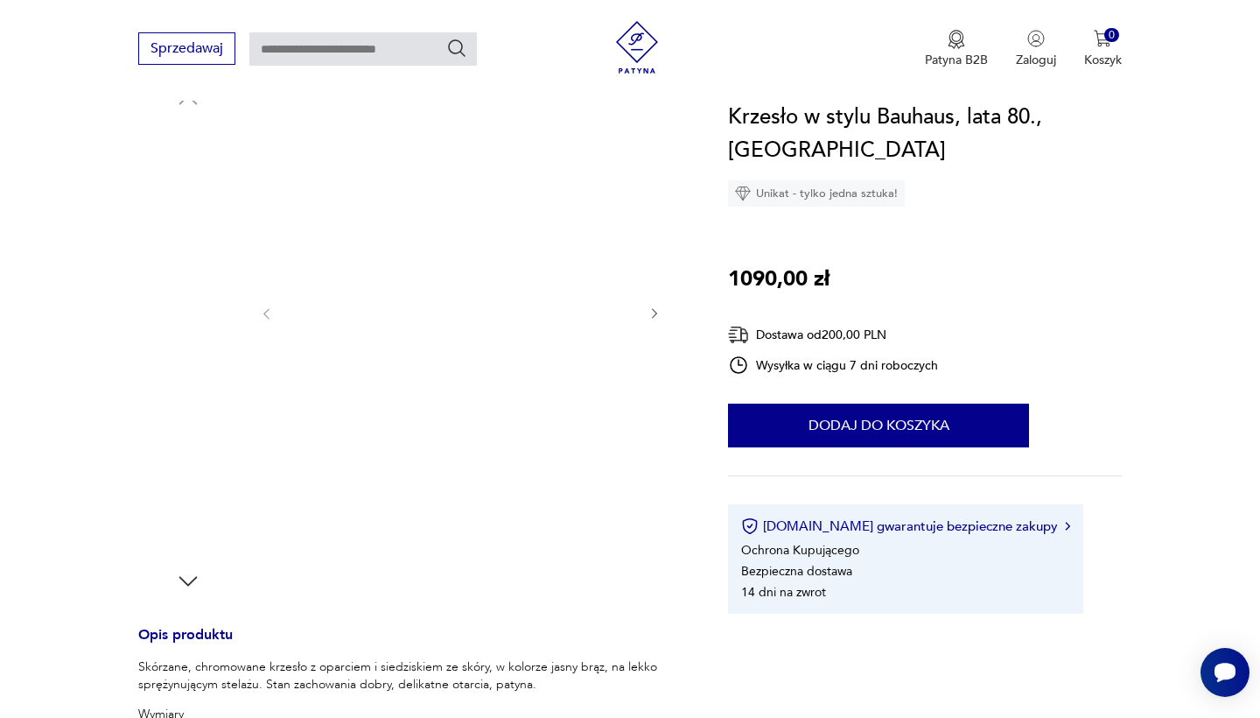
click at [207, 318] on img at bounding box center [188, 284] width 100 height 100
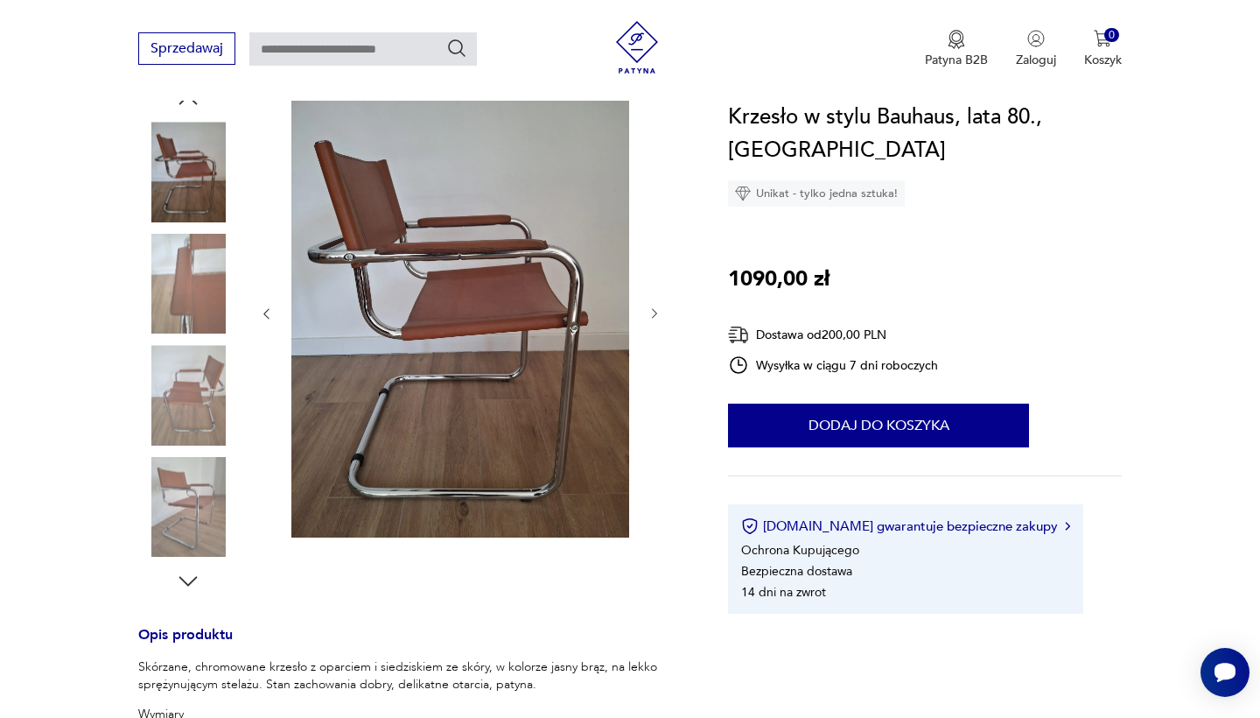
click at [212, 340] on div at bounding box center [188, 230] width 100 height 438
click at [202, 379] on img at bounding box center [188, 395] width 100 height 100
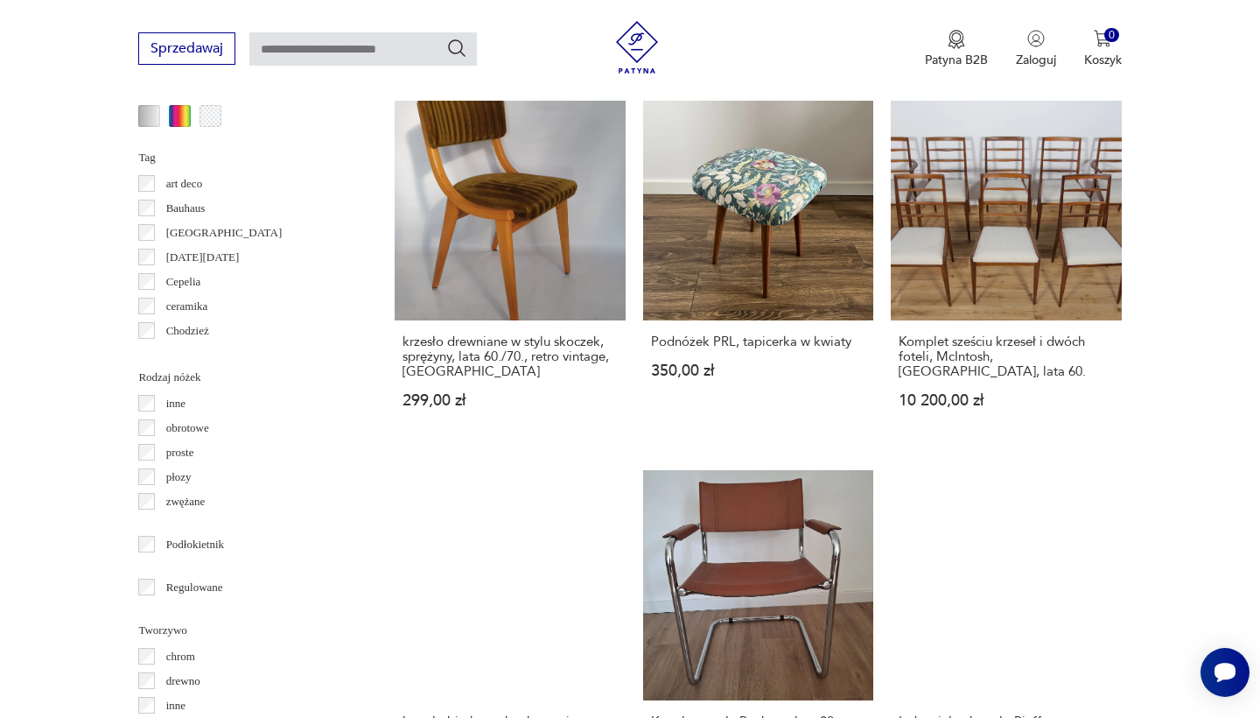
scroll to position [1840, 0]
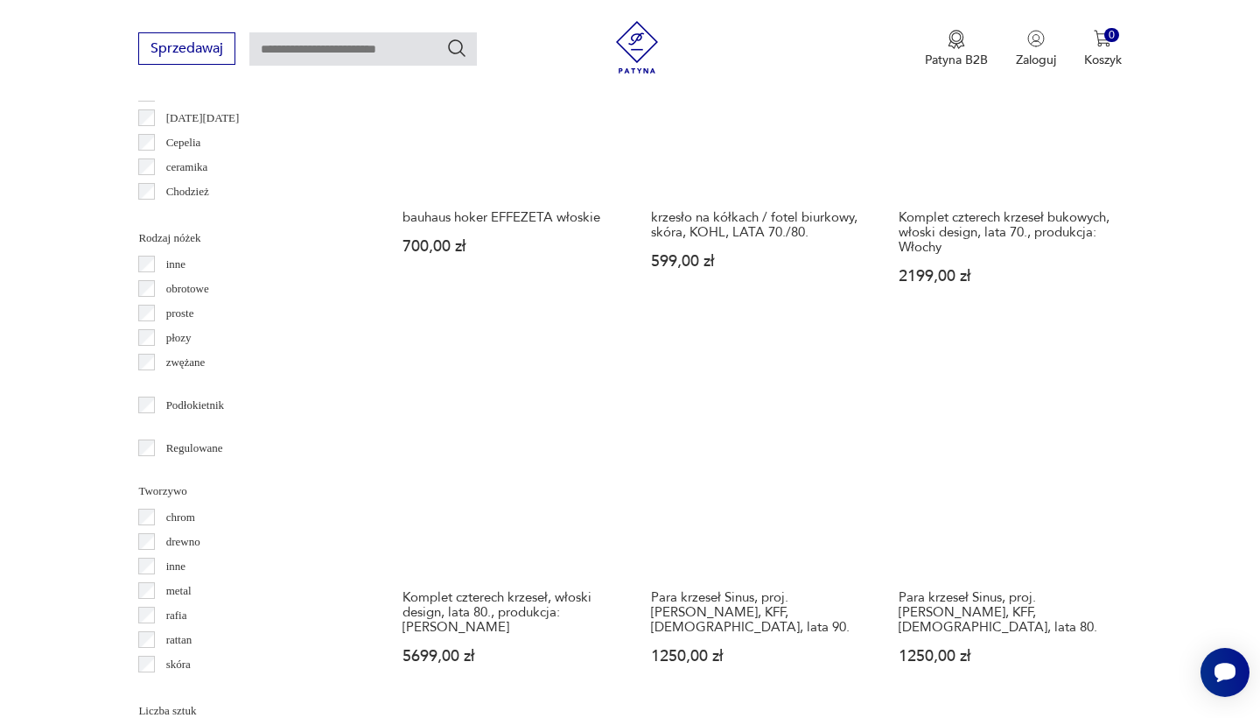
scroll to position [1979, 0]
